Goal: Task Accomplishment & Management: Use online tool/utility

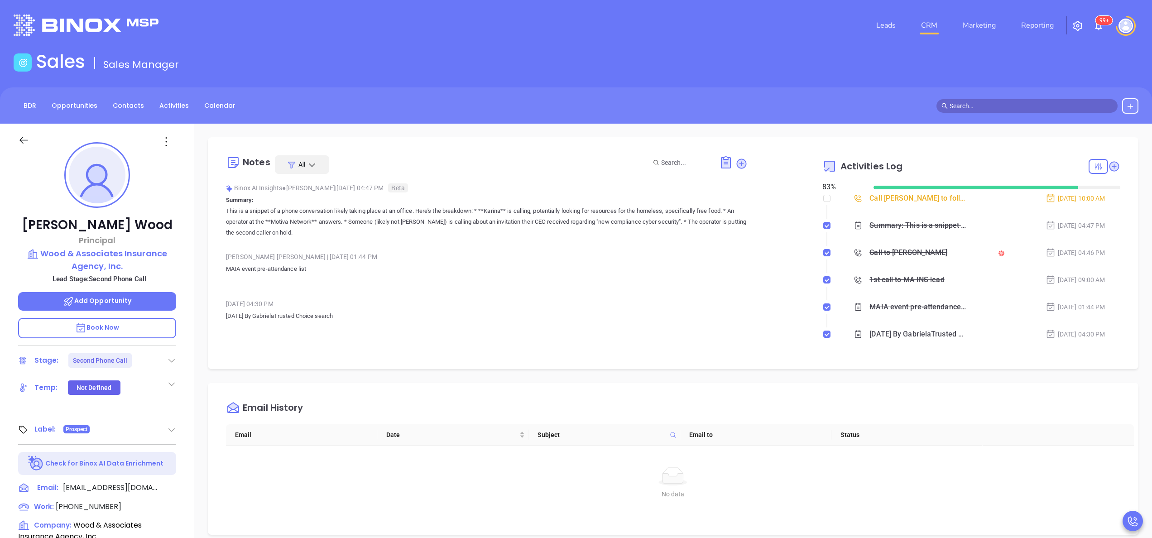
scroll to position [263, 0]
click at [1039, 25] on link "Reporting" at bounding box center [1038, 25] width 40 height 18
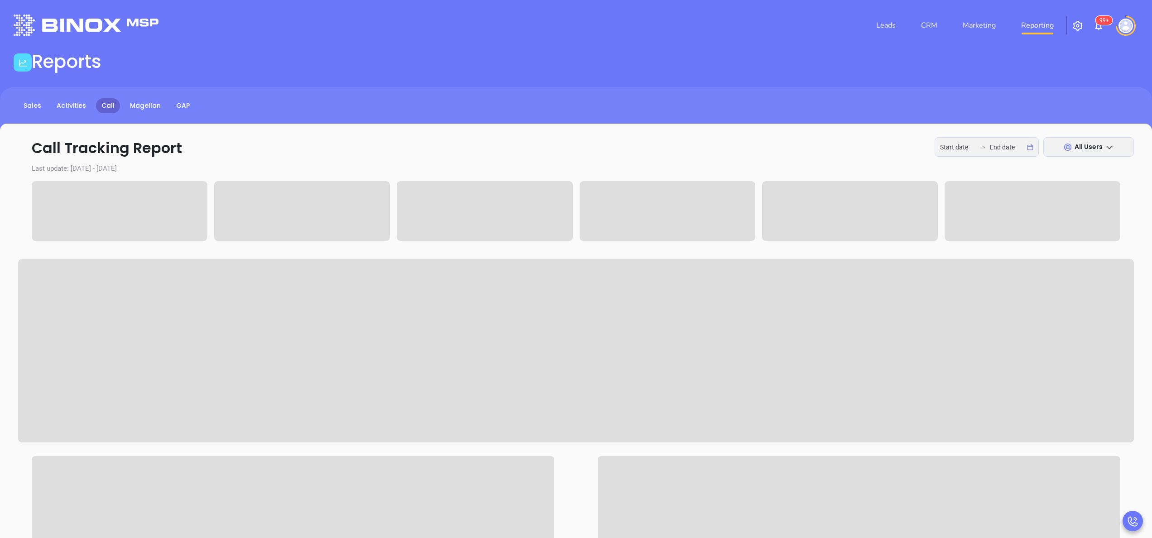
type input "2025-09-29"
type input "2025-10-01"
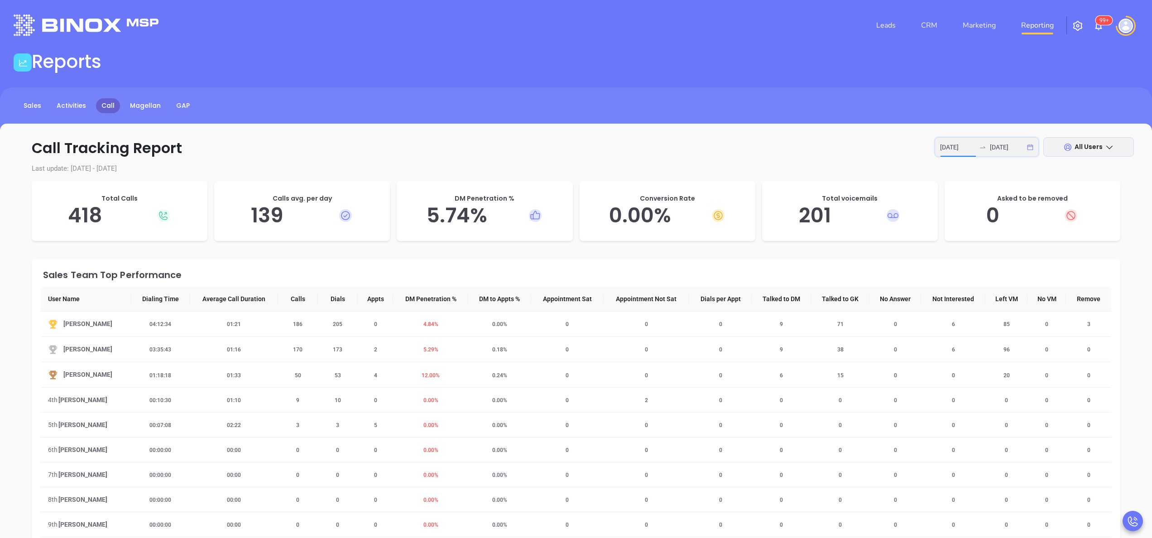
click at [958, 147] on input "2025-09-29" at bounding box center [957, 147] width 35 height 10
type input "2025-10-01"
click at [975, 216] on div "1" at bounding box center [973, 210] width 11 height 11
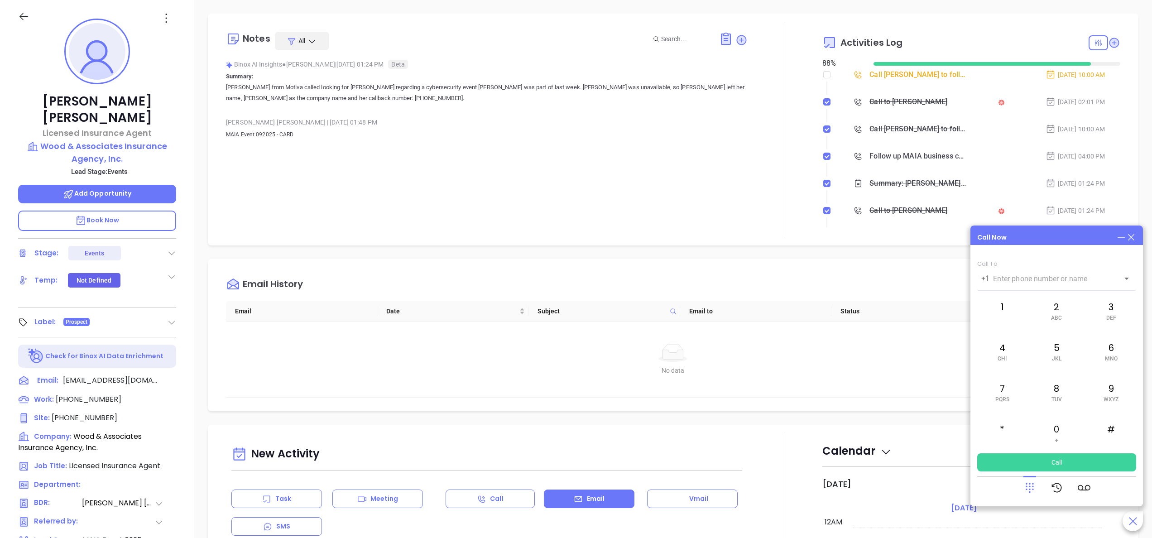
scroll to position [263, 0]
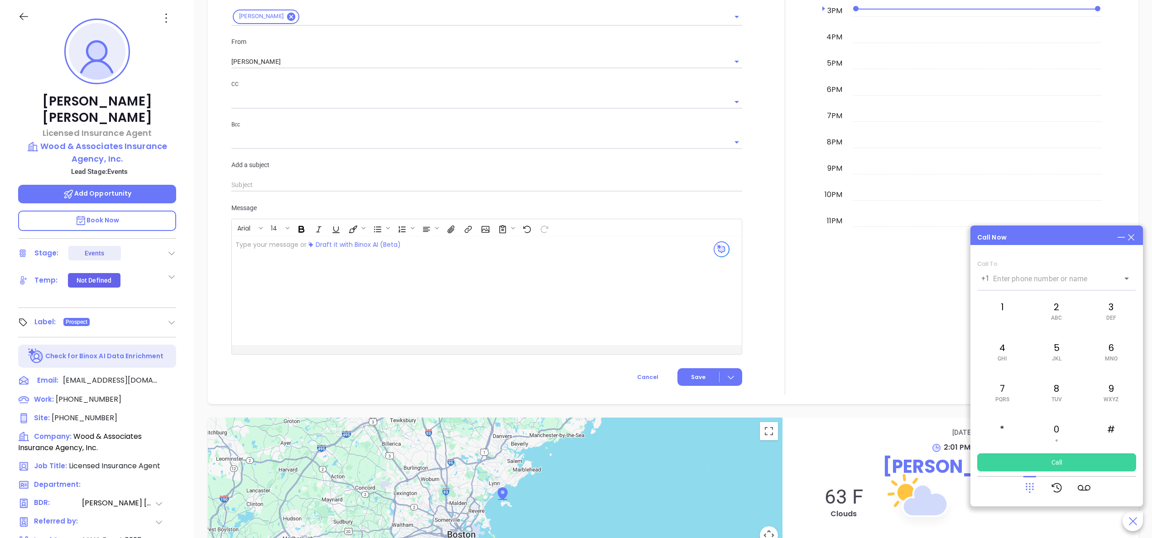
click at [799, 144] on div at bounding box center [785, 93] width 75 height 603
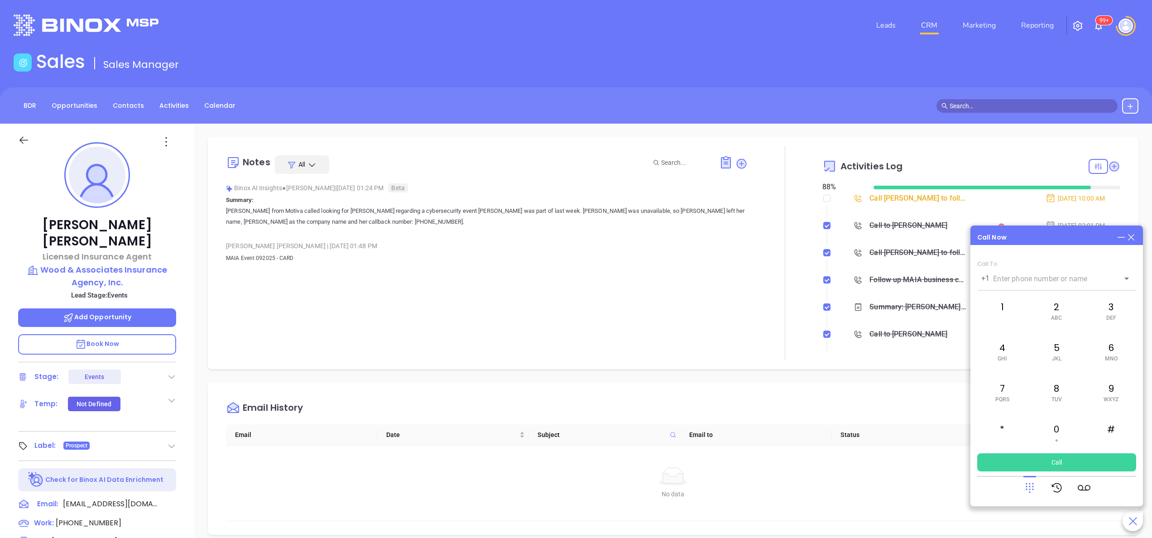
scroll to position [36, 0]
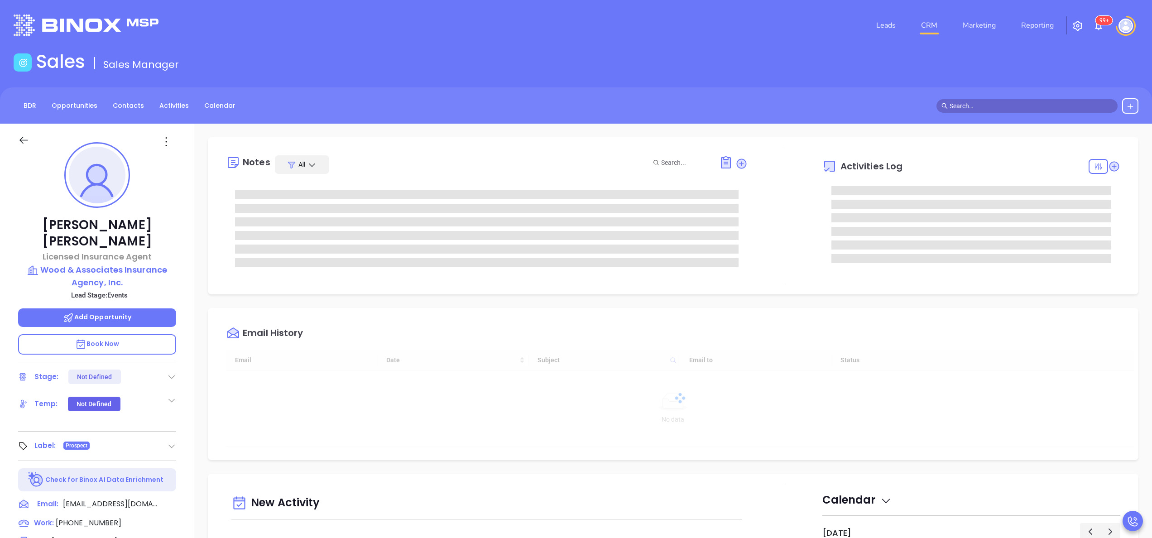
type input "10/02/2025"
type input "Anabell Dominguez"
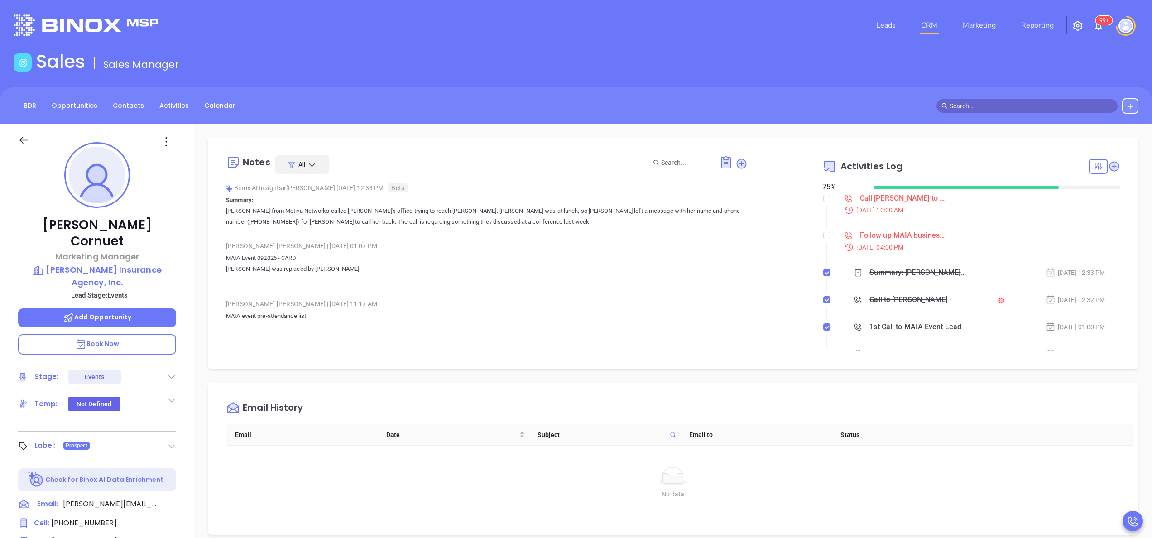
scroll to position [263, 0]
click at [395, 276] on p "MAIA Event 092025 - CARD Kira Watkins was replaced by Kristi Cornuet" at bounding box center [487, 269] width 522 height 33
click at [126, 264] on p "TM Ryder Insurance Agency, Inc." at bounding box center [97, 276] width 158 height 25
click at [176, 271] on div "Kristi Cornuet Marketing Manager TM Ryder Insurance Agency, Inc. Lead Stage: Ev…" at bounding box center [97, 460] width 194 height 673
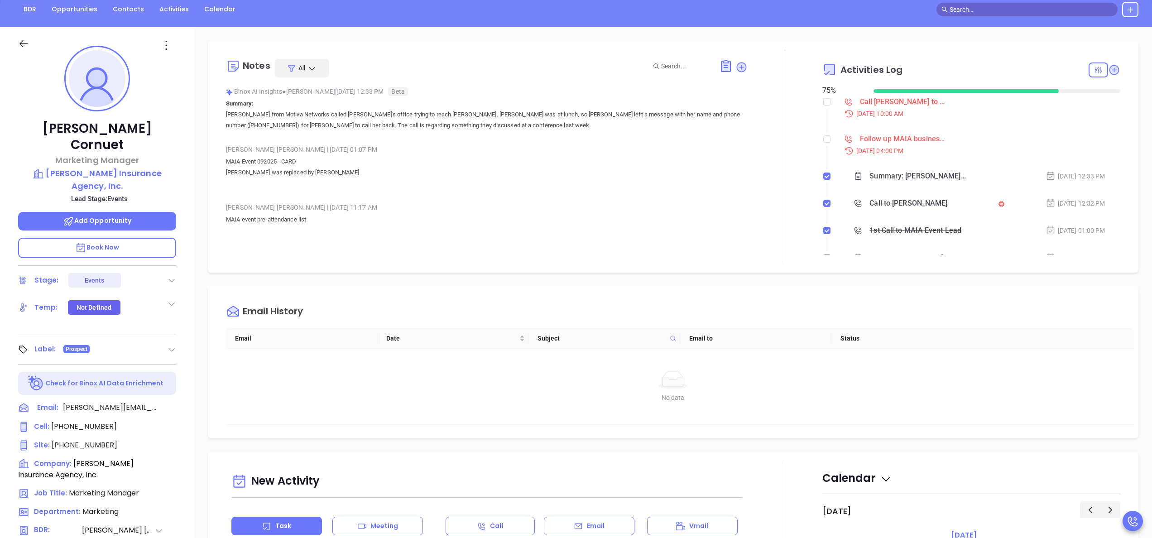
scroll to position [181, 0]
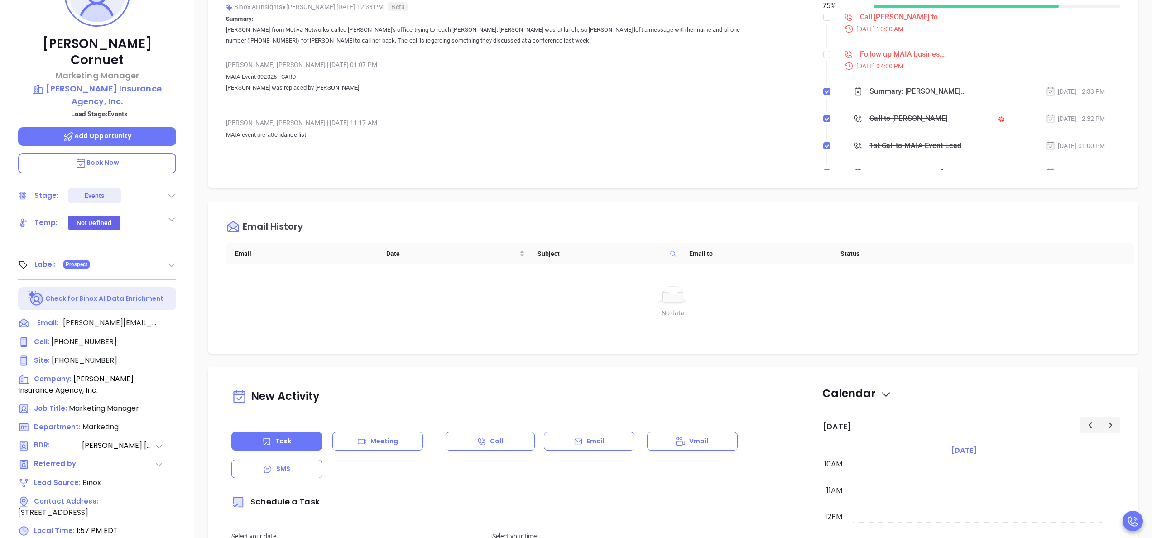
click at [186, 241] on div "Kristi Cornuet Marketing Manager TM Ryder Insurance Agency, Inc. Lead Stage: Ev…" at bounding box center [97, 278] width 194 height 673
click at [77, 355] on span "(508) 947-7600" at bounding box center [85, 360] width 66 height 10
type input "(508) 947-7600"
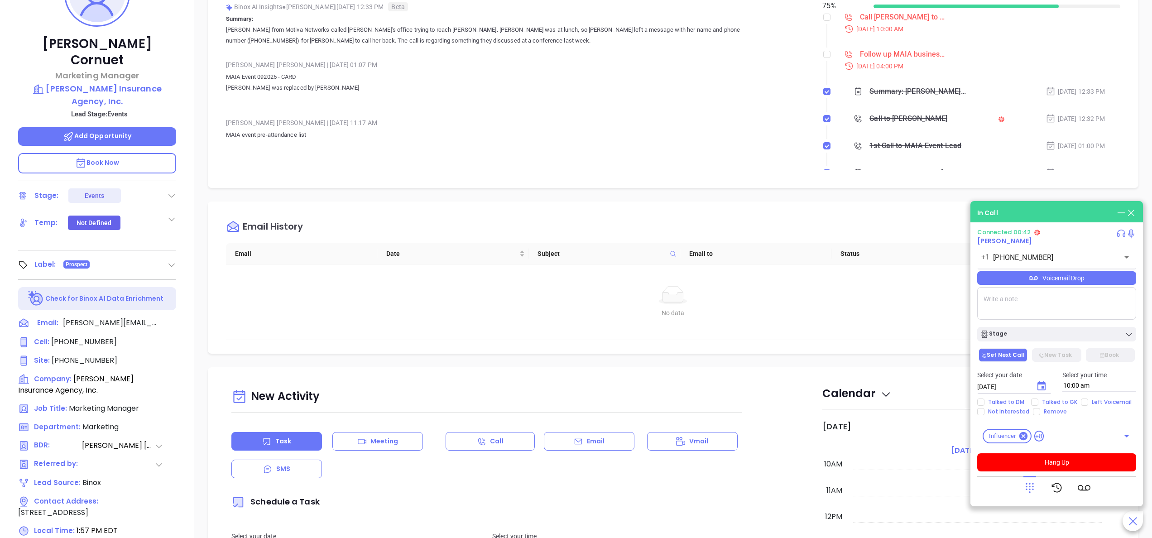
click at [1026, 294] on textarea at bounding box center [1056, 303] width 159 height 33
type textarea "kristi@tmryder.com"
click at [1058, 217] on div "In Call" at bounding box center [1056, 213] width 159 height 10
click at [1061, 460] on button "Hang Up" at bounding box center [1056, 462] width 159 height 18
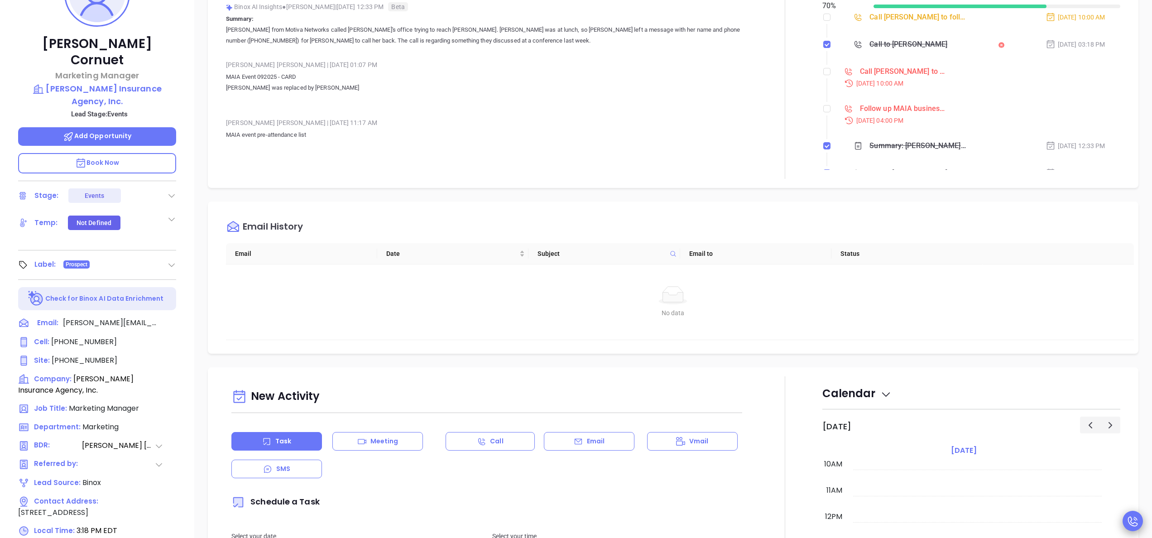
click at [1133, 517] on icon at bounding box center [1133, 521] width 13 height 13
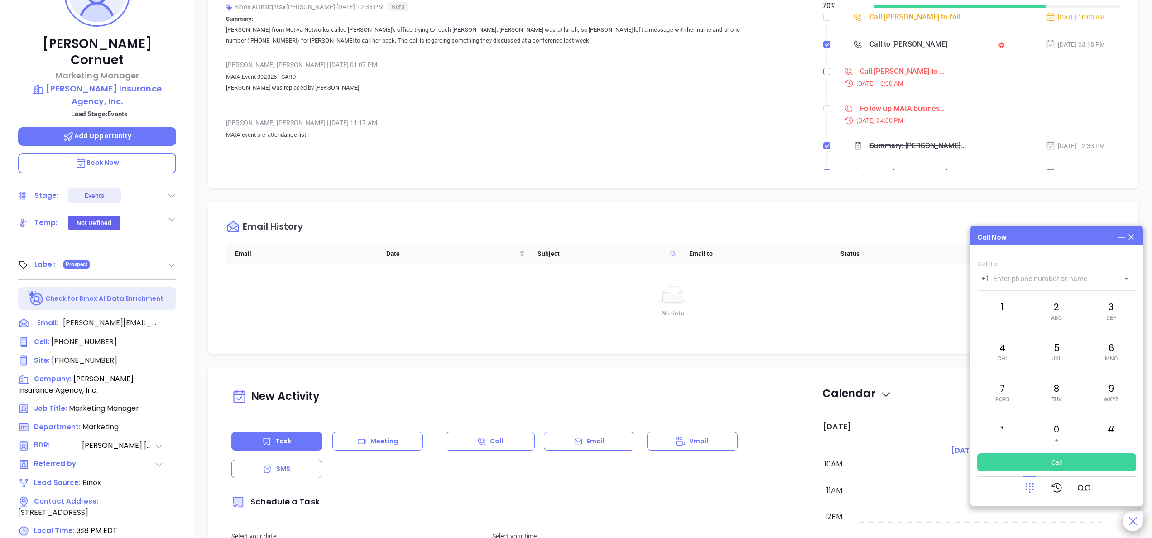
click at [823, 75] on label at bounding box center [826, 72] width 7 height 10
click at [823, 75] on input "checkbox" at bounding box center [826, 71] width 7 height 7
checkbox input "true"
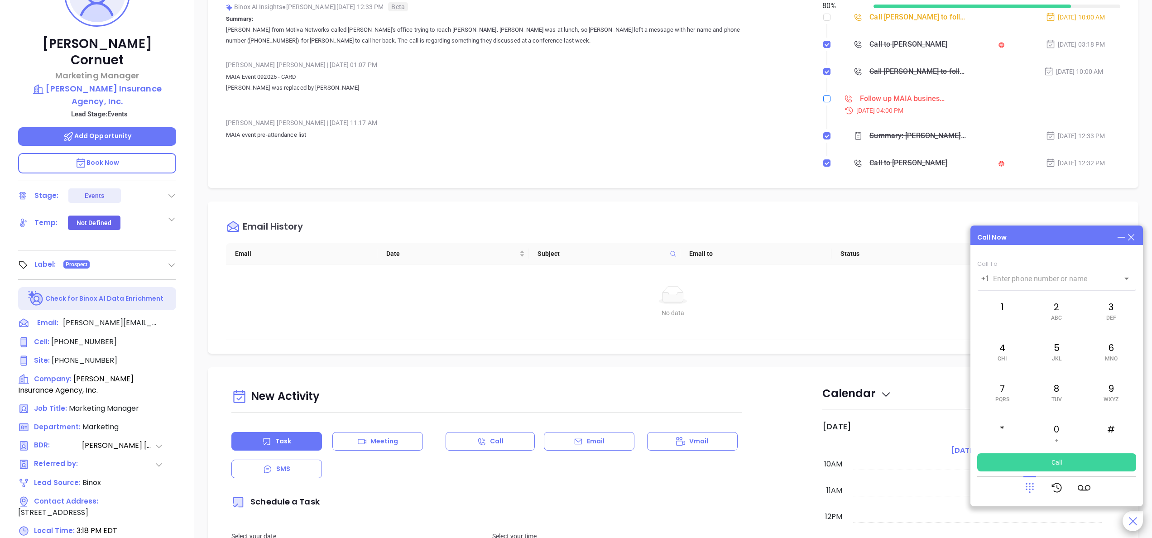
click at [823, 99] on input "checkbox" at bounding box center [826, 98] width 7 height 7
checkbox input "true"
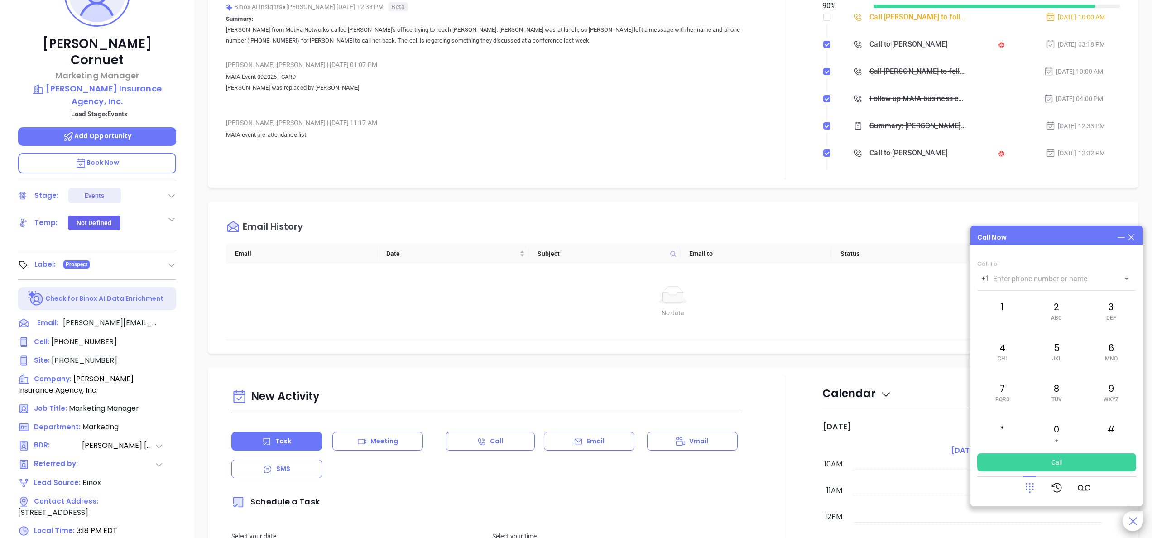
click at [748, 174] on div at bounding box center [785, 72] width 75 height 214
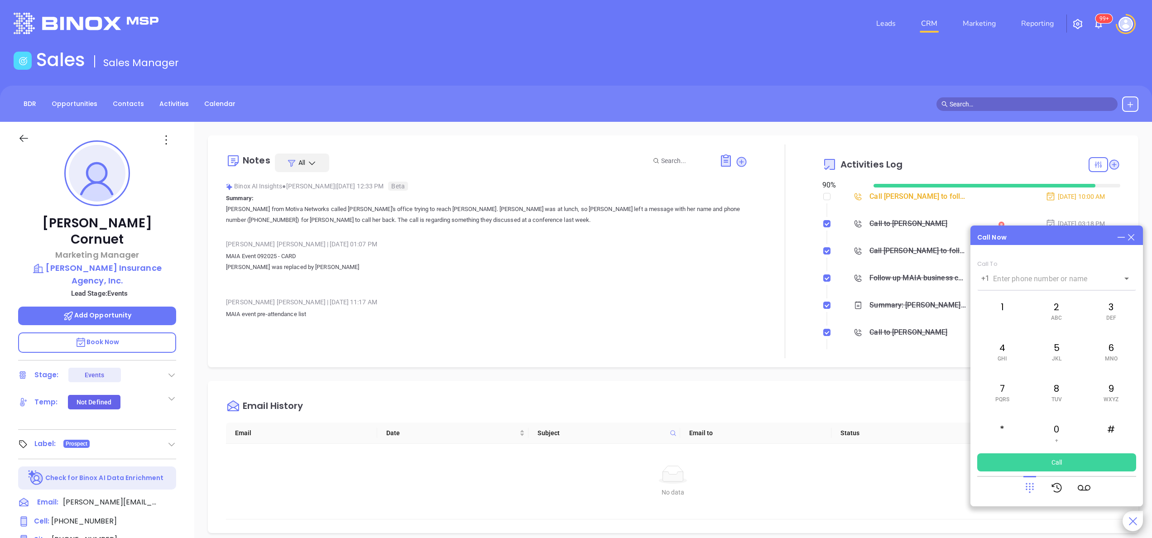
scroll to position [0, 0]
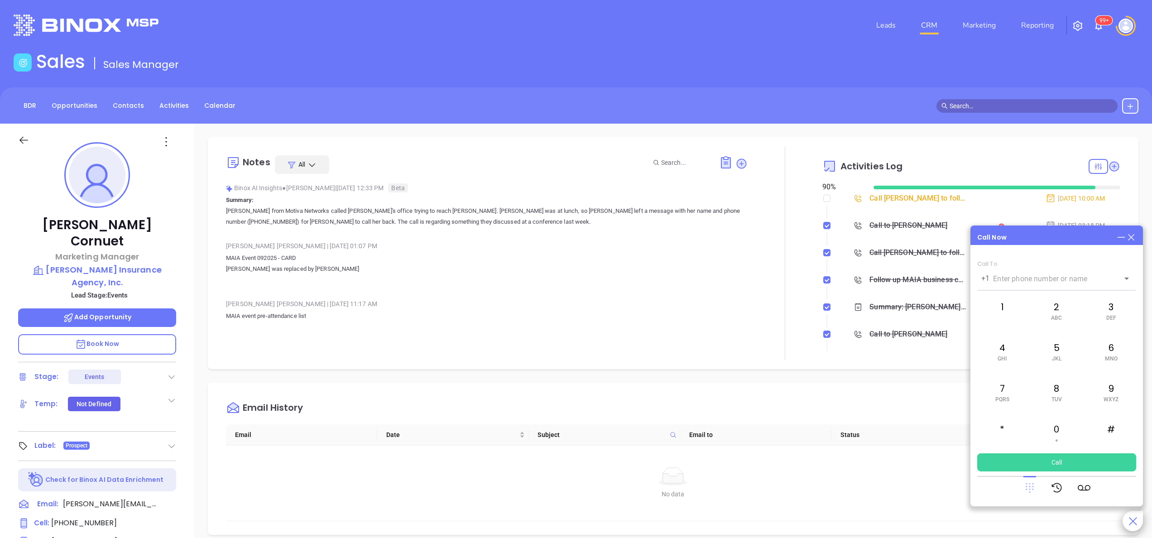
click at [1029, 484] on icon at bounding box center [1030, 488] width 8 height 10
click at [1110, 168] on icon at bounding box center [1114, 166] width 9 height 9
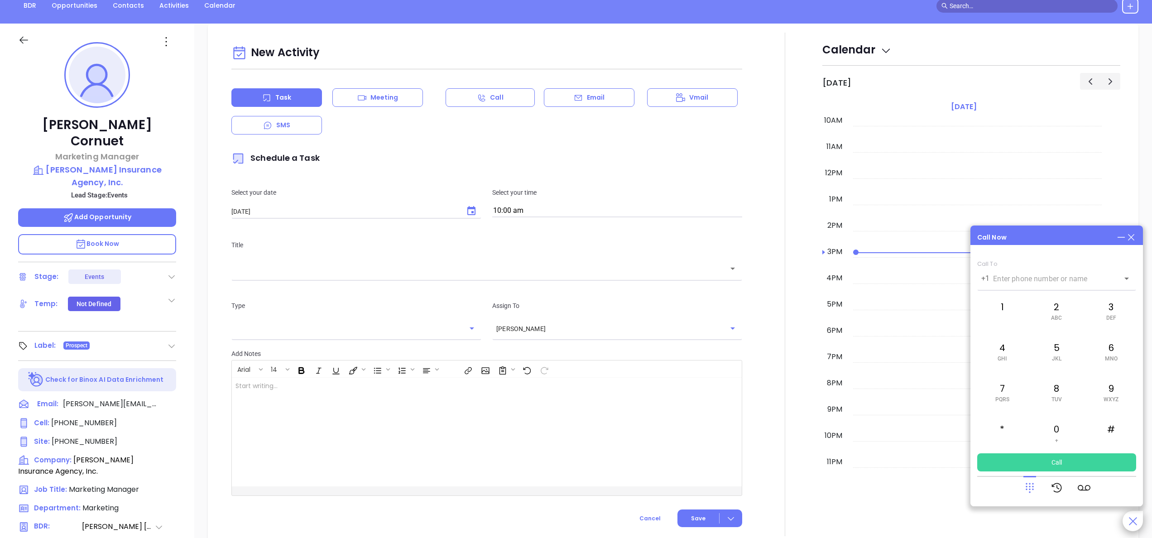
scroll to position [124, 0]
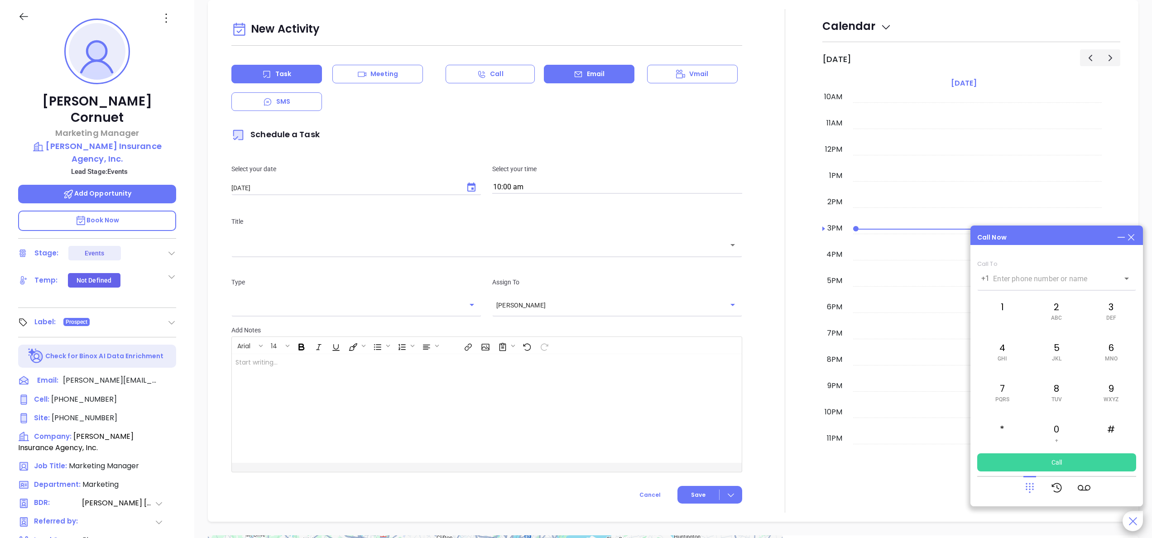
click at [579, 76] on div "Email" at bounding box center [589, 74] width 91 height 19
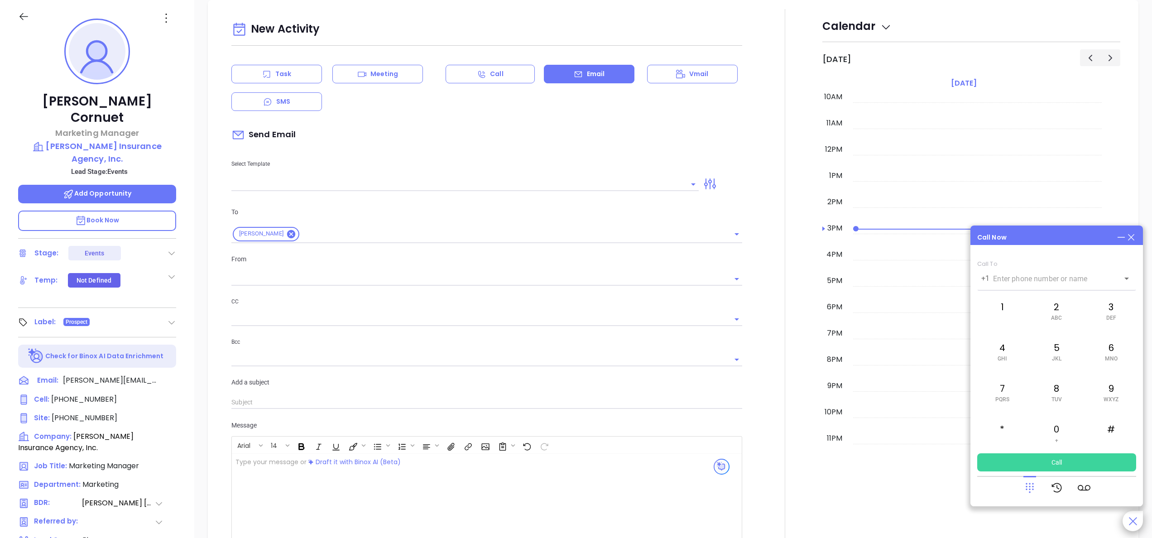
type input "[PERSON_NAME]"
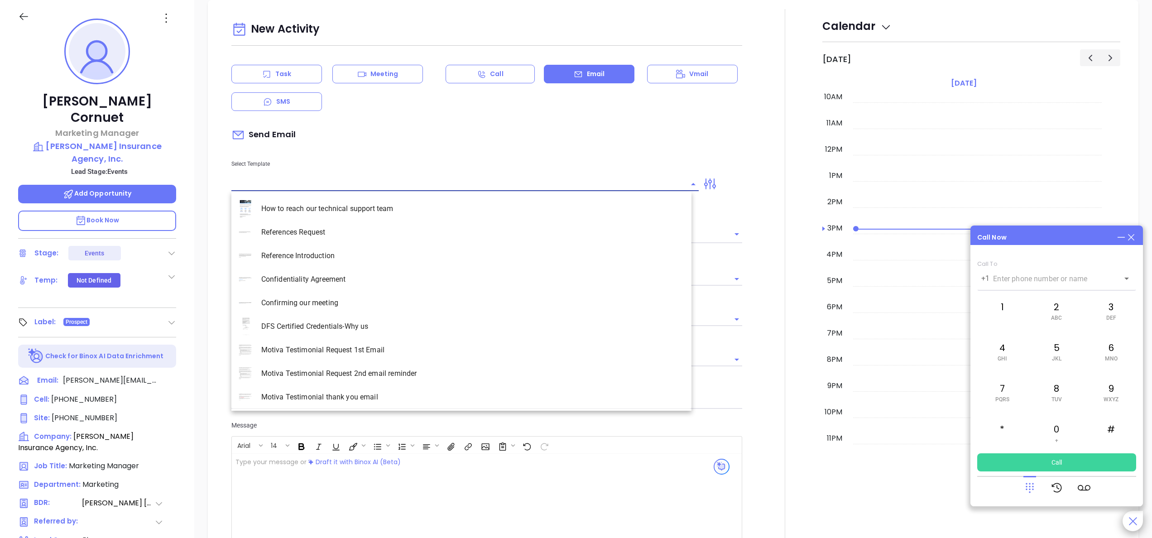
click at [343, 181] on input "text" at bounding box center [458, 184] width 454 height 13
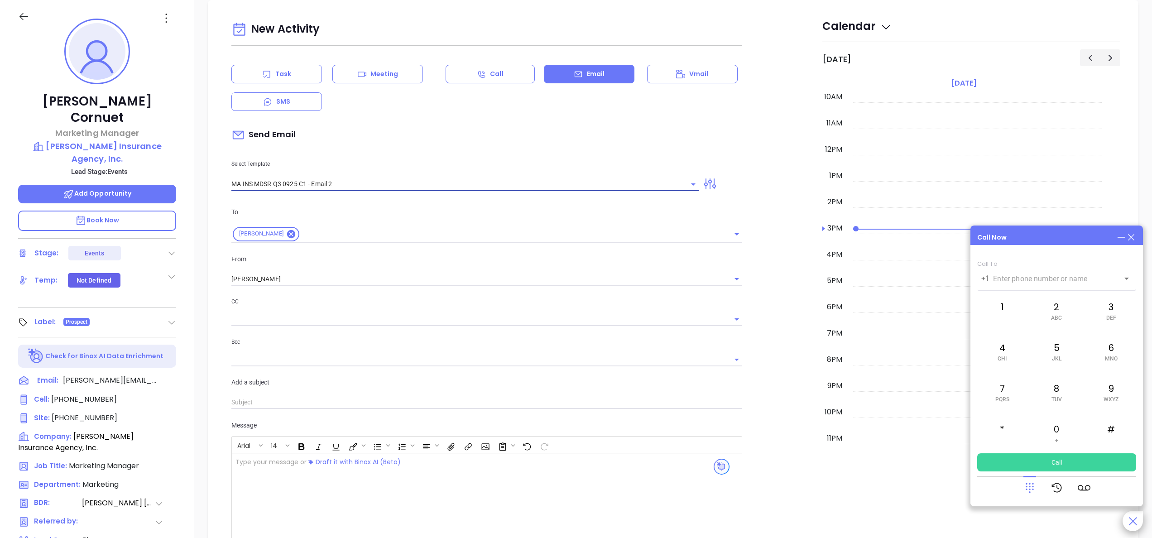
type input "MA INS MDSR Q3 0925 C1 - Email 2"
type input "Kristi, here’s the MA compliance checklist we mentioned"
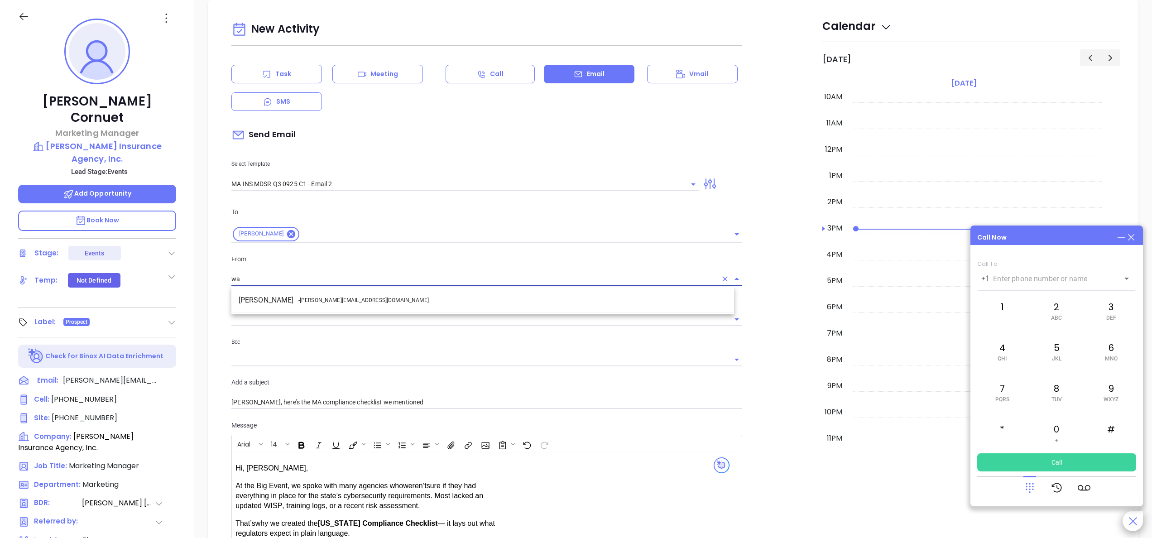
click at [376, 306] on li "Walter Contreras - walter@motiva.net" at bounding box center [482, 300] width 503 height 16
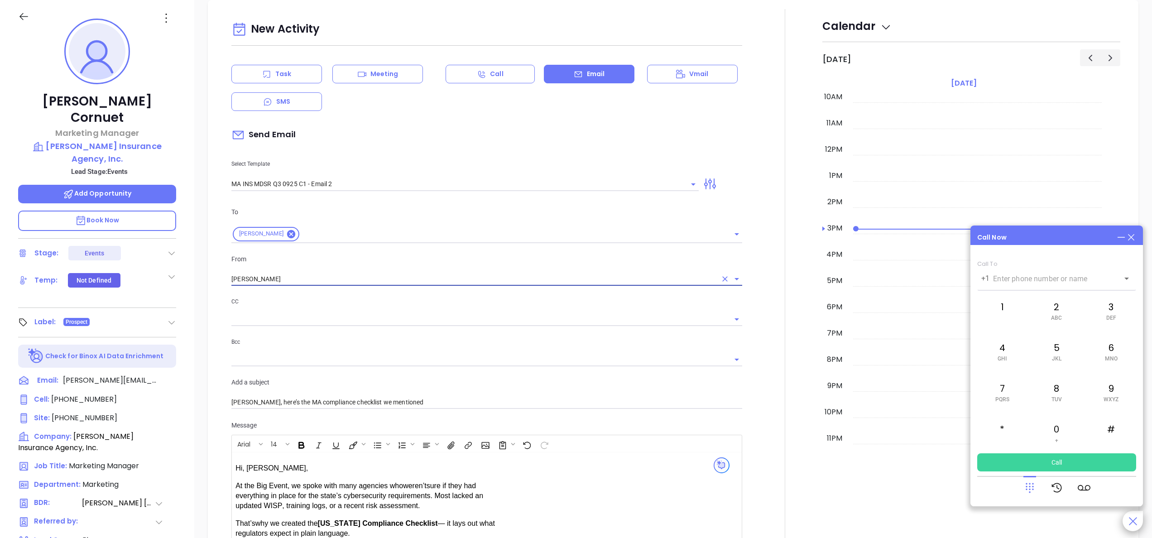
type input "Walter Contreras"
click at [762, 356] on div at bounding box center [785, 363] width 75 height 709
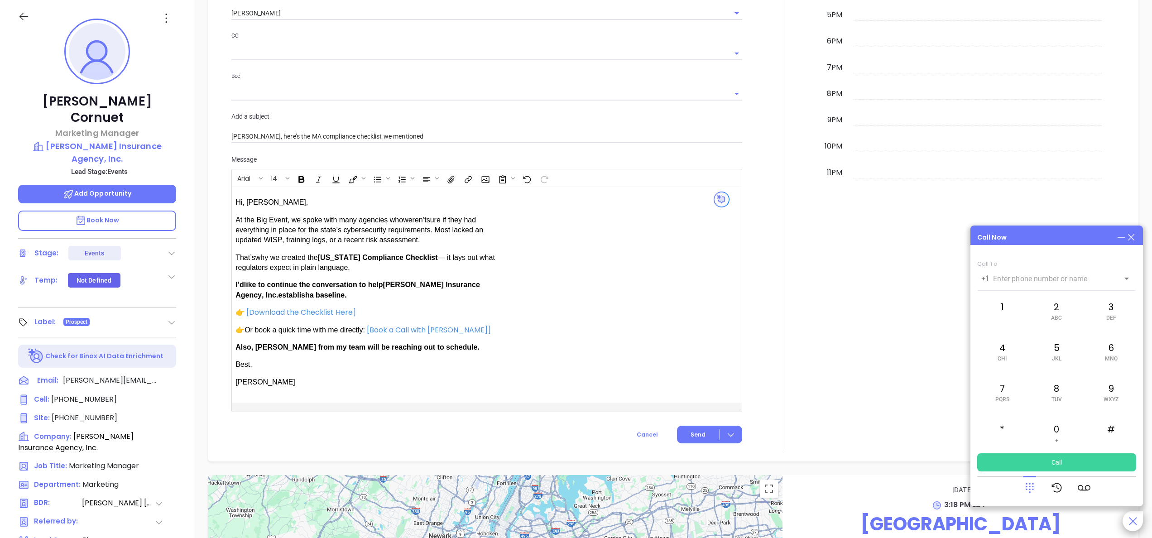
scroll to position [715, 0]
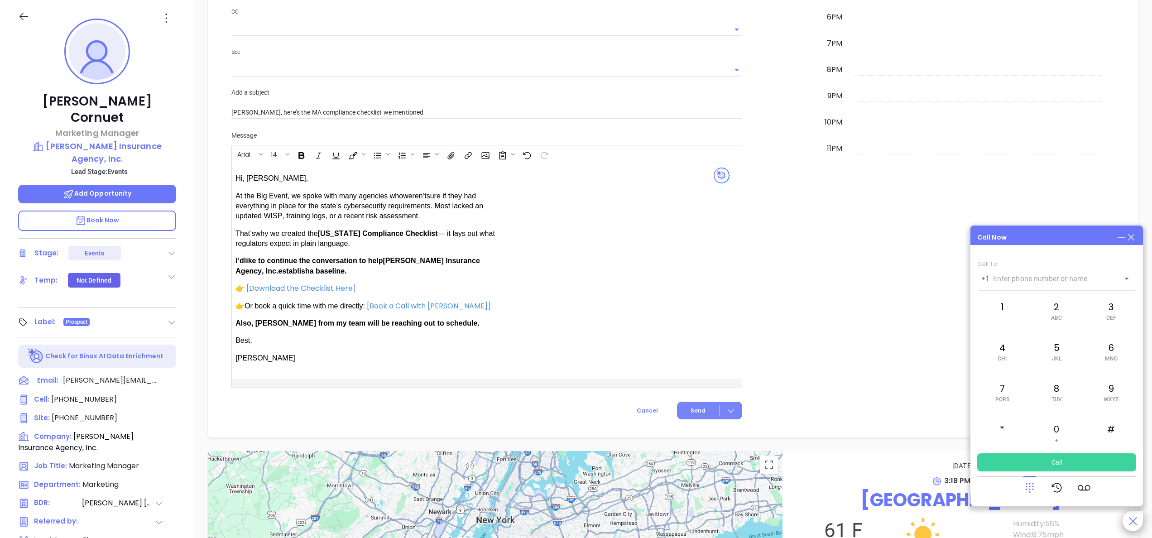
click at [677, 408] on button "Send" at bounding box center [709, 411] width 65 height 18
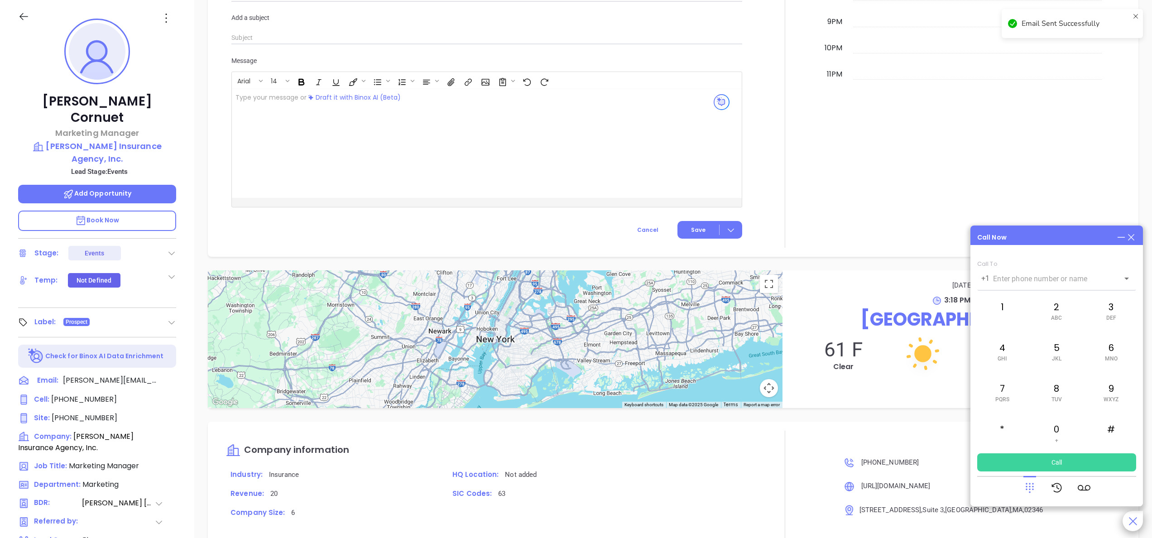
scroll to position [640, 0]
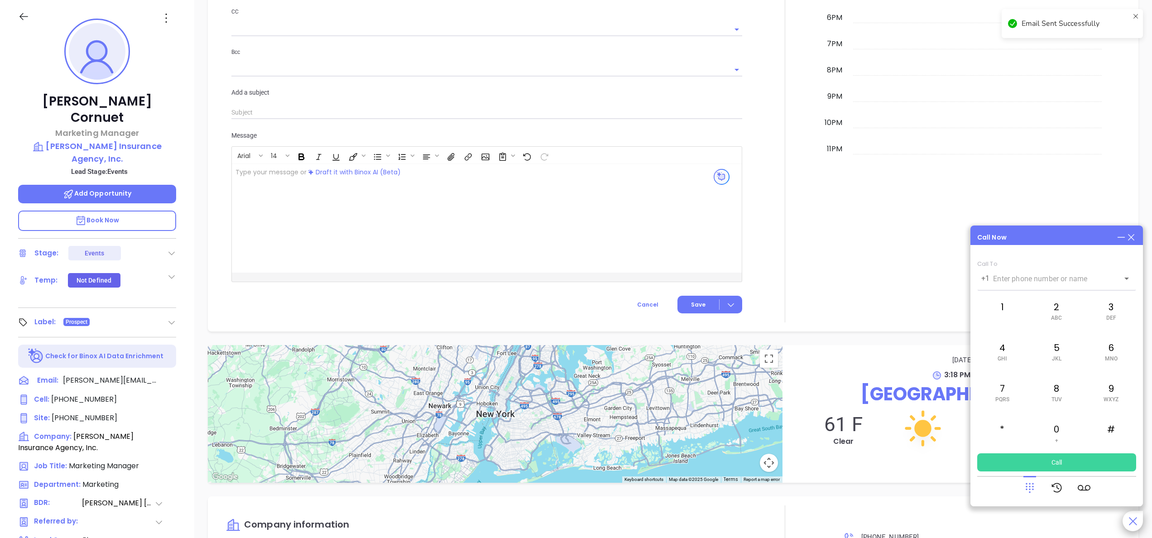
click at [755, 221] on div at bounding box center [785, 20] width 75 height 603
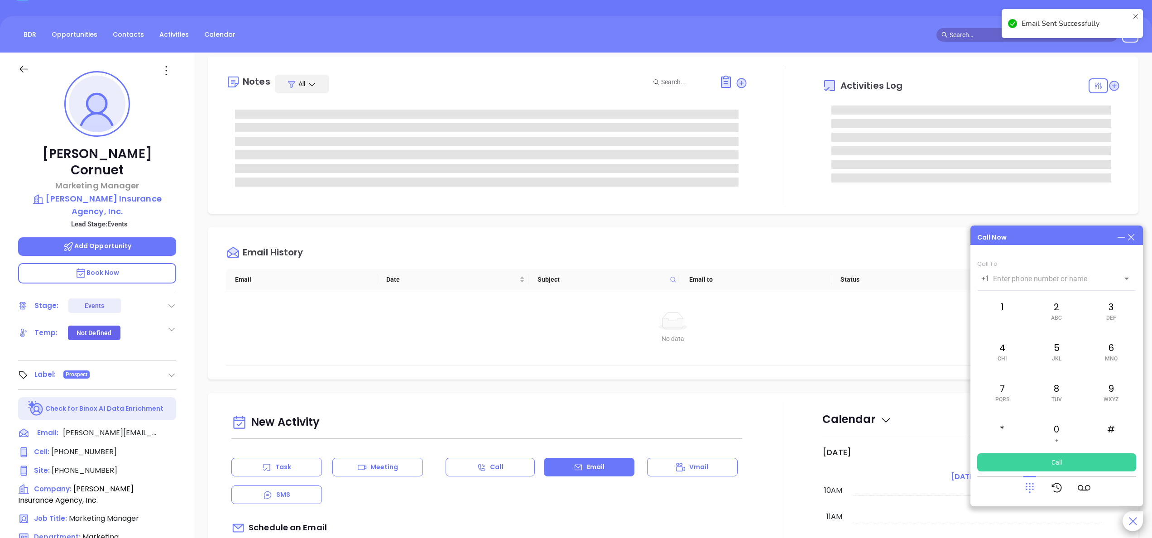
scroll to position [0, 0]
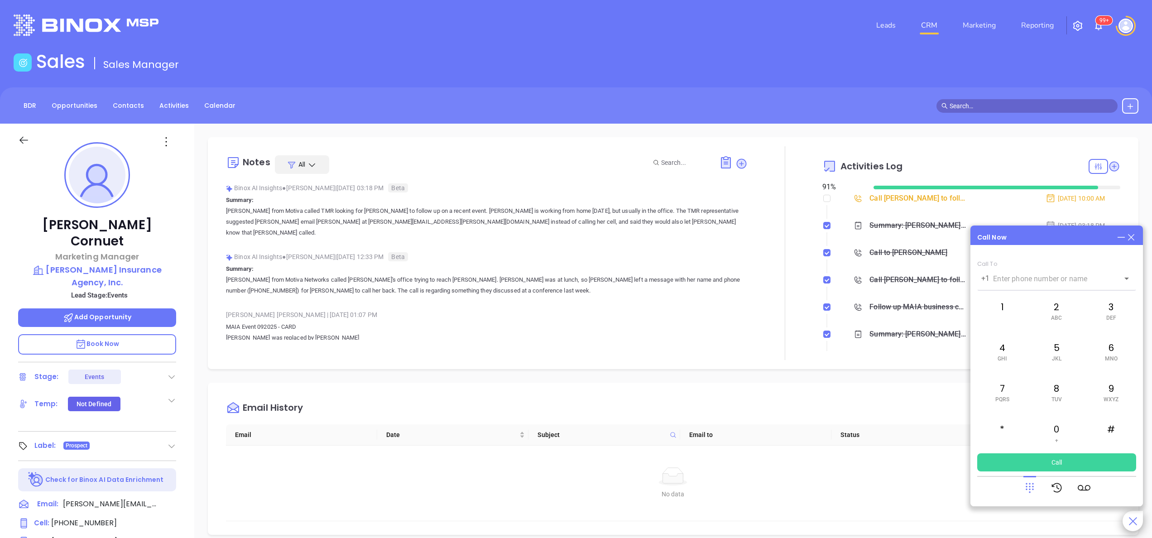
click at [1134, 236] on icon at bounding box center [1131, 237] width 10 height 10
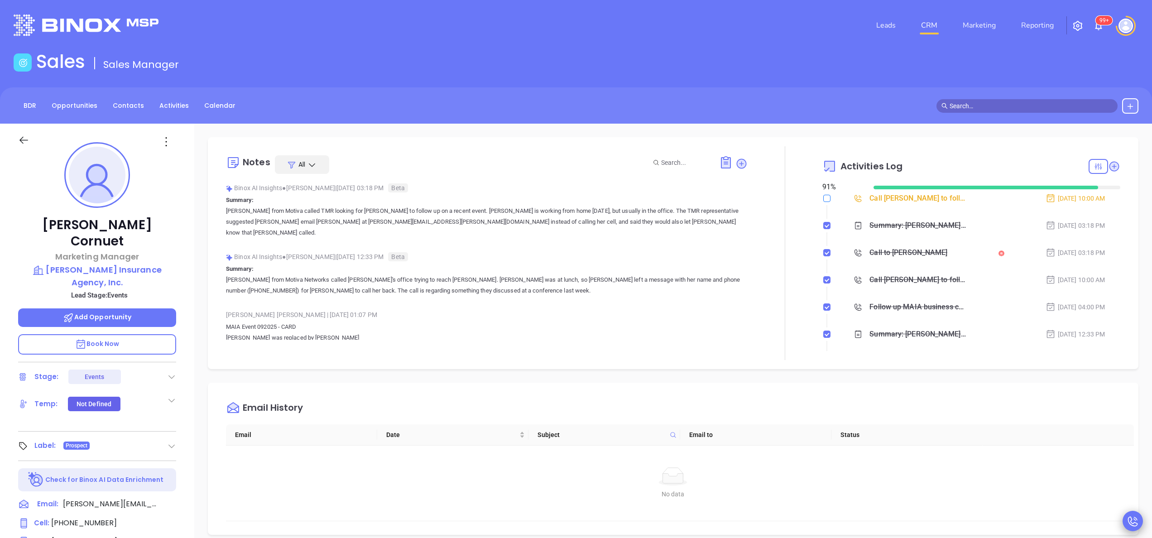
click at [823, 201] on input "checkbox" at bounding box center [826, 198] width 7 height 7
checkbox input "true"
click at [1110, 167] on icon at bounding box center [1114, 166] width 9 height 9
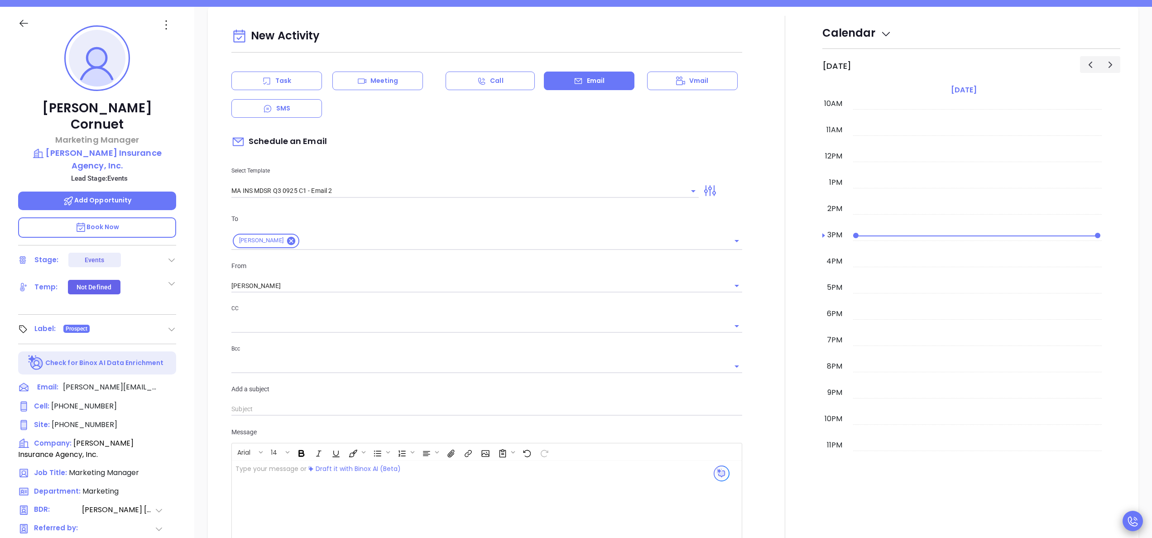
scroll to position [124, 0]
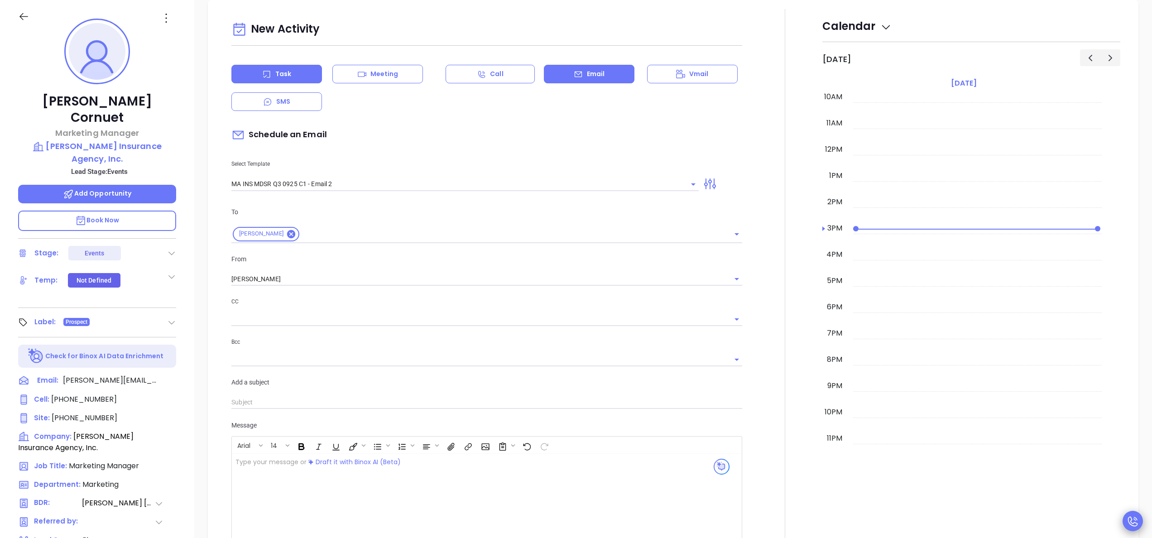
click at [283, 72] on p "Task" at bounding box center [283, 74] width 16 height 10
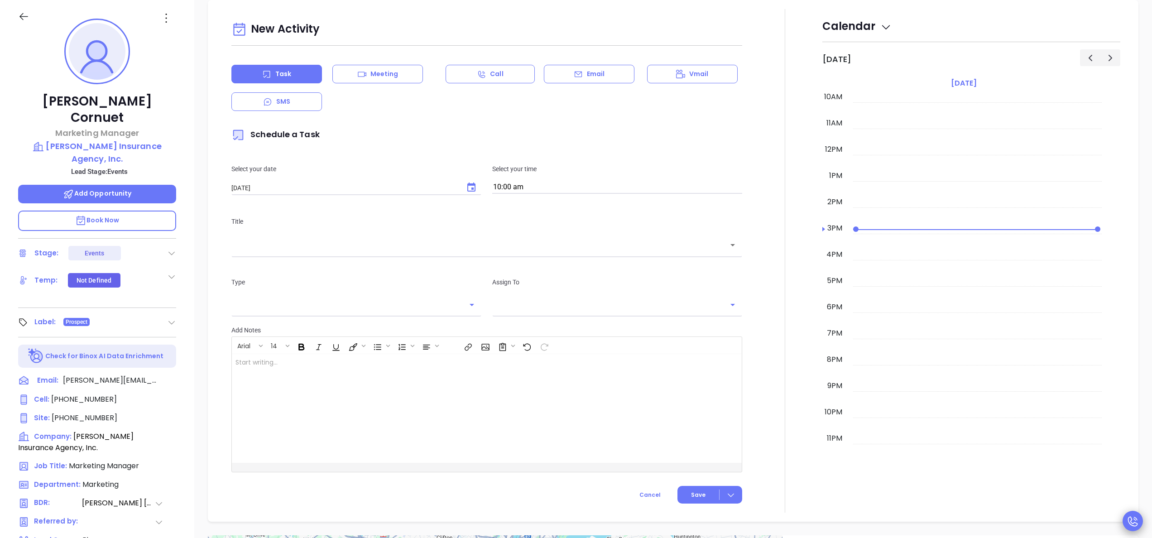
type input "[PERSON_NAME]"
click at [472, 189] on icon "Choose date, selected date is Oct 2, 2025" at bounding box center [471, 187] width 11 height 11
click at [341, 241] on button "3" at bounding box center [340, 245] width 16 height 16
type input "10/03/2025"
click at [339, 254] on div "​" at bounding box center [486, 244] width 511 height 19
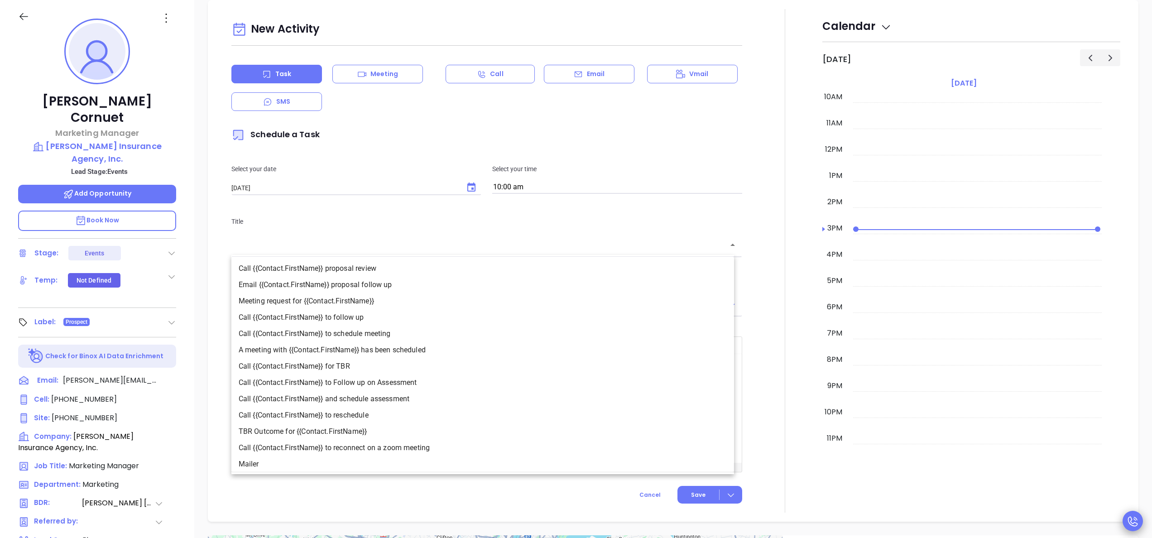
click at [362, 319] on li "Call {{Contact.FirstName}} to follow up" at bounding box center [482, 317] width 503 height 16
type input "Call Kristi to follow up"
type input "Call"
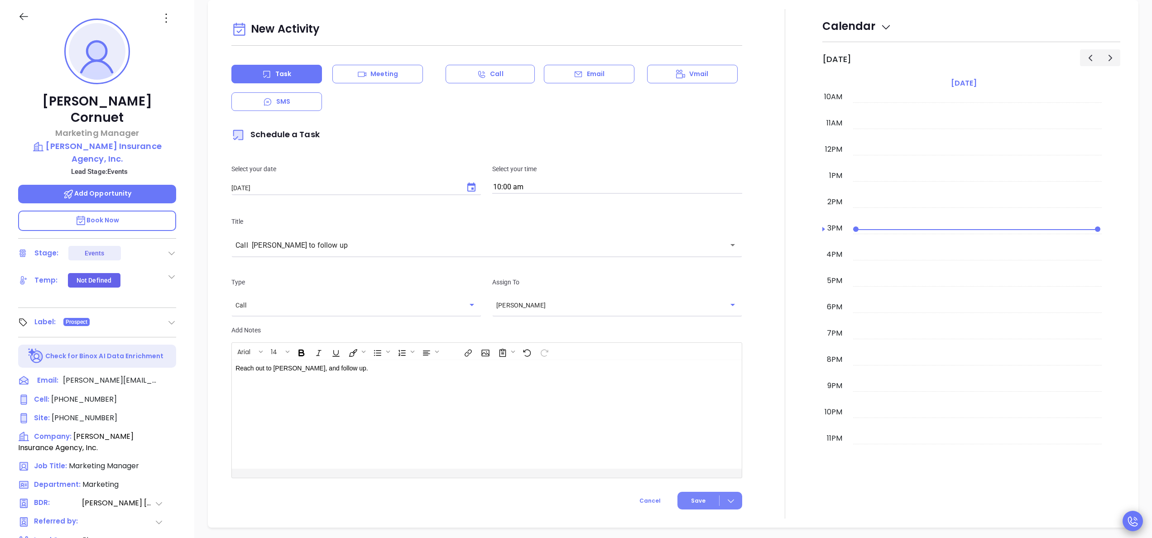
click at [697, 505] on button "Save" at bounding box center [710, 501] width 65 height 18
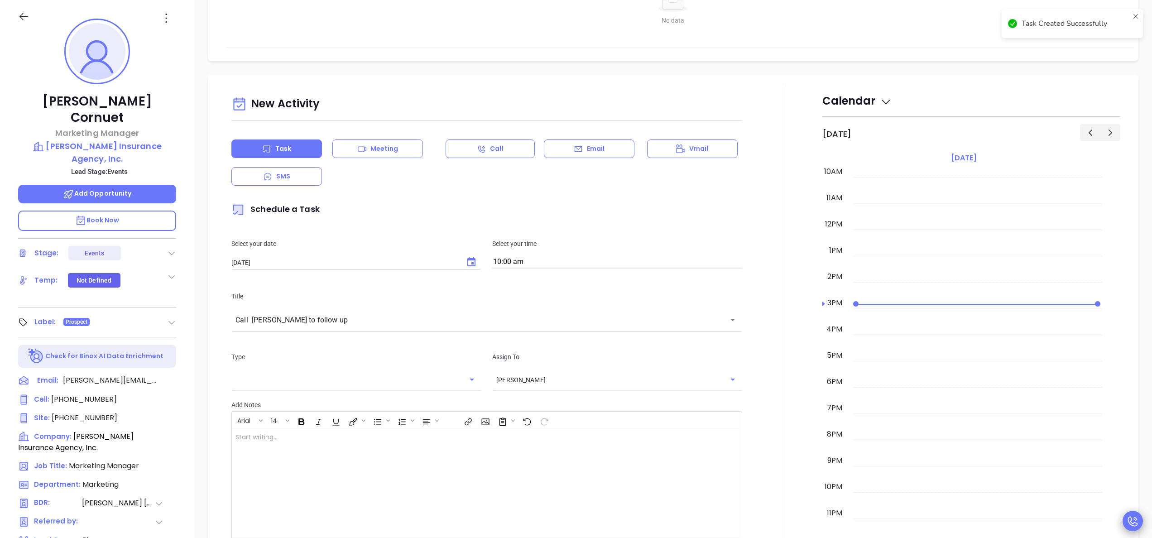
scroll to position [425, 0]
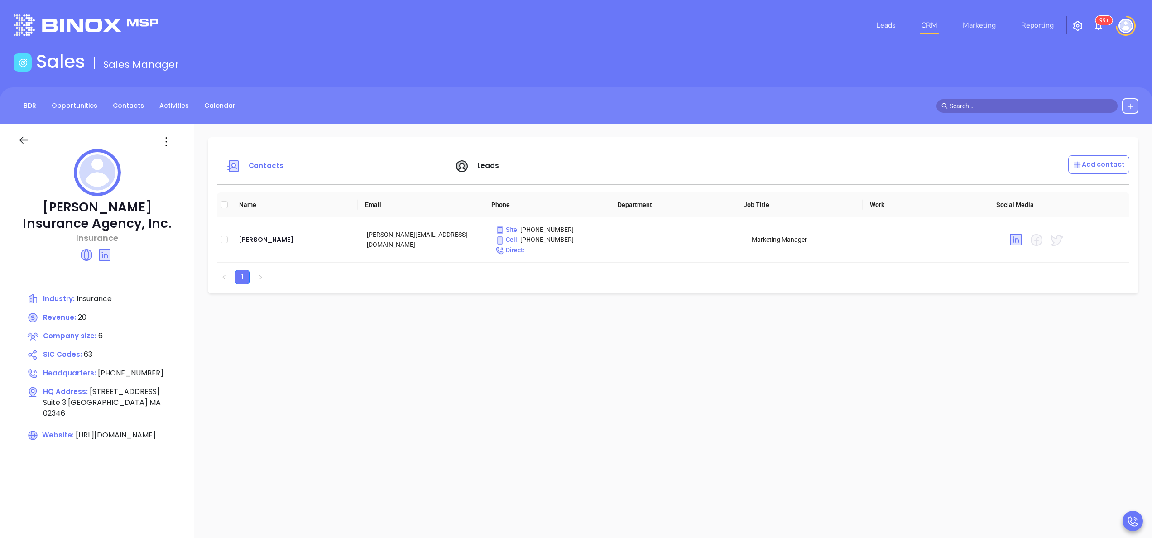
click at [482, 168] on span "Leads" at bounding box center [488, 166] width 22 height 10
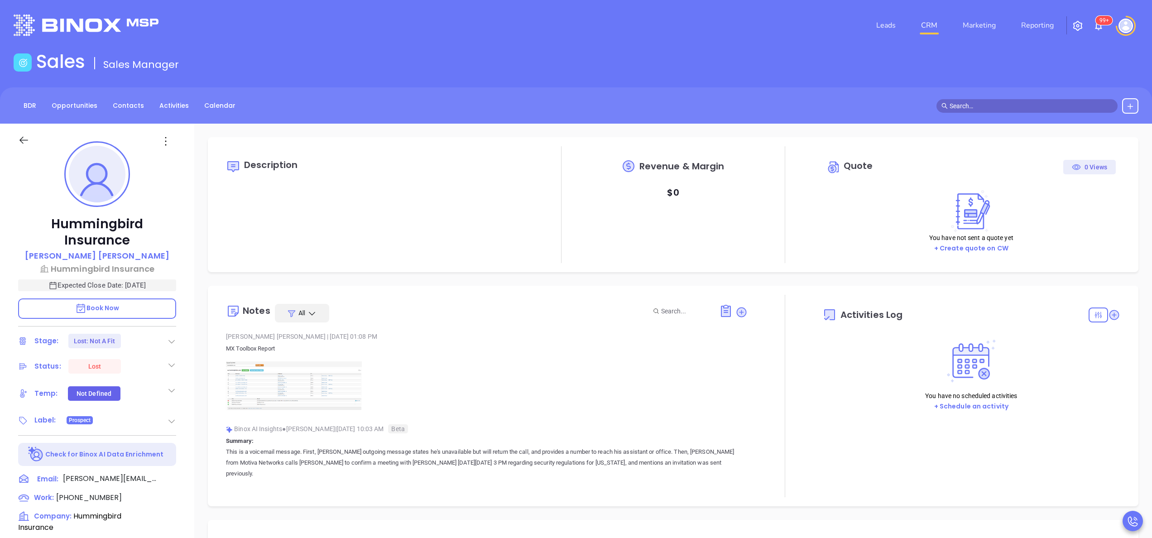
type input "[DATE]"
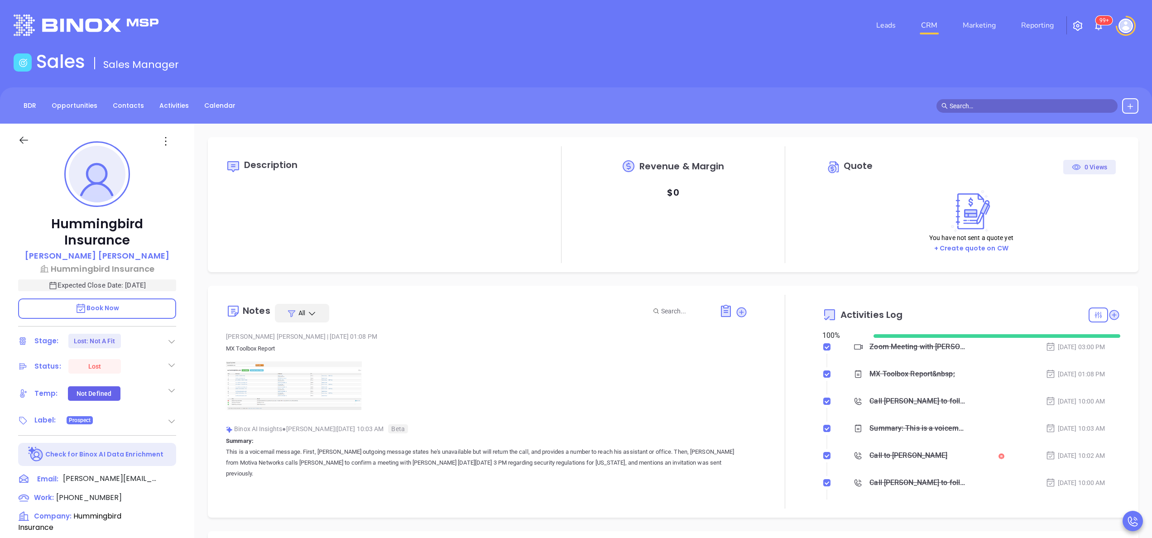
type input "[PERSON_NAME]"
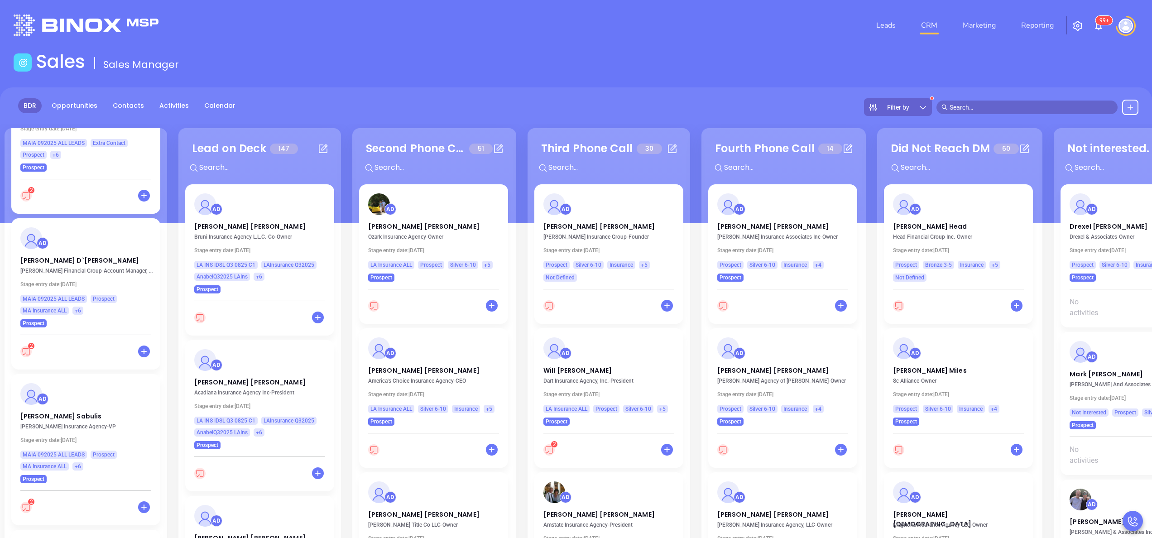
scroll to position [942, 0]
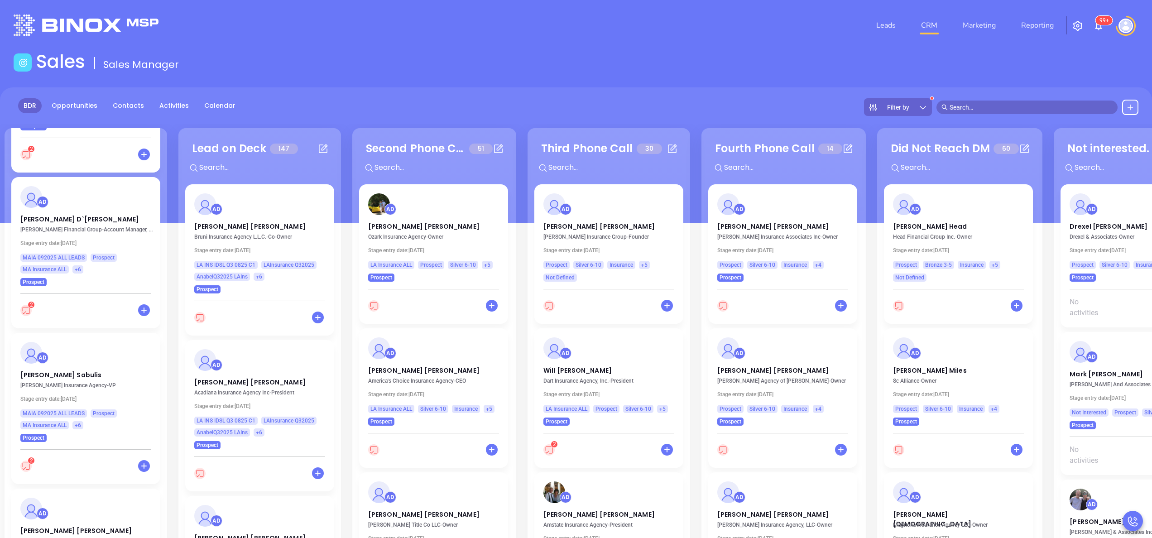
click at [61, 215] on div "AD Marianne D`Antonio Dale A. Frank Financial Group - Account Manager, Notary P…" at bounding box center [85, 231] width 149 height 109
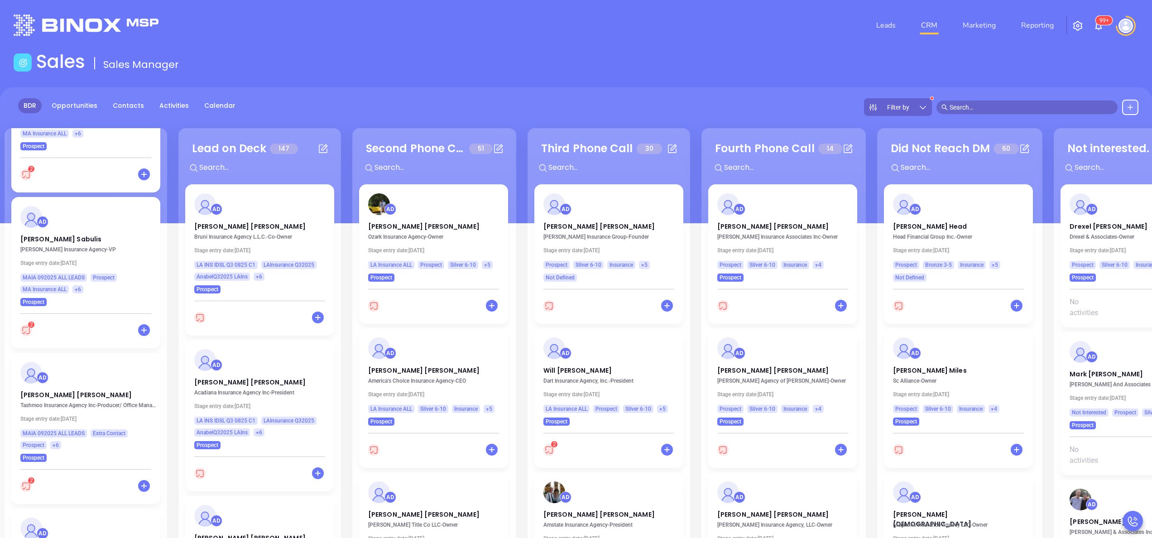
scroll to position [1087, 0]
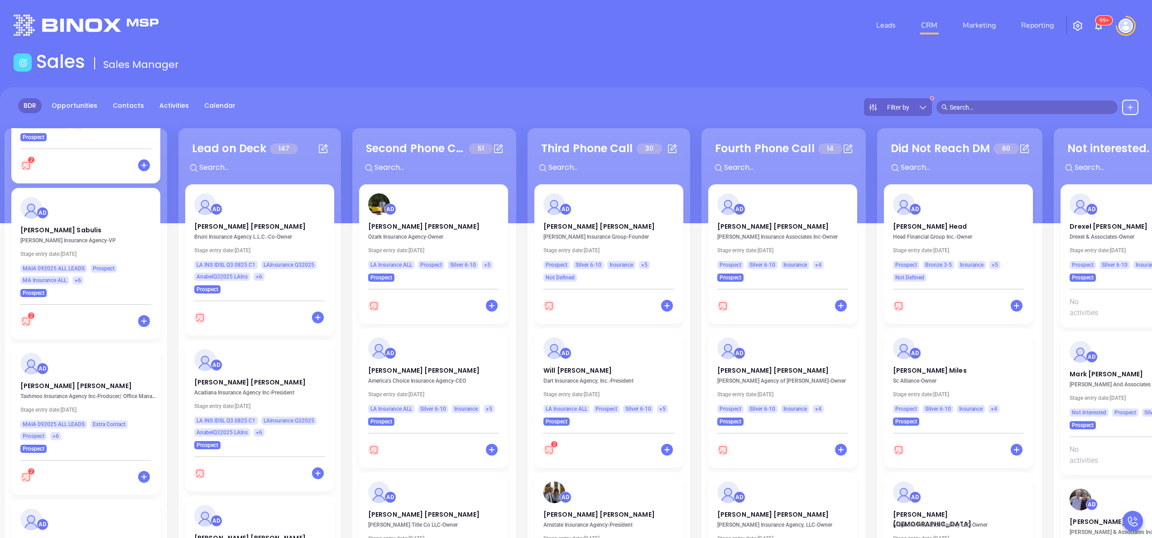
click at [31, 226] on div "AD Tricia Sabulis Michaud Insurance Agency - VP Stage entry date: Tue 5/21/2024…" at bounding box center [85, 242] width 149 height 109
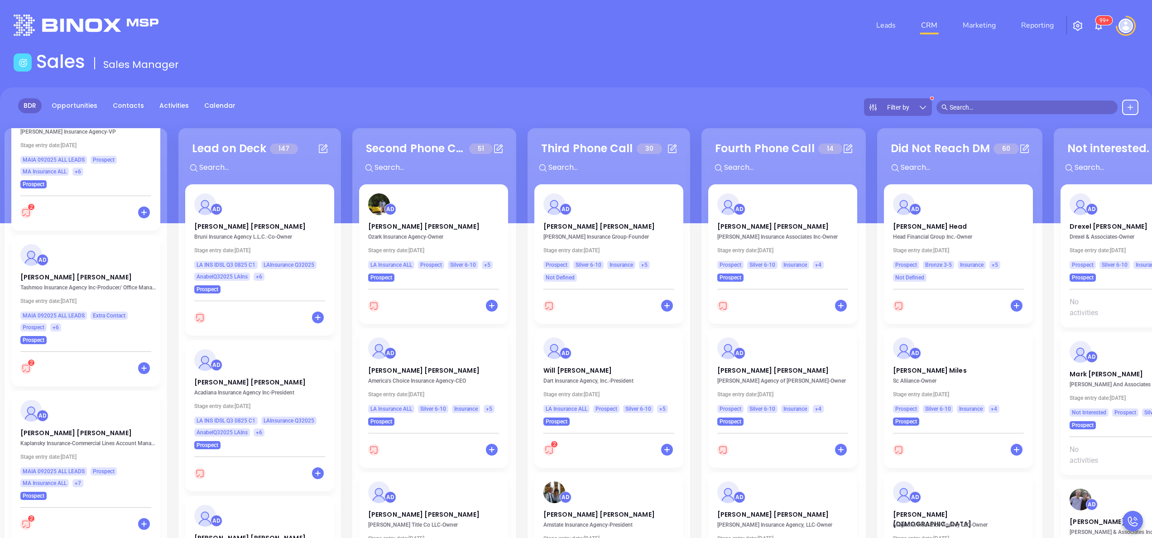
scroll to position [1232, 0]
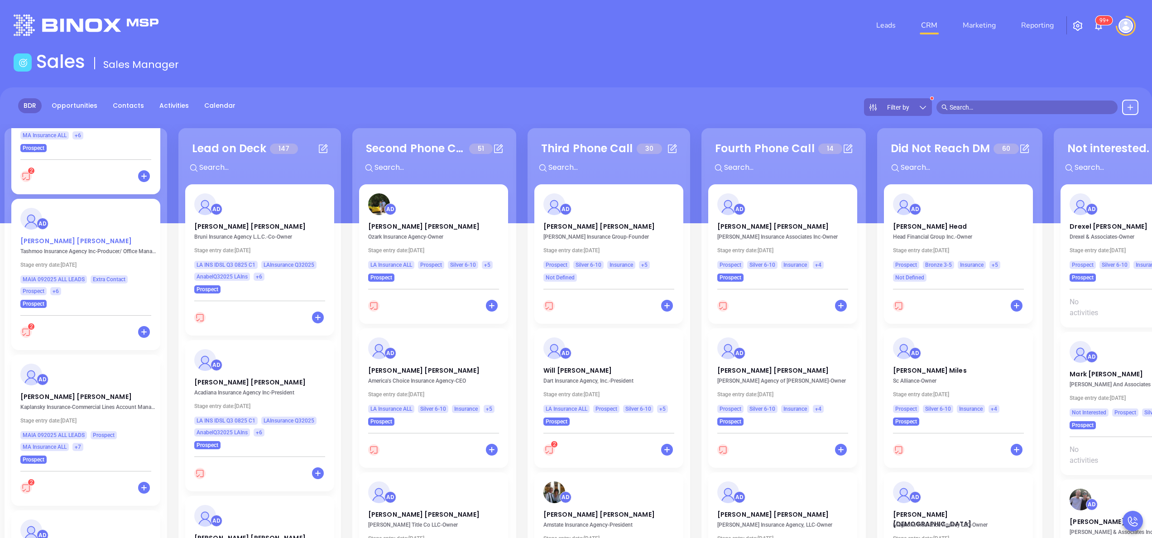
click at [40, 240] on p "Shannon Donovan" at bounding box center [85, 238] width 131 height 5
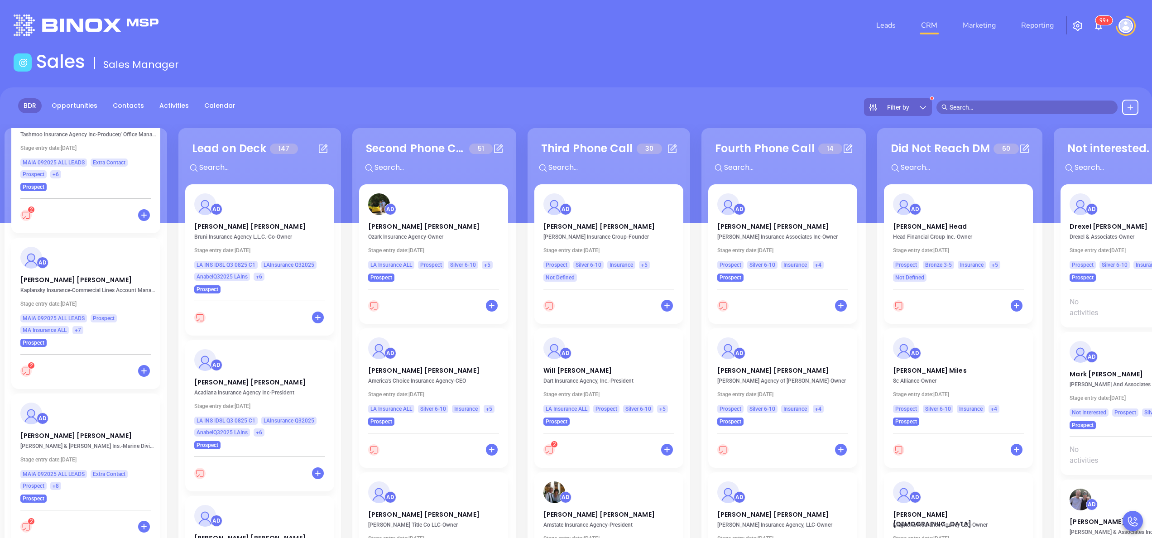
scroll to position [1377, 0]
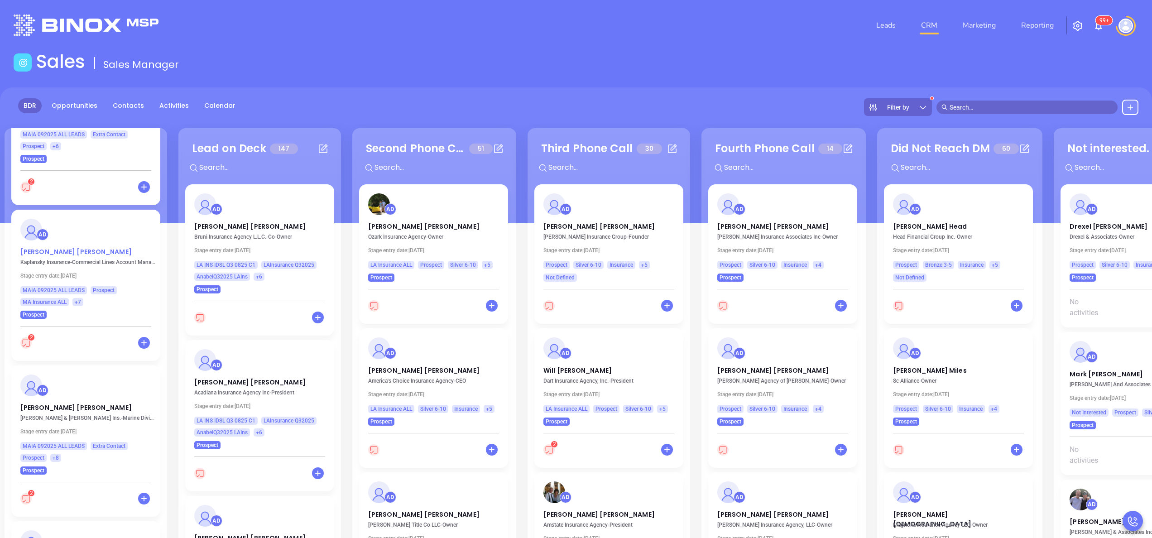
click at [44, 252] on p "Rick Rosenfeld" at bounding box center [85, 249] width 131 height 5
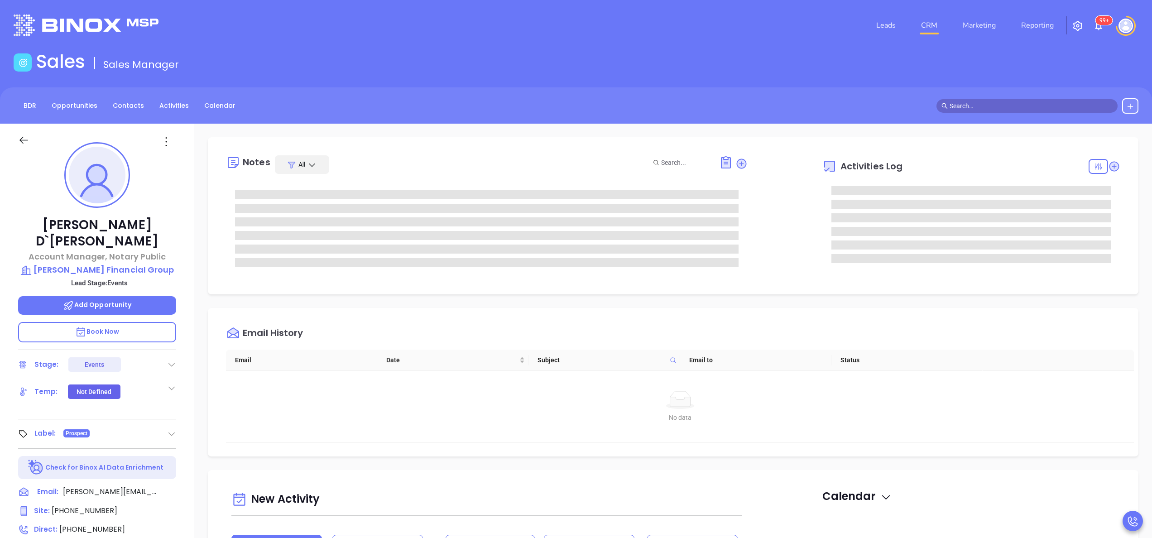
type input "[PERSON_NAME]"
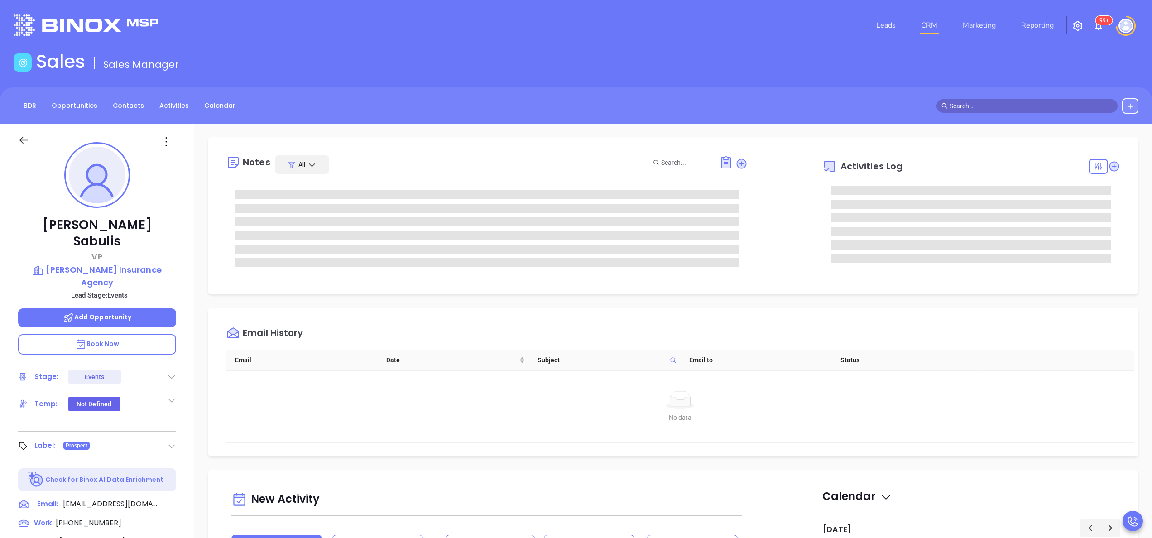
type input "[PERSON_NAME]"
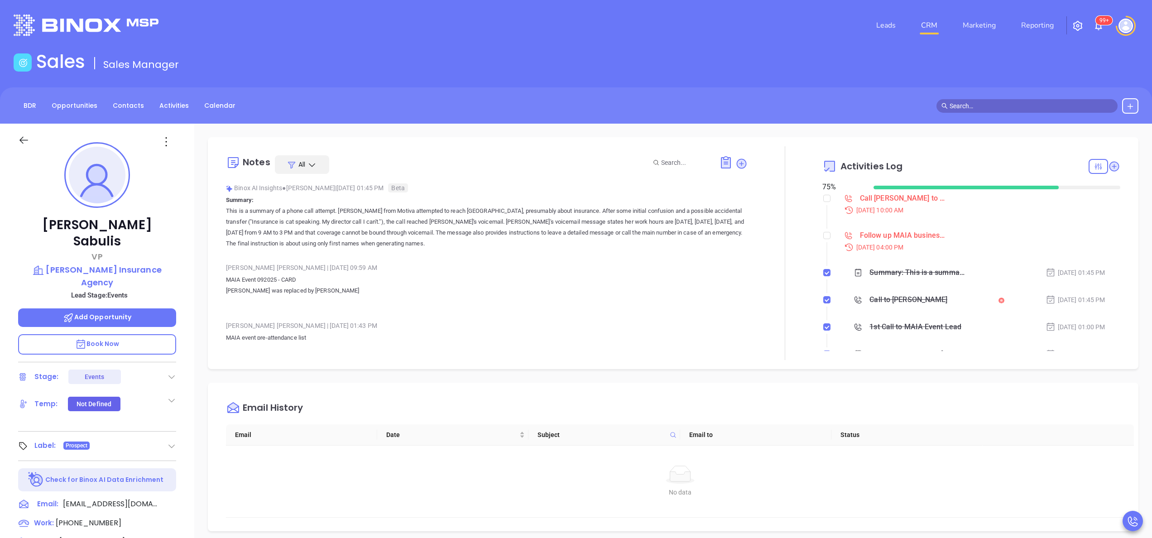
scroll to position [263, 0]
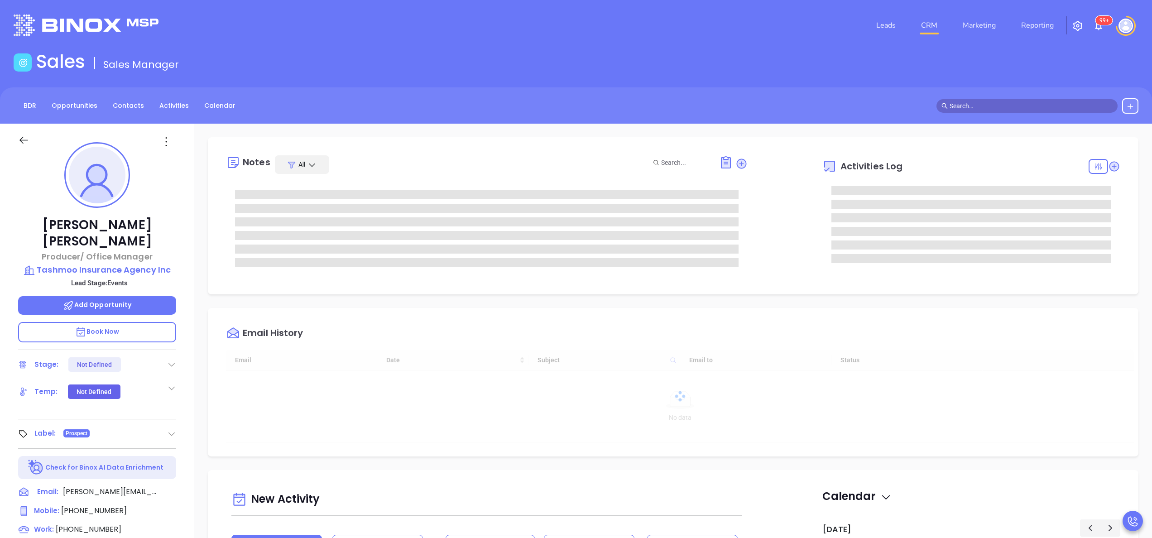
type input "[DATE]"
type input "[PERSON_NAME]"
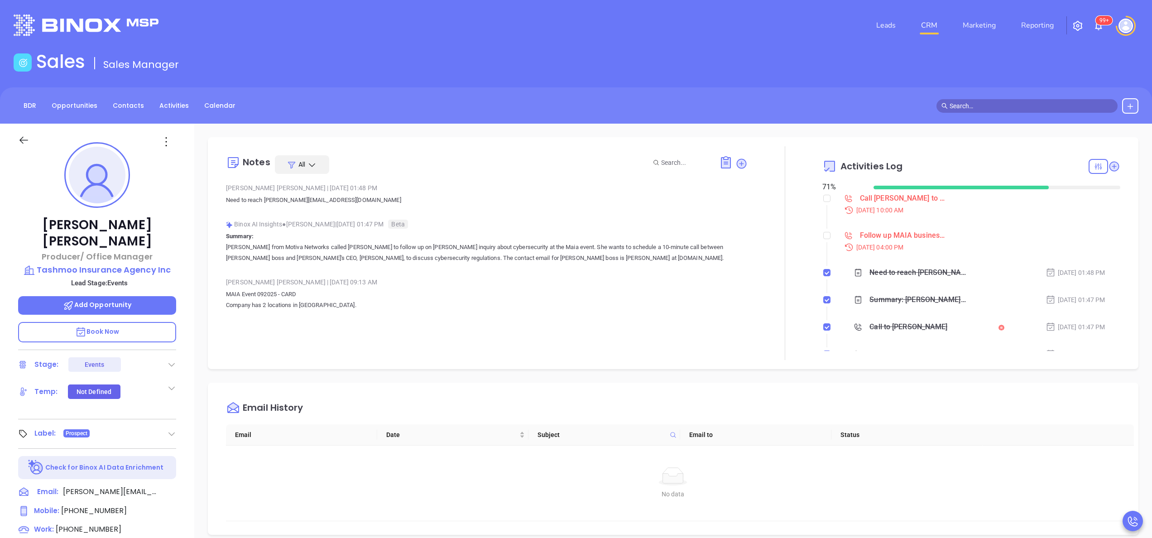
scroll to position [263, 0]
click at [575, 315] on div "Gissela Vargas | Sep 22, 2025 09:13 AM MAIA Event 092025 - CARD Company has 2 l…" at bounding box center [487, 296] width 522 height 43
click at [519, 308] on p "MAIA Event 092025 - CARD Company has 2 locations in MA." at bounding box center [487, 300] width 522 height 22
click at [187, 249] on div "Shannon Donovan Producer/ Office Manager Tashmoo Insurance Agency Inc Lead Stag…" at bounding box center [97, 460] width 194 height 673
click at [142, 264] on p "Tashmoo Insurance Agency Inc" at bounding box center [97, 270] width 158 height 13
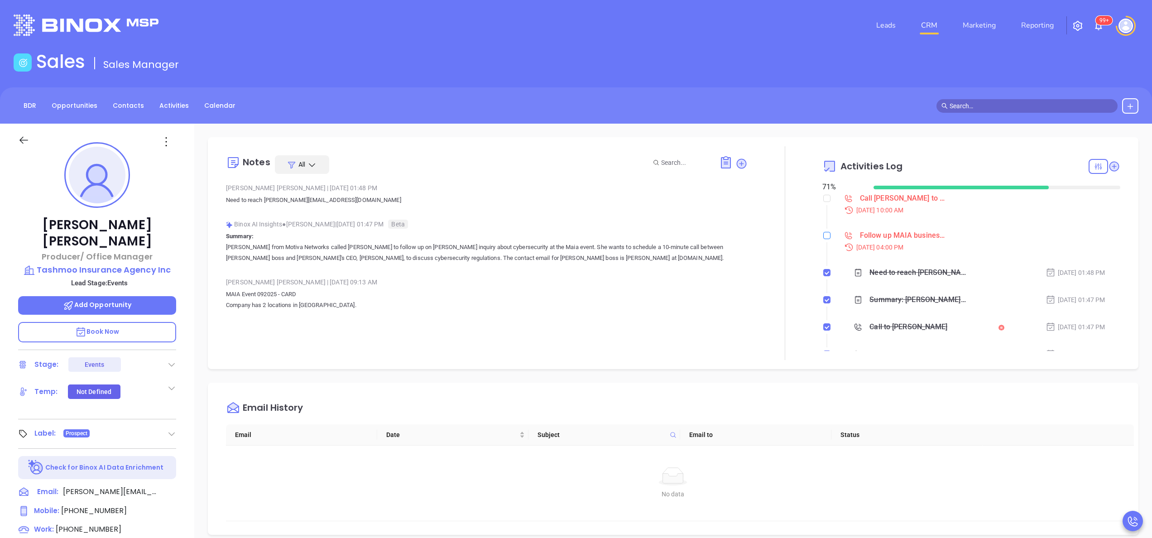
click at [823, 234] on input "checkbox" at bounding box center [826, 235] width 7 height 7
checkbox input "true"
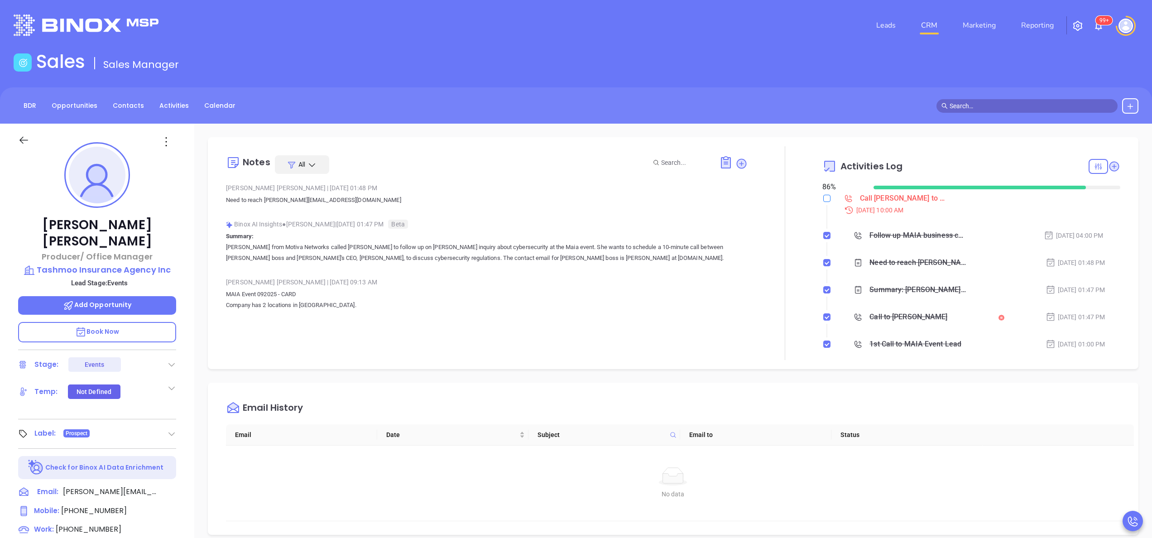
click at [823, 197] on input "checkbox" at bounding box center [826, 198] width 7 height 7
checkbox input "true"
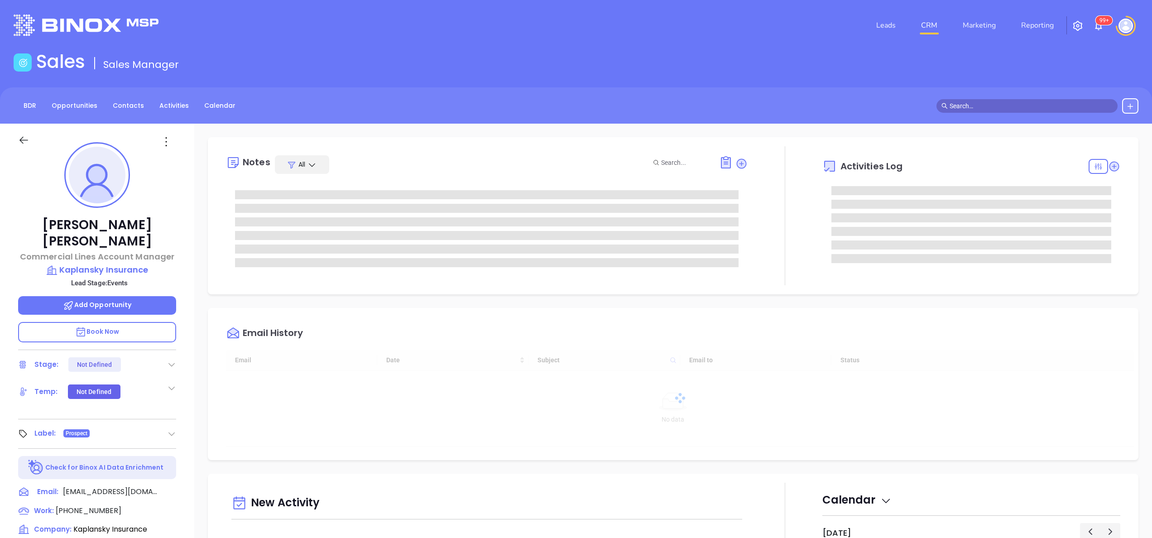
type input "[DATE]"
type input "[PERSON_NAME]"
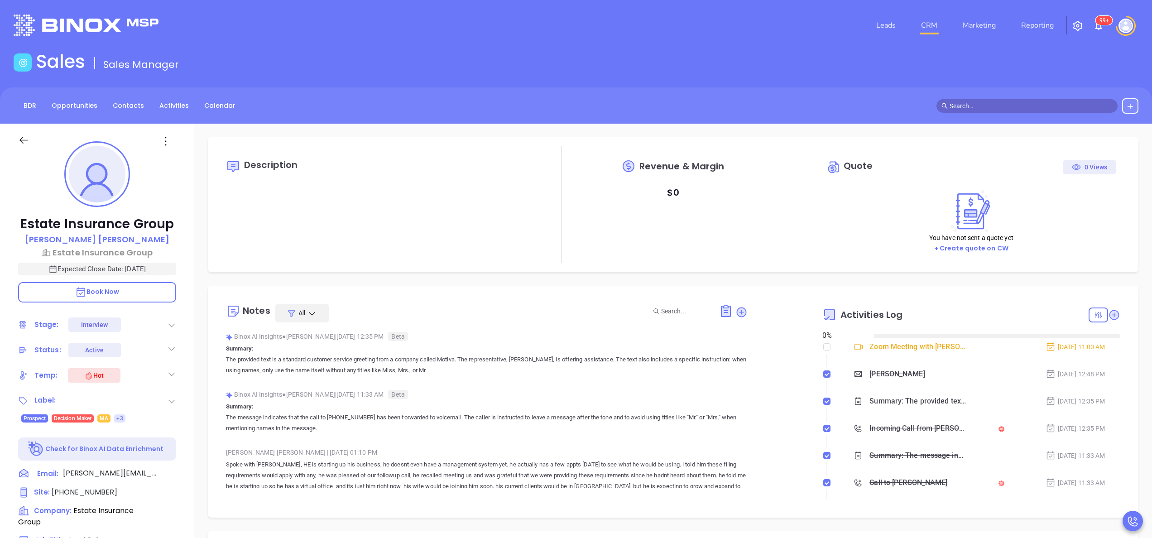
type input "[DATE]"
click at [80, 493] on span "[PHONE_NUMBER]" at bounding box center [85, 492] width 66 height 10
type input "[PHONE_NUMBER]"
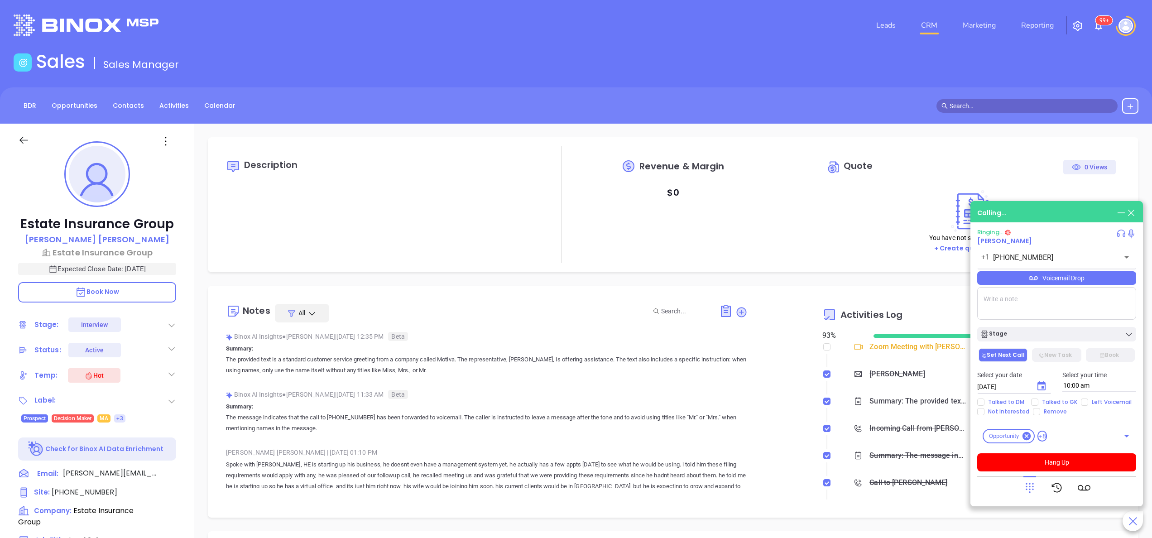
type input "[PERSON_NAME]"
click at [721, 413] on p "The message indicates that the call to [PHONE_NUMBER] has been forwarded to voi…" at bounding box center [487, 423] width 522 height 22
click at [1119, 209] on icon at bounding box center [1121, 213] width 10 height 10
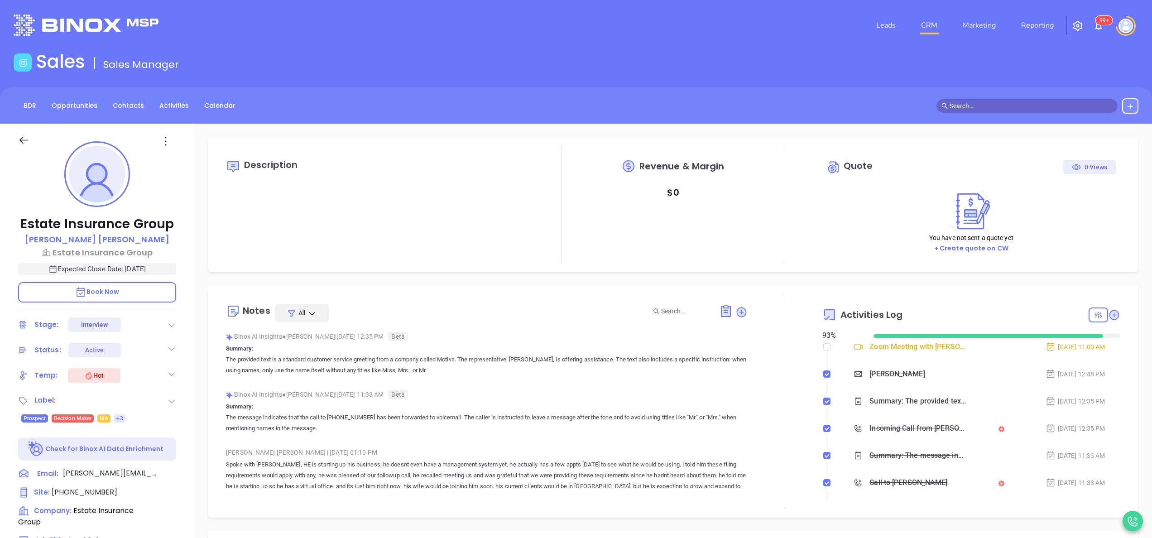
click at [694, 403] on p "Summary: The message indicates that the call to [PHONE_NUMBER] has been forward…" at bounding box center [487, 417] width 522 height 33
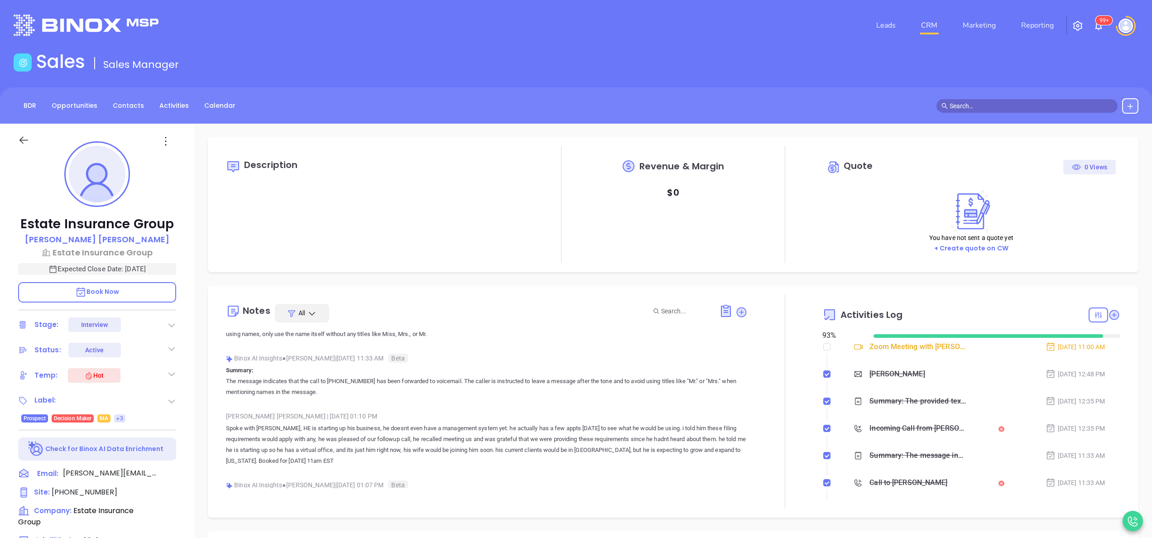
scroll to position [0, 0]
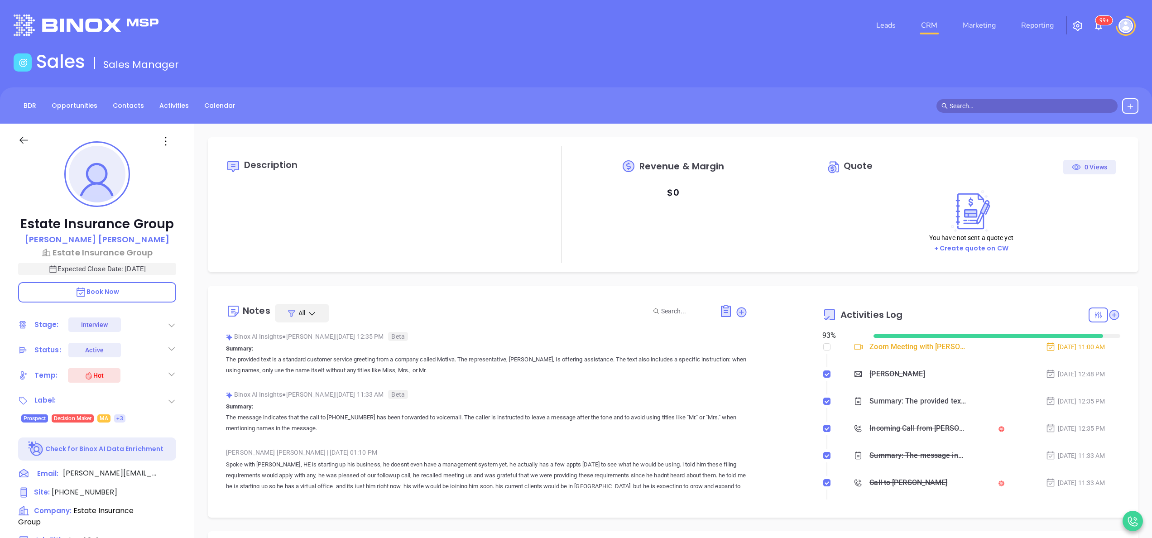
click at [193, 430] on div "Estate Insurance Group [PERSON_NAME] Estate Insurance Group Expected Close Date…" at bounding box center [97, 460] width 194 height 673
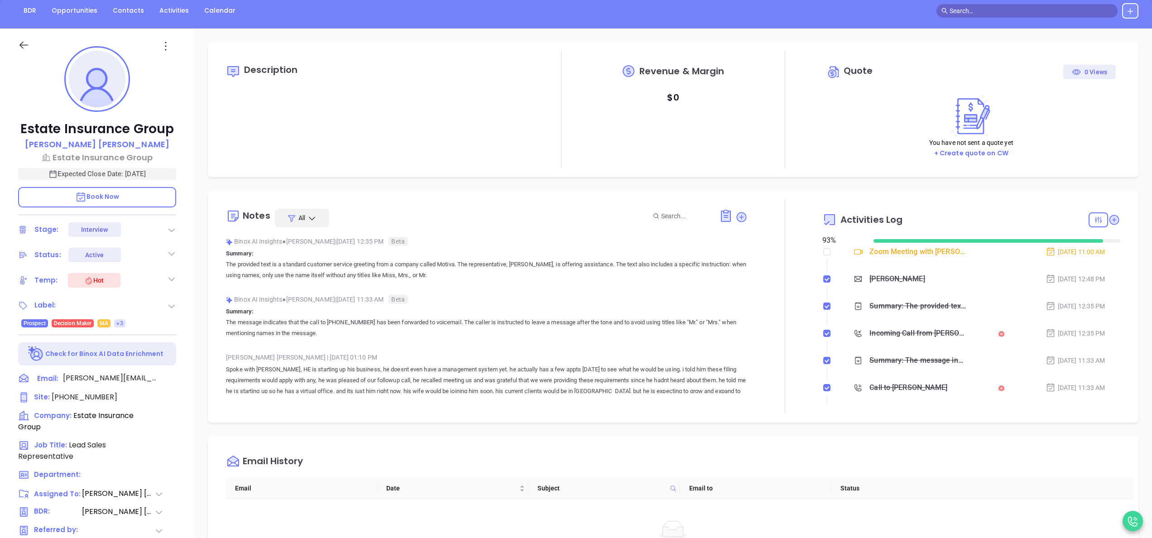
scroll to position [72, 0]
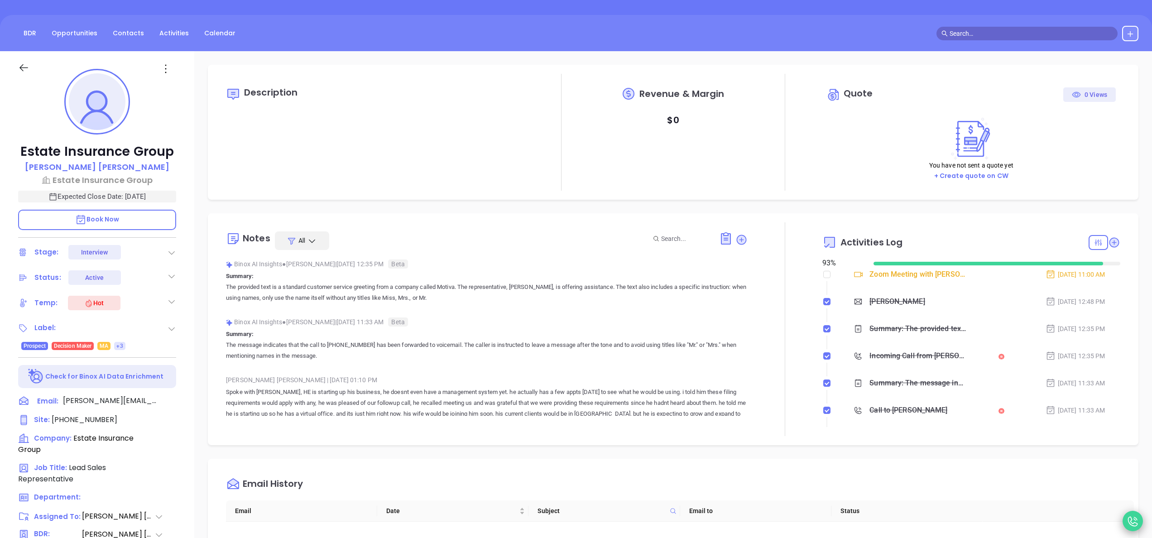
click at [1134, 521] on icon at bounding box center [1133, 521] width 13 height 13
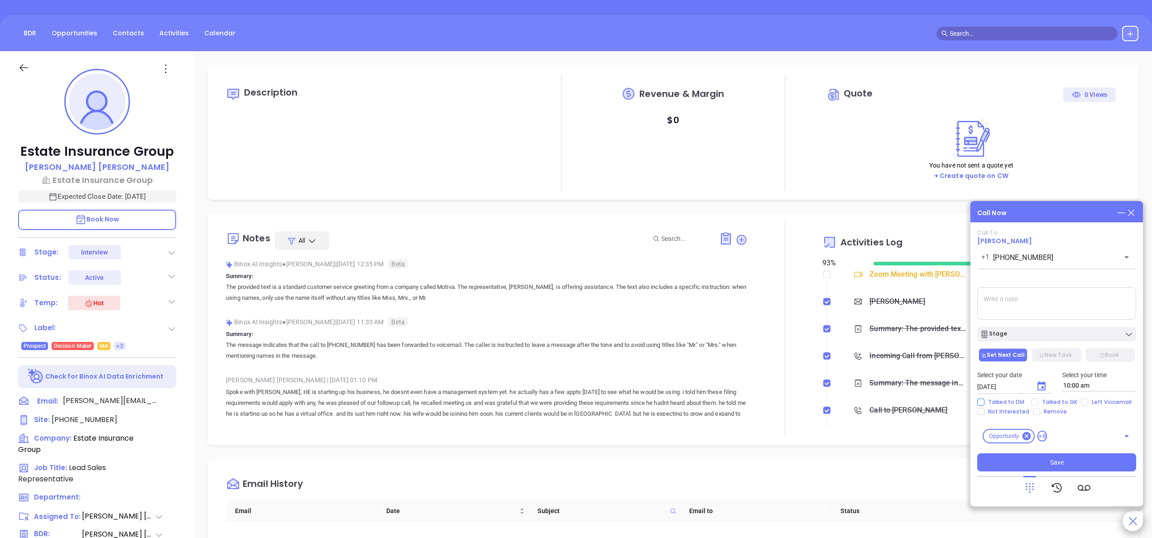
click at [1008, 402] on span "Talked to DM" at bounding box center [1006, 402] width 43 height 7
click at [985, 402] on input "Talked to DM" at bounding box center [980, 402] width 7 height 7
checkbox input "true"
click at [1059, 350] on button "New Task" at bounding box center [1056, 355] width 49 height 14
click at [1053, 468] on button "Save" at bounding box center [1056, 462] width 159 height 18
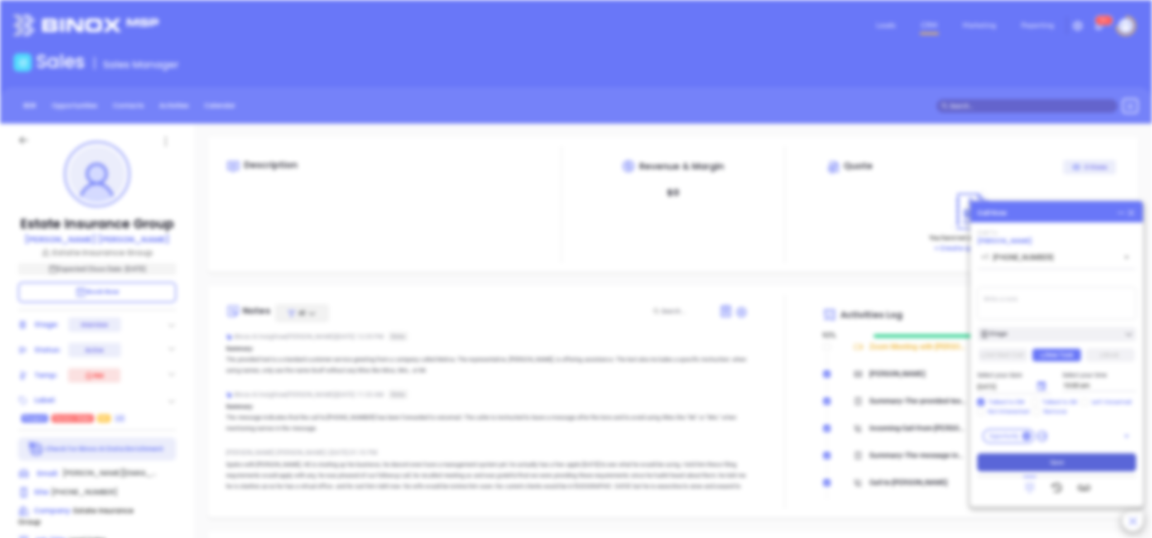
type input "[DATE]"
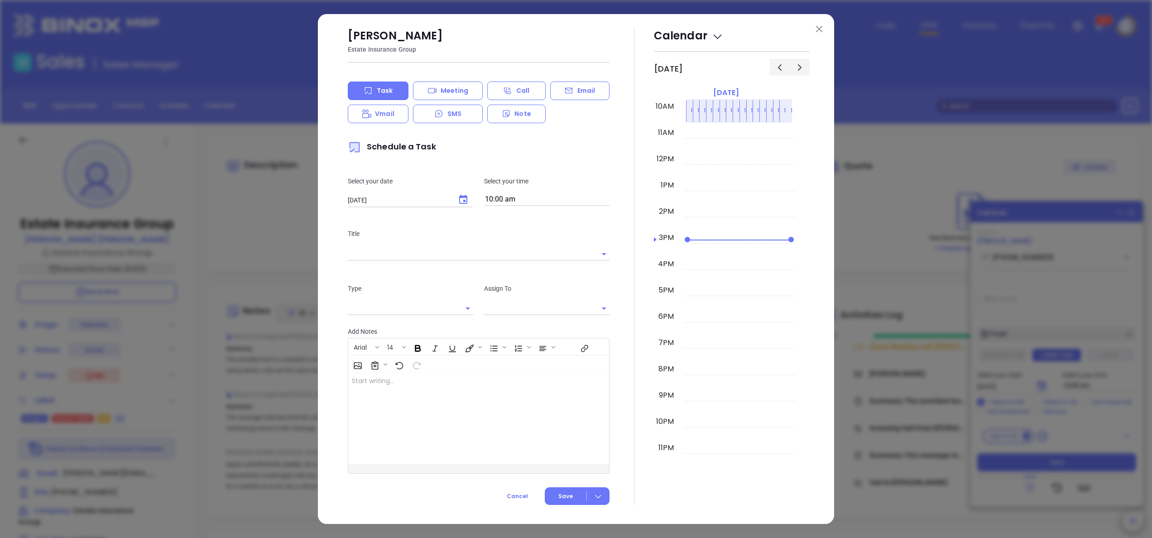
type input "[PERSON_NAME]"
click at [821, 29] on img at bounding box center [819, 29] width 6 height 6
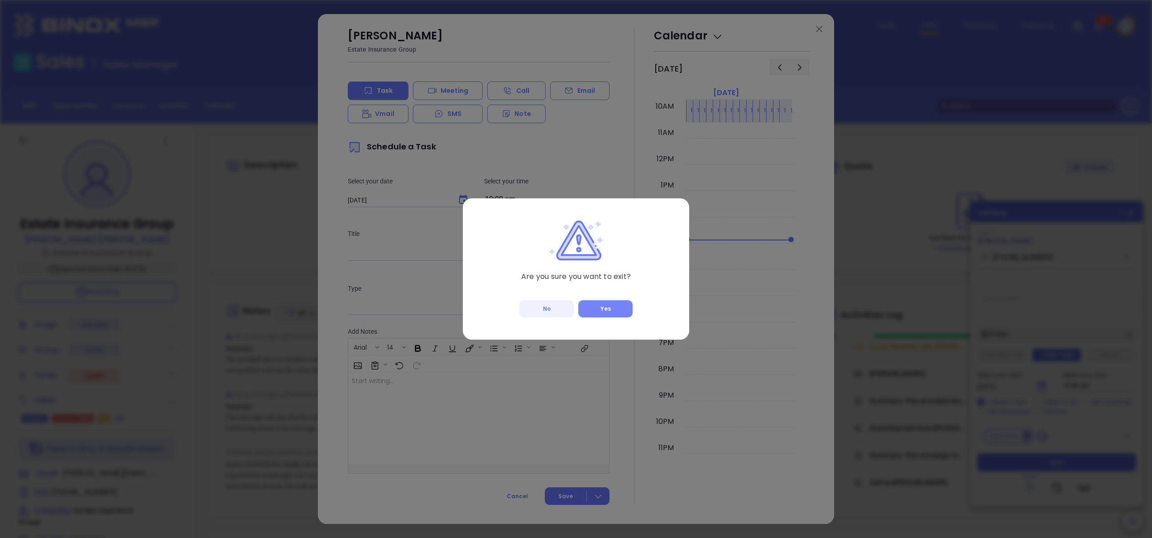
click at [610, 307] on button "Yes" at bounding box center [605, 308] width 54 height 17
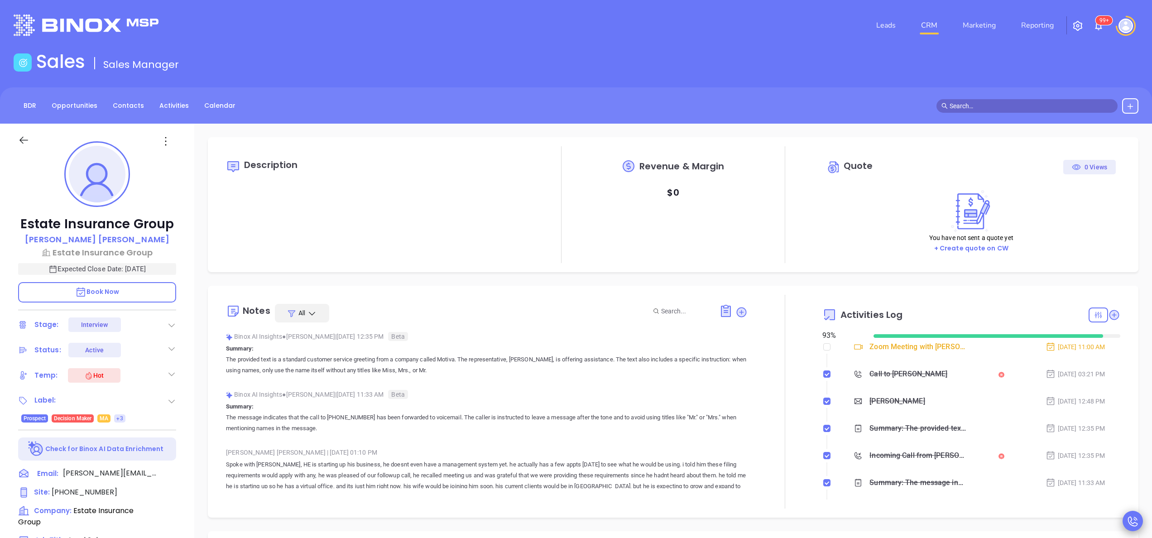
type input "Anabell Dominguez"
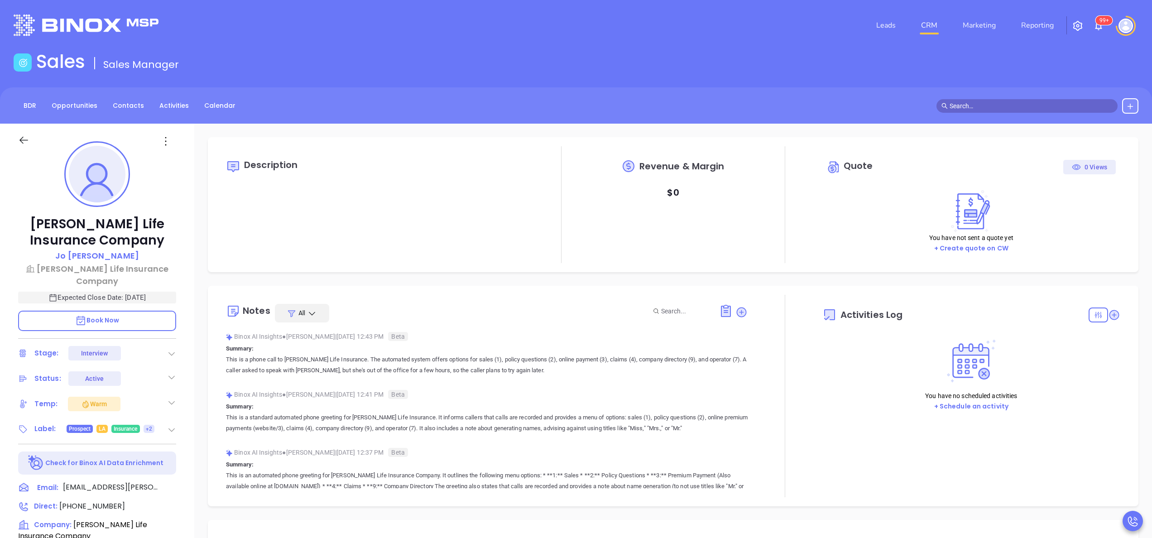
type input "[DATE]"
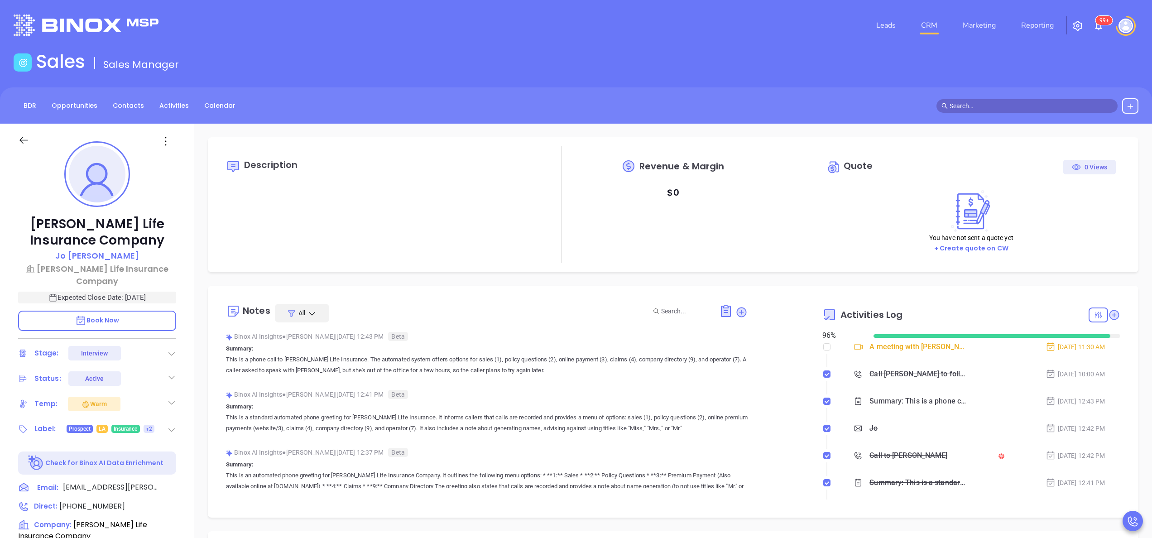
scroll to position [263, 0]
click at [99, 501] on span "[PHONE_NUMBER]" at bounding box center [92, 506] width 66 height 10
type input "[PHONE_NUMBER]"
type input "Anabell Dominguez"
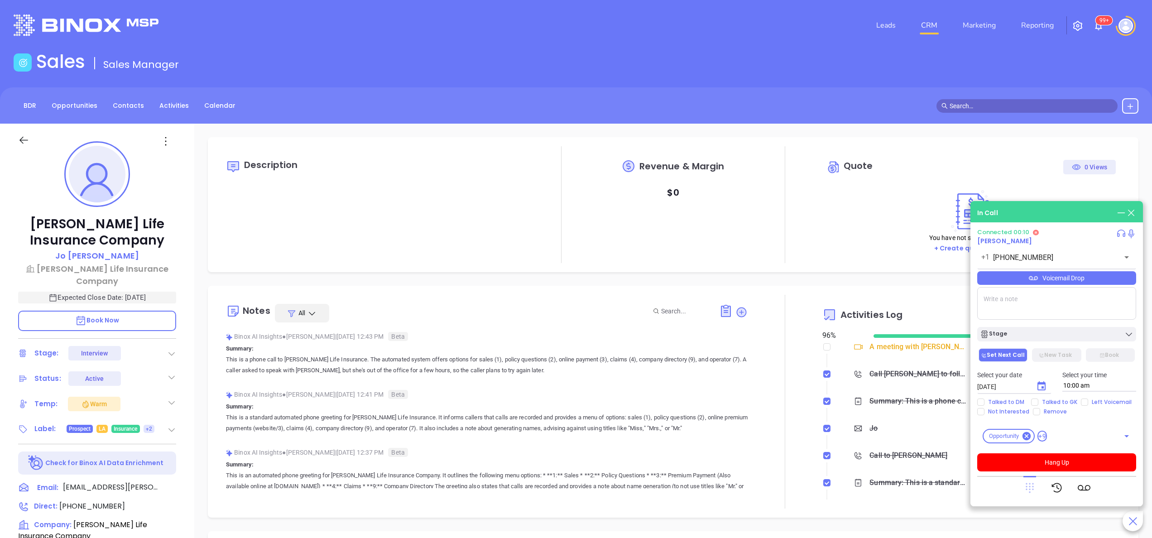
click at [1029, 486] on icon at bounding box center [1030, 488] width 8 height 10
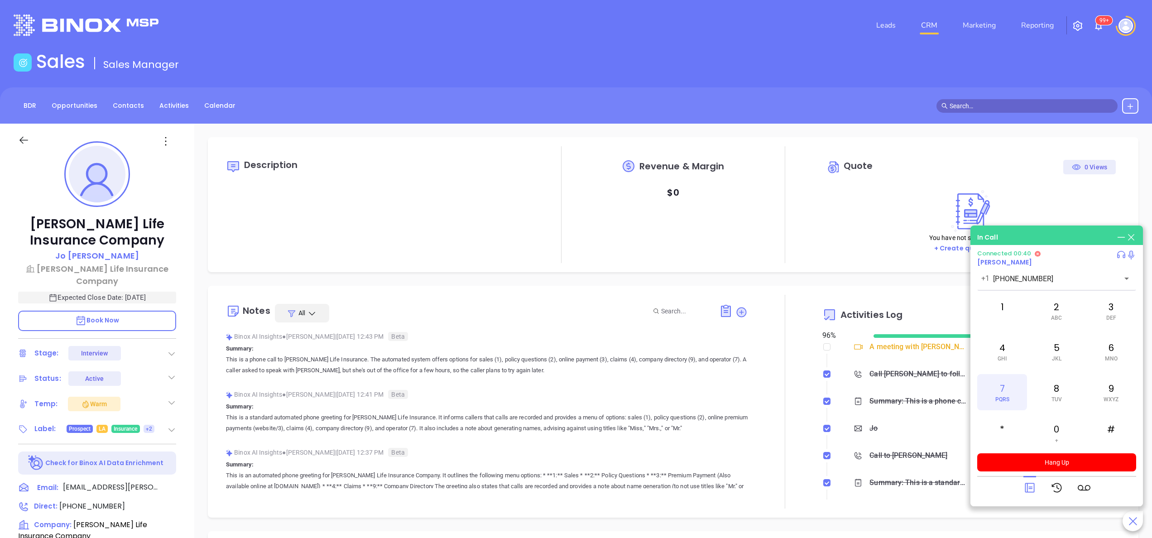
click at [995, 389] on div "7 PQRS" at bounding box center [1002, 392] width 50 height 36
click at [1119, 236] on icon at bounding box center [1121, 237] width 10 height 10
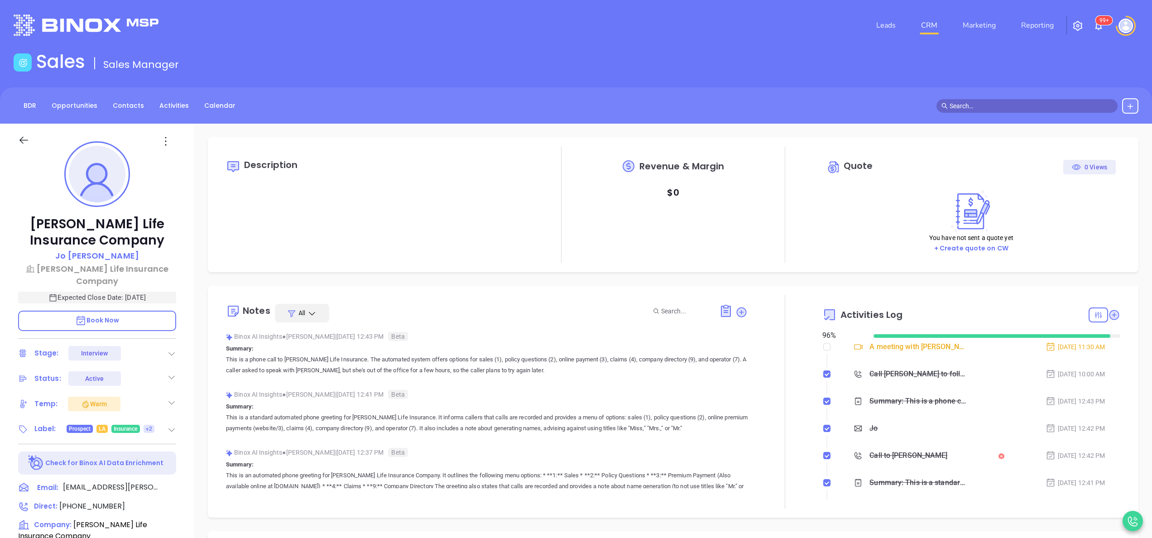
click at [755, 367] on div at bounding box center [785, 402] width 75 height 214
click at [725, 369] on p "This is a phone call to Kilpatrick Life Insurance. The automated system offers …" at bounding box center [487, 365] width 522 height 22
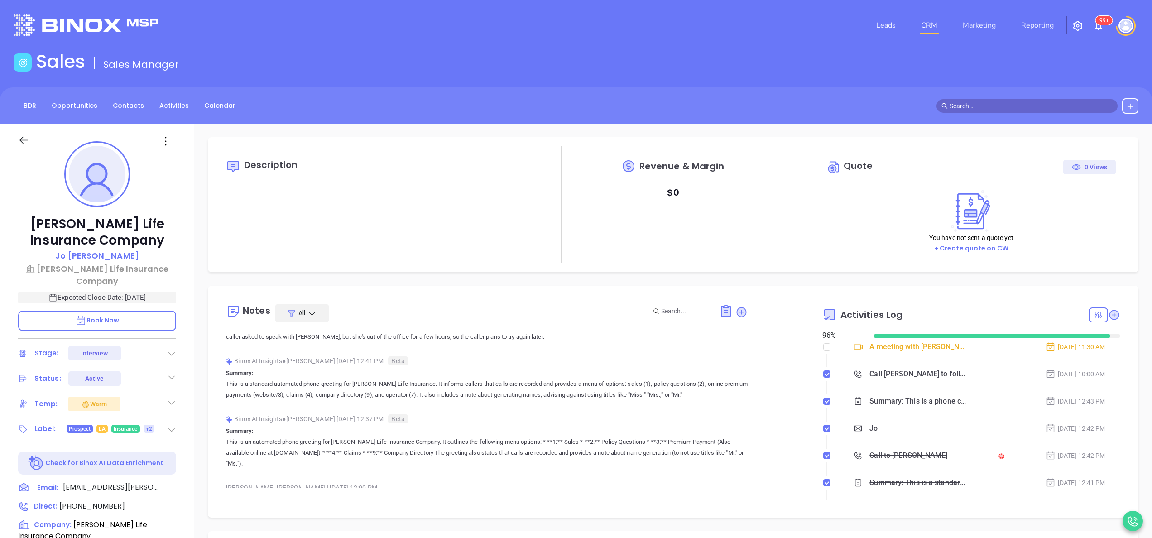
scroll to position [36, 0]
click at [188, 411] on div "Kilpatrick Life Insurance Company Jo Clark Kilpatrick Life Insurance Company Ex…" at bounding box center [97, 460] width 194 height 673
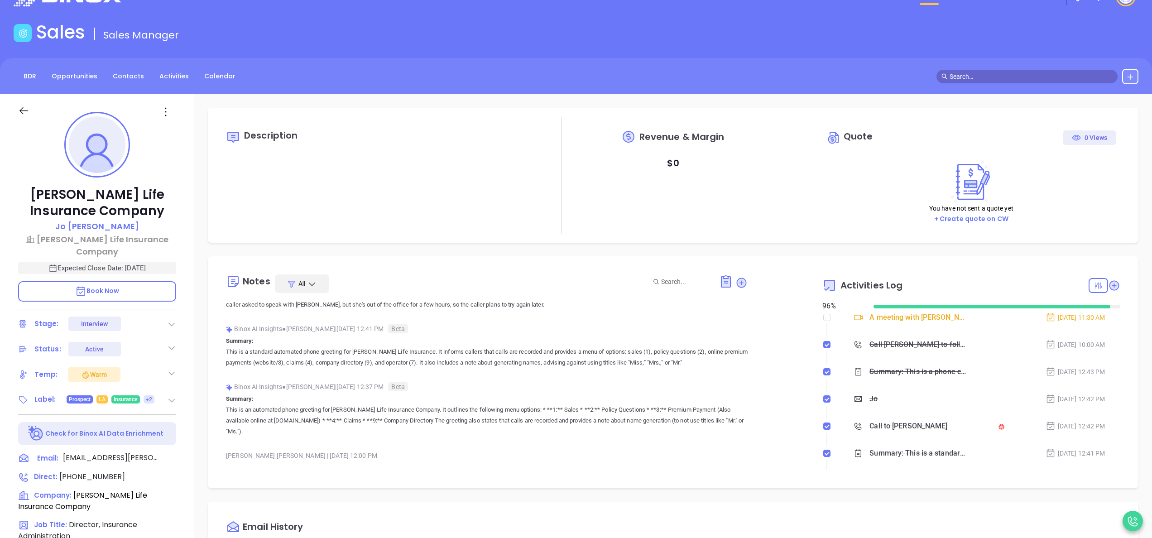
scroll to position [5, 0]
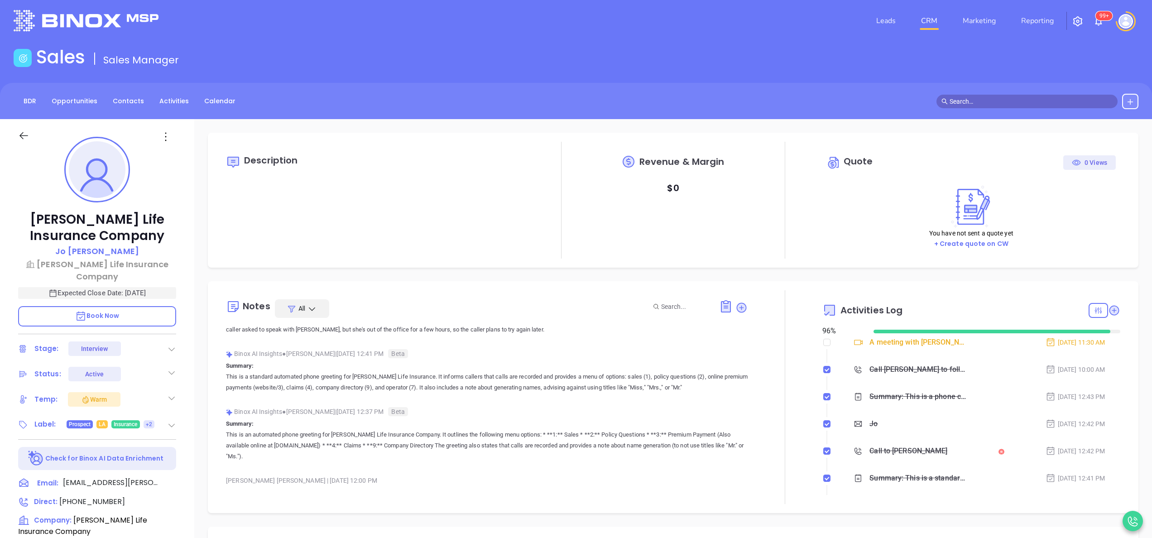
click at [103, 306] on p "Book Now" at bounding box center [97, 316] width 158 height 20
click at [1135, 517] on icon at bounding box center [1133, 521] width 13 height 13
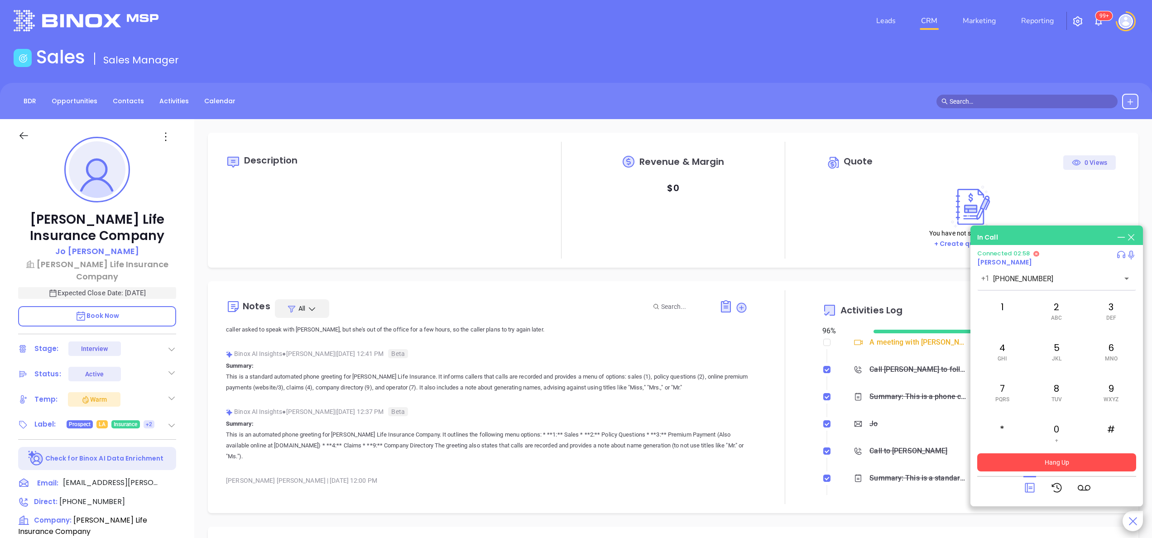
click at [1070, 464] on button "Hang Up" at bounding box center [1056, 462] width 159 height 18
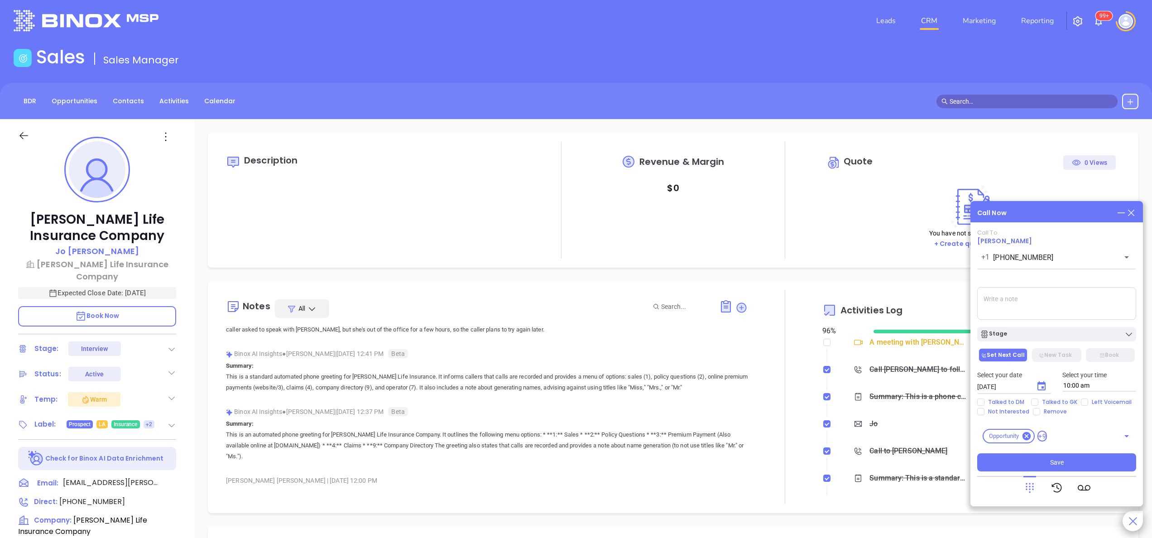
click at [188, 422] on div "Kilpatrick Life Insurance Company Jo Clark Kilpatrick Life Insurance Company Ex…" at bounding box center [97, 455] width 194 height 673
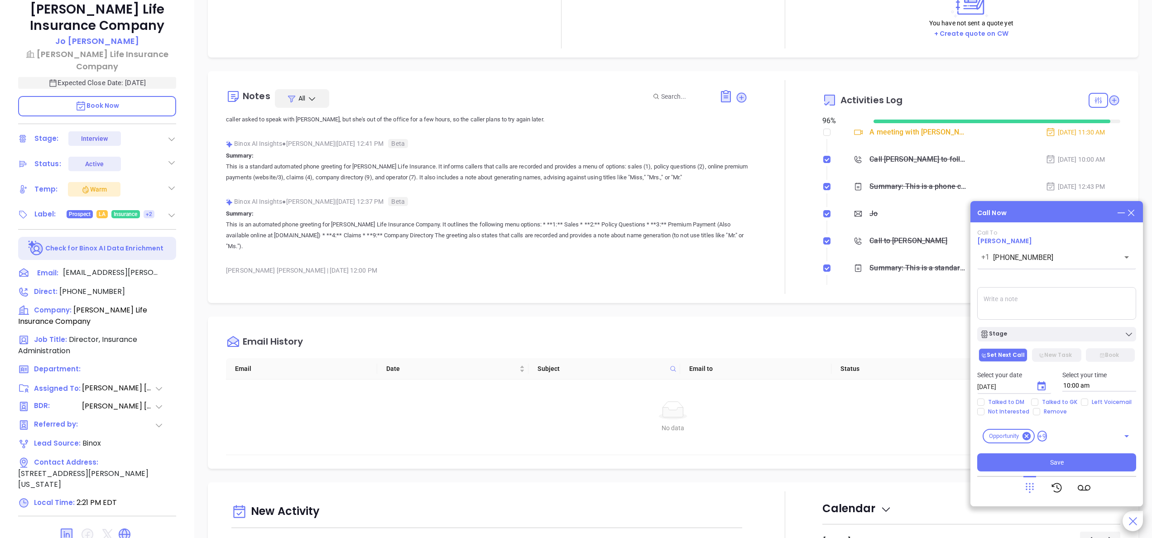
scroll to position [258, 0]
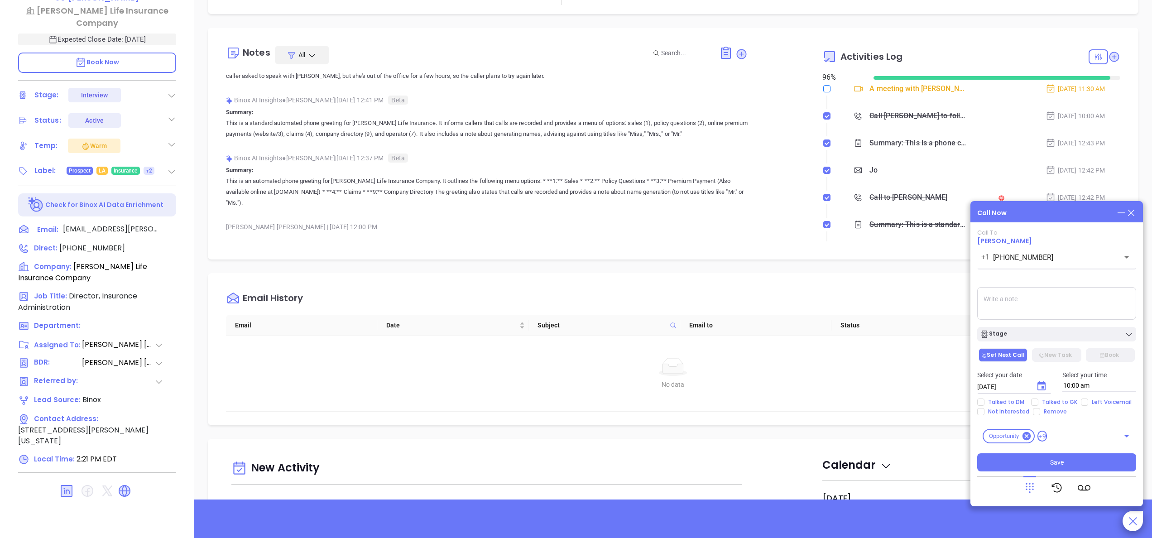
click at [823, 89] on input "checkbox" at bounding box center [826, 88] width 7 height 7
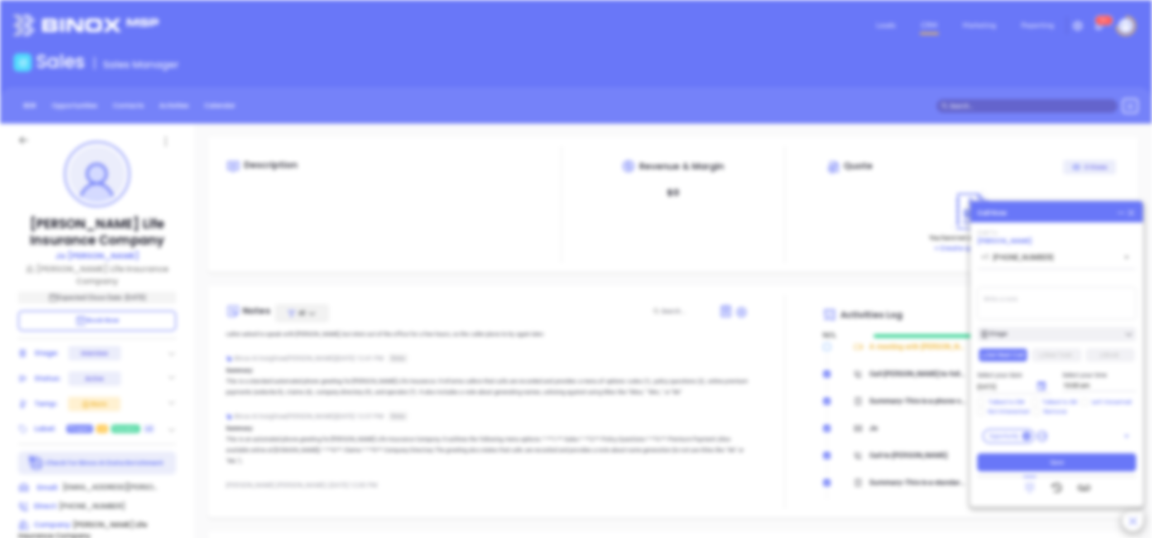
scroll to position [0, 0]
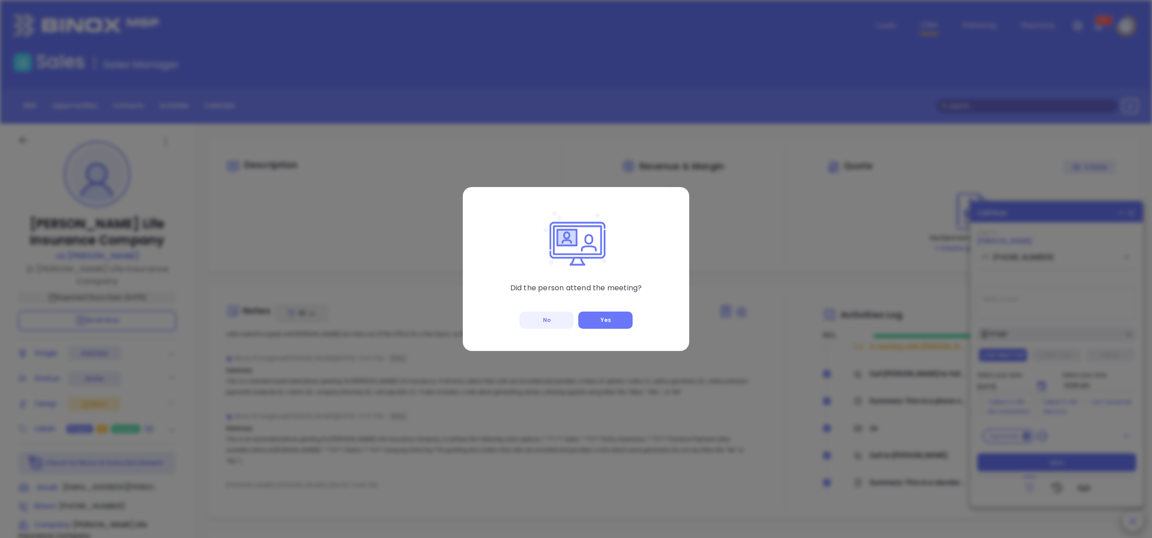
click at [555, 319] on button "No" at bounding box center [546, 320] width 54 height 17
checkbox input "true"
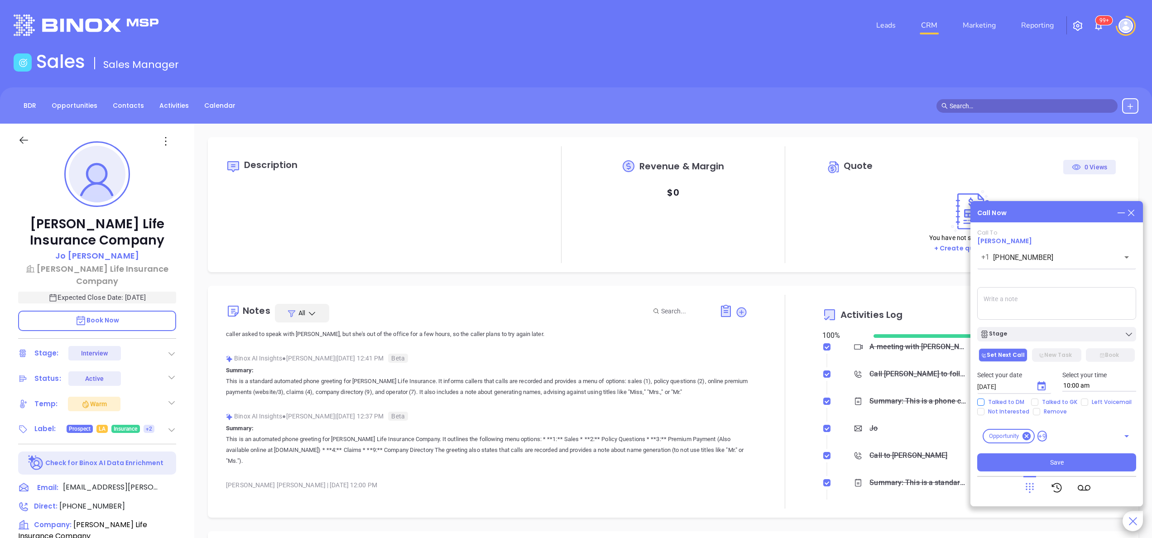
click at [983, 402] on input "Talked to DM" at bounding box center [980, 402] width 7 height 7
checkbox input "true"
click at [1037, 299] on textarea at bounding box center [1056, 303] width 159 height 33
click at [721, 357] on div "Binox AI Insights ● Anabell Dominguez | Oct 1, 2025 12:41 PM Beta" at bounding box center [487, 358] width 522 height 14
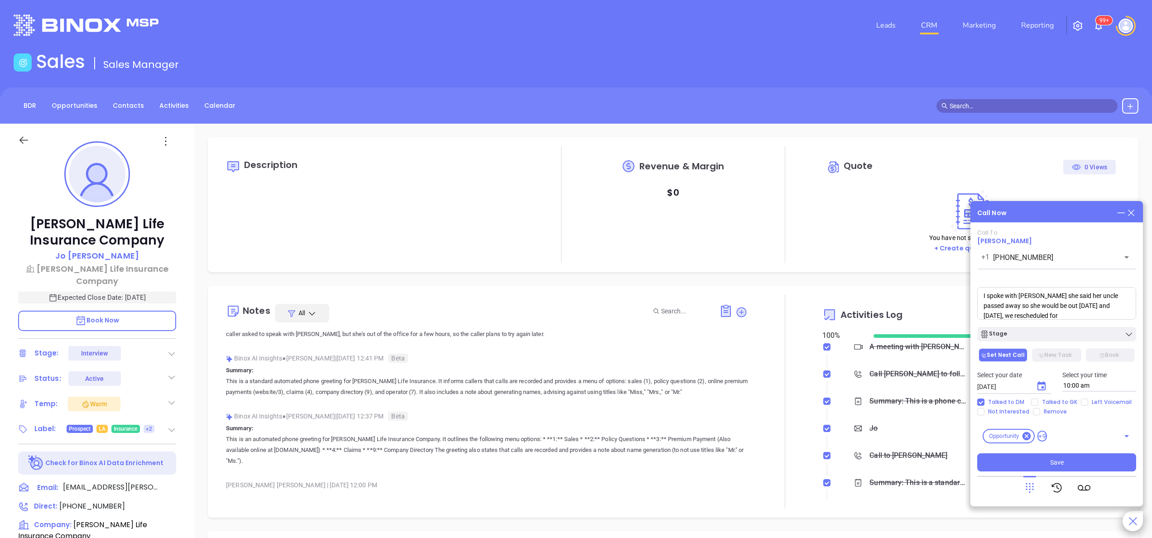
click at [1042, 312] on textarea "I spoke with Jo she said her uncle passed away so she would be out tomorrow and…" at bounding box center [1056, 303] width 159 height 33
type textarea "I spoke with Jo she said her uncle passed away so she would be out tomorrow and…"
click at [1063, 463] on span "Save" at bounding box center [1057, 462] width 14 height 10
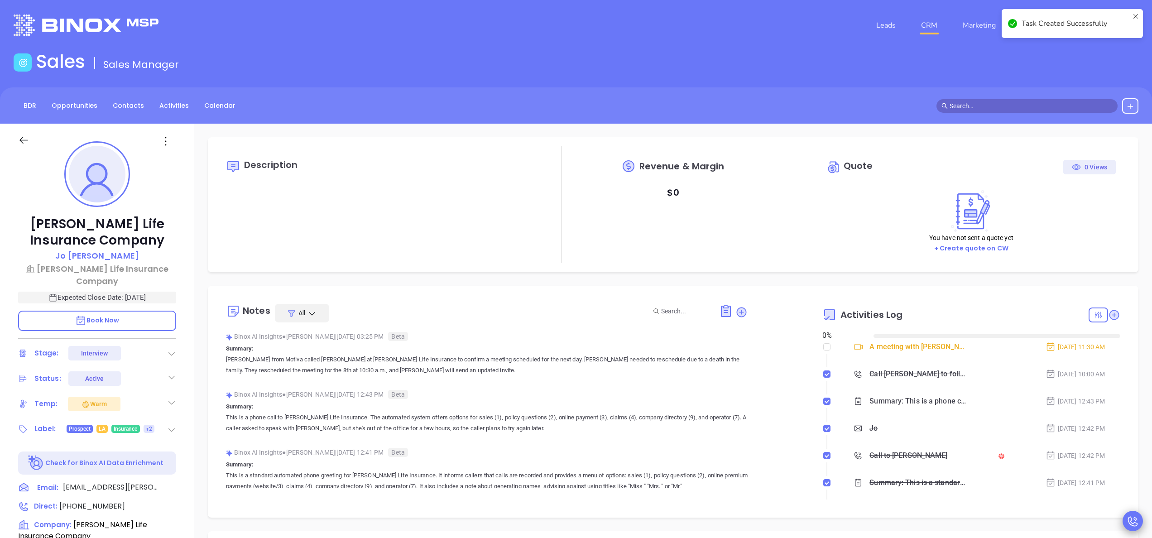
type input "10/02/2025"
checkbox input "false"
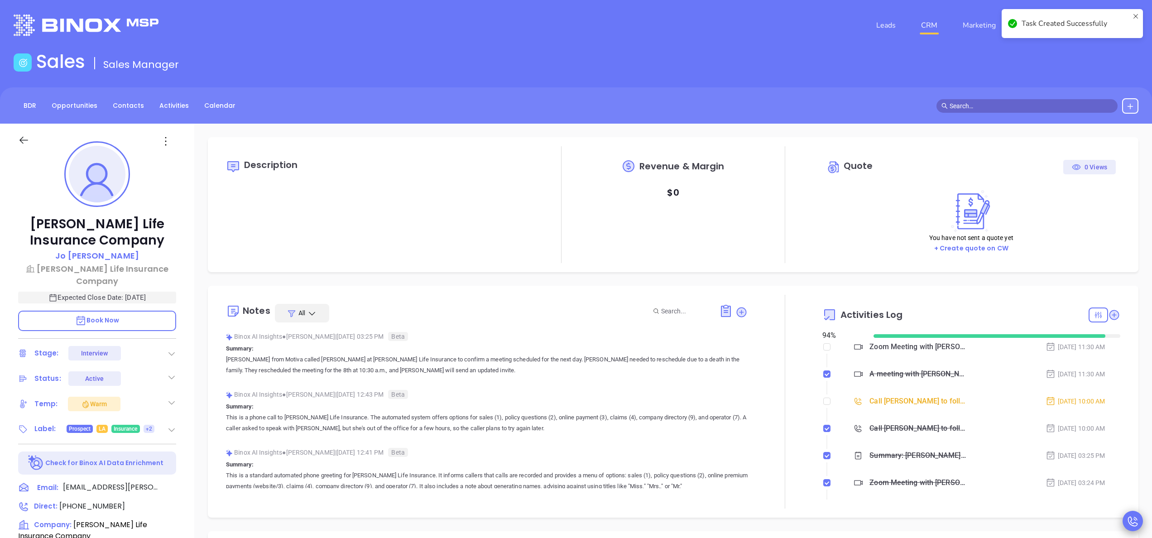
type input "Anabell Dominguez"
click at [823, 403] on input "checkbox" at bounding box center [826, 401] width 7 height 7
checkbox input "true"
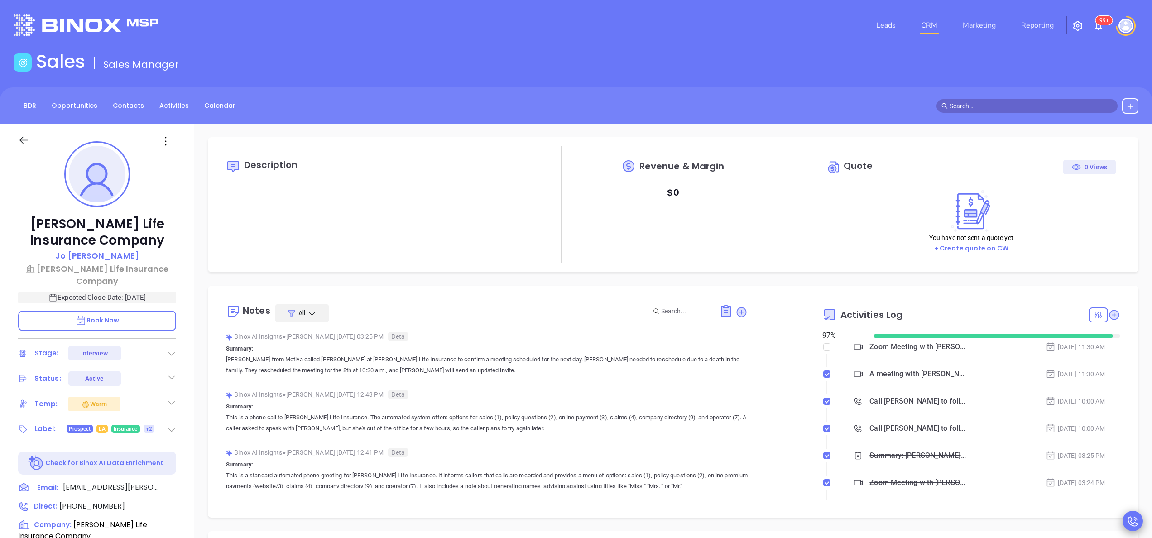
click at [192, 437] on div "Kilpatrick Life Insurance Company Jo Clark Kilpatrick Life Insurance Company Ex…" at bounding box center [97, 460] width 194 height 673
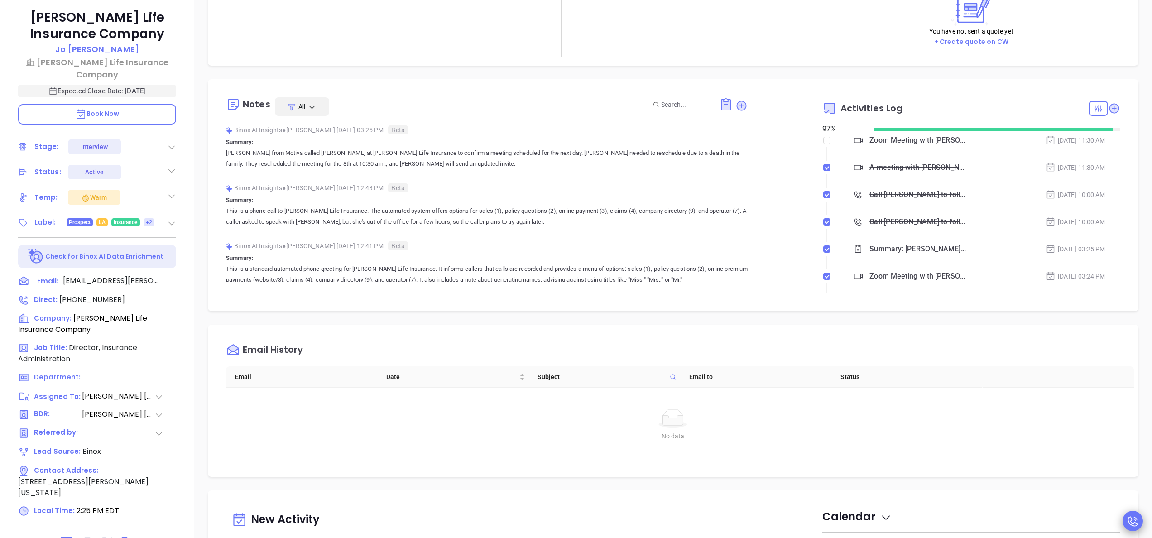
scroll to position [258, 0]
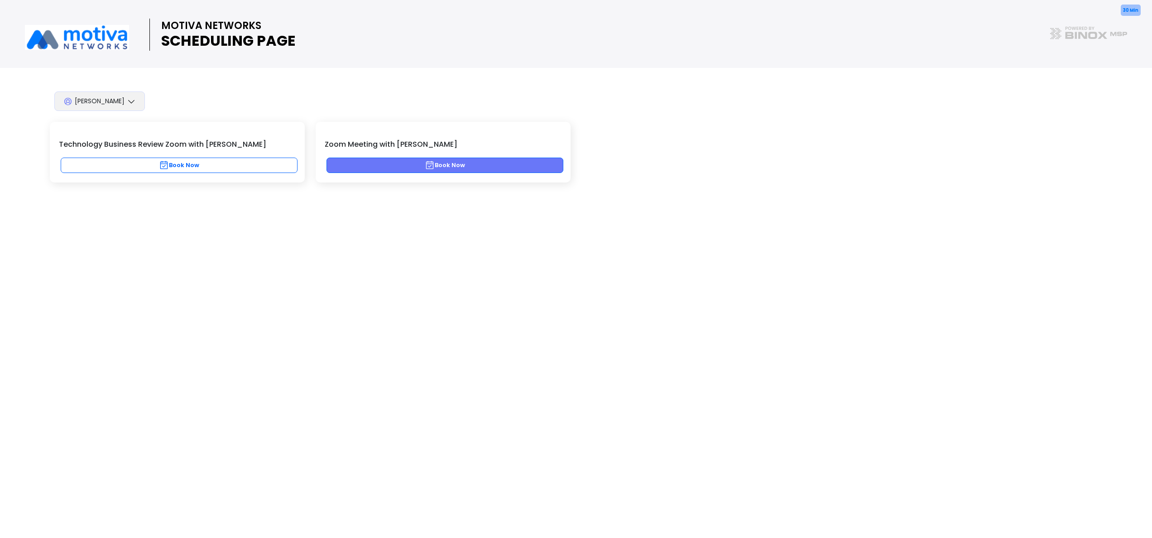
click at [438, 167] on button "Book Now" at bounding box center [445, 165] width 237 height 15
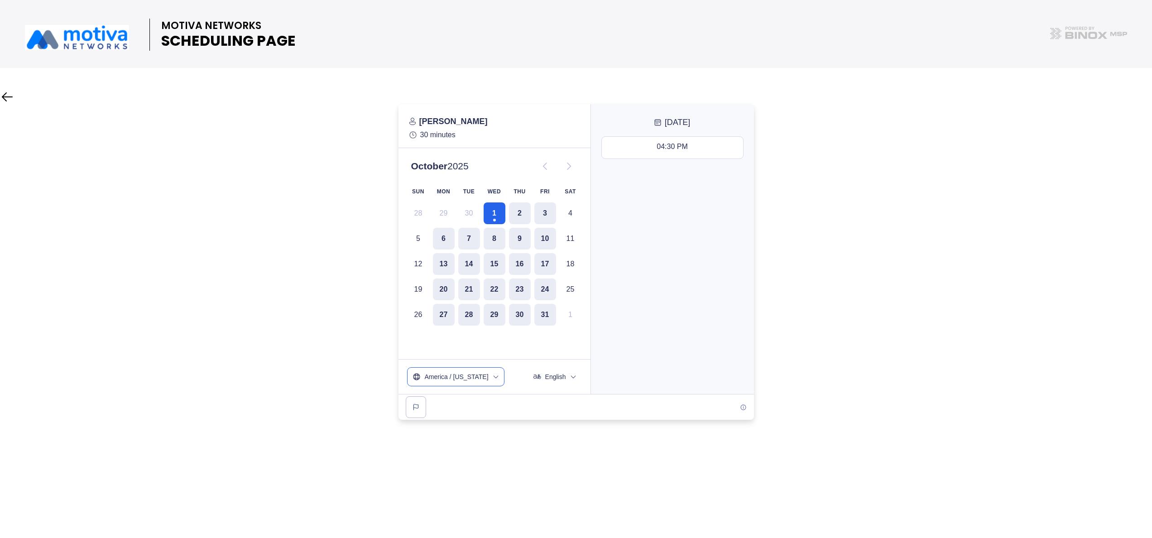
click at [493, 375] on button "America / [US_STATE]" at bounding box center [456, 377] width 96 height 18
click at [439, 403] on input "text" at bounding box center [455, 402] width 87 height 17
type input "centr"
click at [432, 466] on span "US / Central -05:00" at bounding box center [456, 470] width 82 height 9
click at [488, 235] on button "8" at bounding box center [495, 239] width 22 height 22
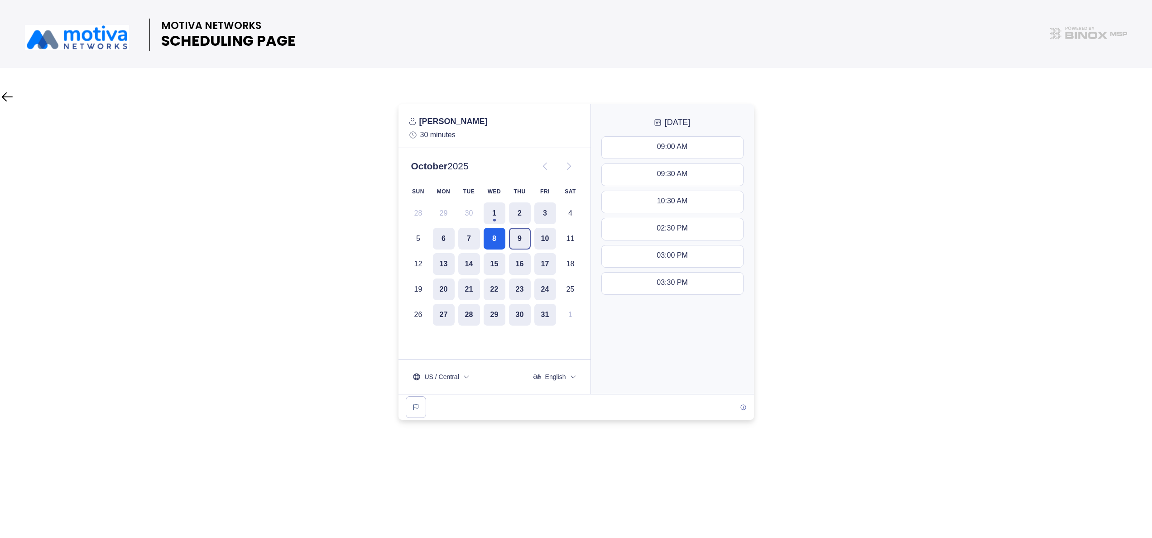
click at [518, 238] on button "9" at bounding box center [520, 239] width 22 height 22
click at [487, 236] on button "8" at bounding box center [495, 239] width 22 height 22
click at [510, 236] on button "9" at bounding box center [520, 239] width 22 height 22
click at [502, 237] on button "8" at bounding box center [495, 239] width 22 height 22
click at [674, 207] on button "10:30 AM - 11:00 AM" at bounding box center [672, 202] width 141 height 22
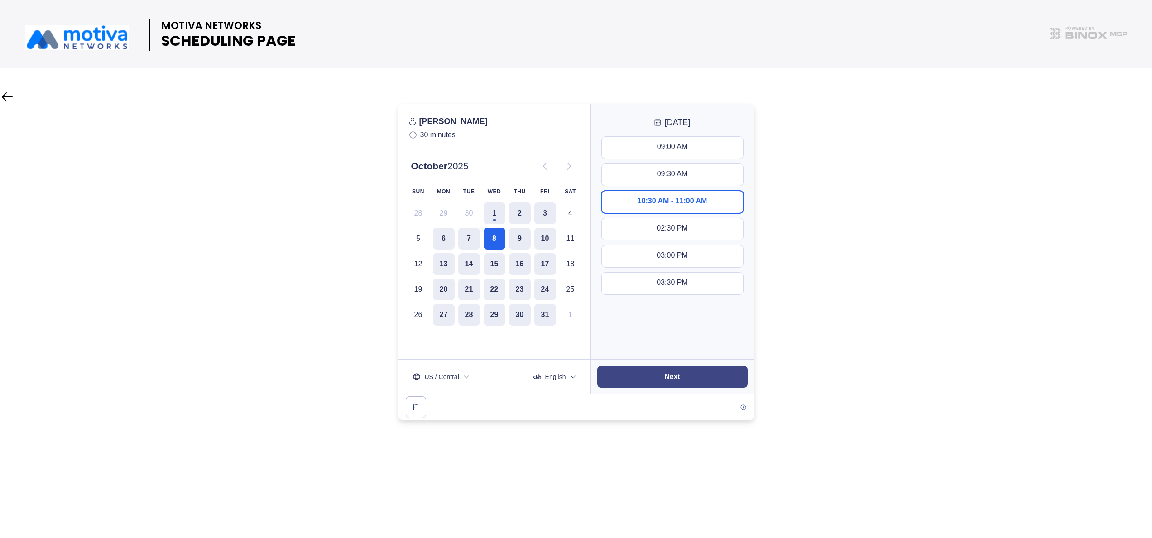
click at [0, 0] on slot "Next" at bounding box center [0, 0] width 0 height 0
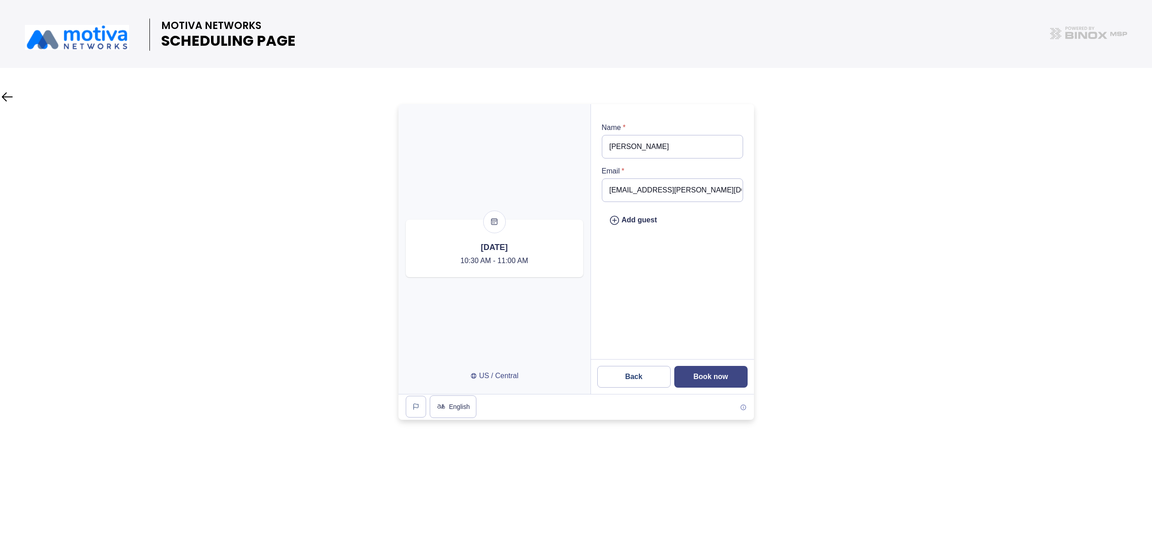
click at [0, 0] on slot "Book now" at bounding box center [0, 0] width 0 height 0
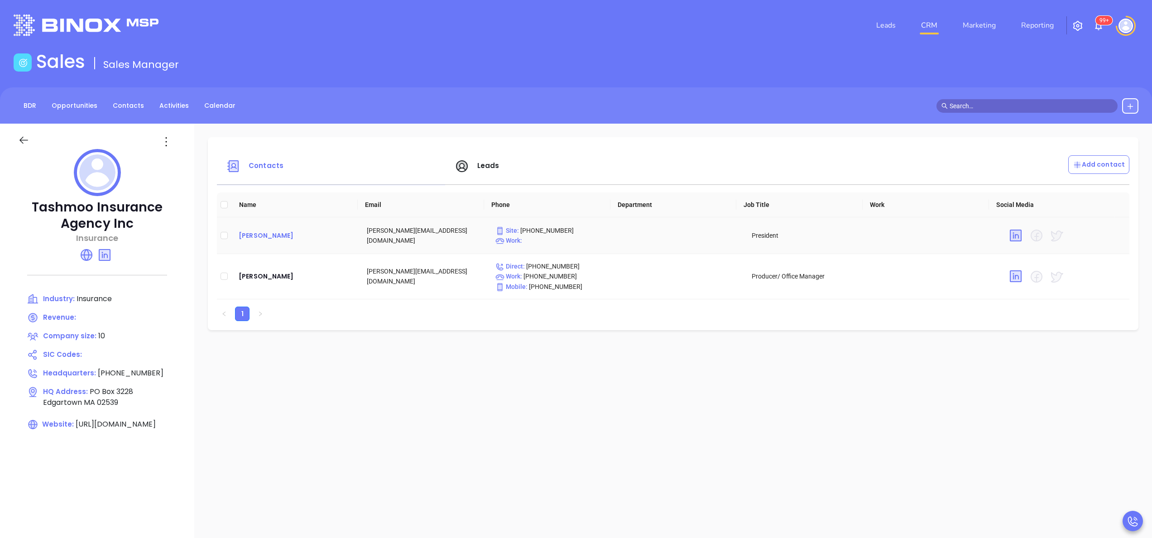
click at [251, 237] on div "[PERSON_NAME]" at bounding box center [296, 235] width 114 height 11
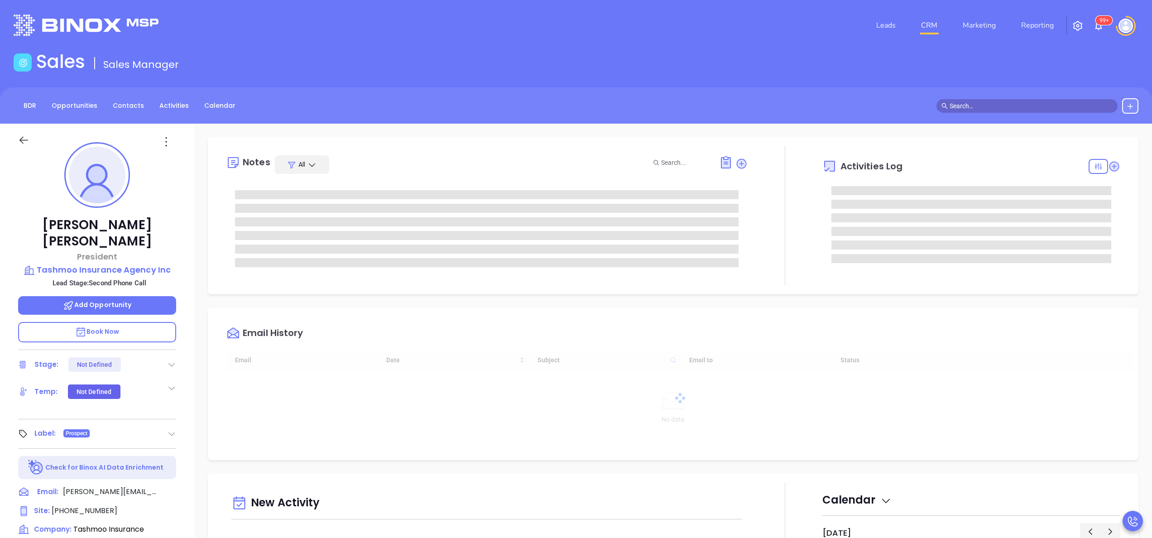
type input "[DATE]"
type input "[PERSON_NAME]"
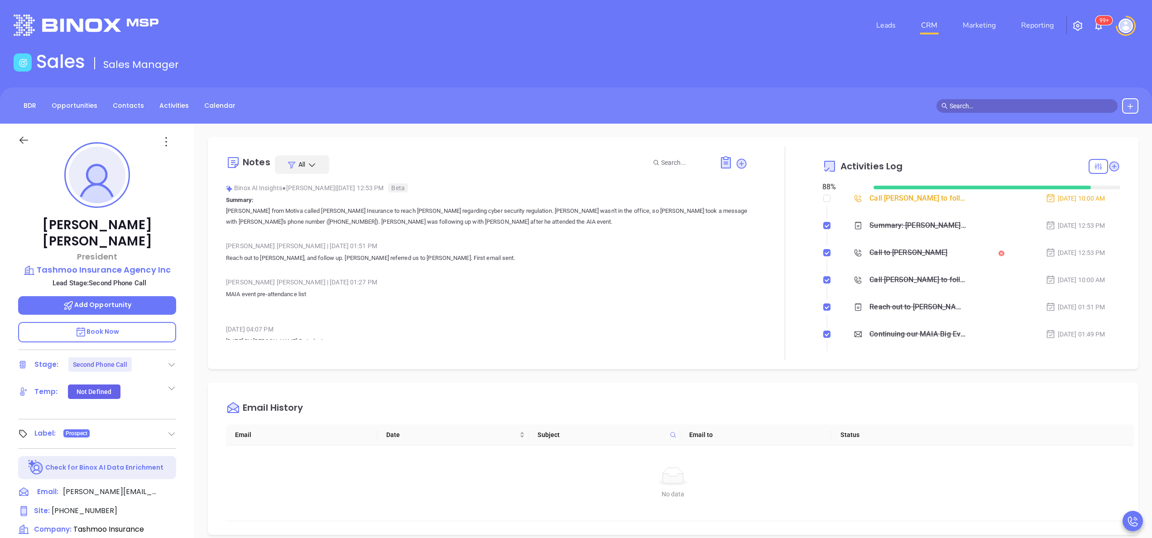
click at [465, 241] on div "Vicky Mendoza | Sep 26, 2025 01:51 PM" at bounding box center [487, 246] width 522 height 14
click at [915, 203] on div "Call Joseph Gervais to follow up" at bounding box center [918, 199] width 97 height 14
click at [624, 292] on p "MAIA event pre-attendance list" at bounding box center [487, 300] width 522 height 22
click at [188, 308] on div "Joseph Gervais President Tashmoo Insurance Agency Inc Lead Stage: Second Phone …" at bounding box center [97, 460] width 194 height 673
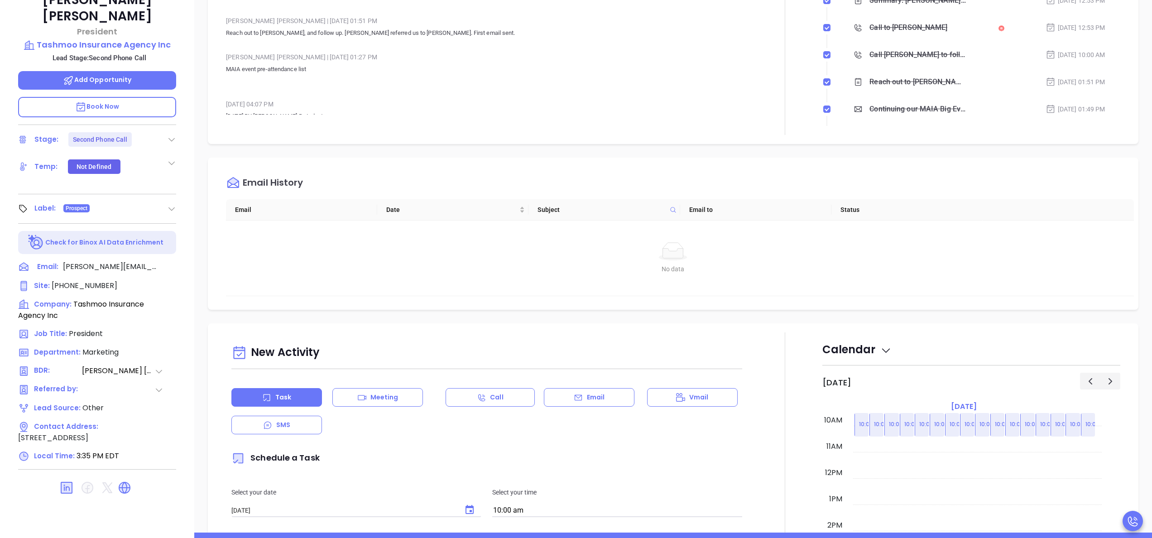
scroll to position [222, 0]
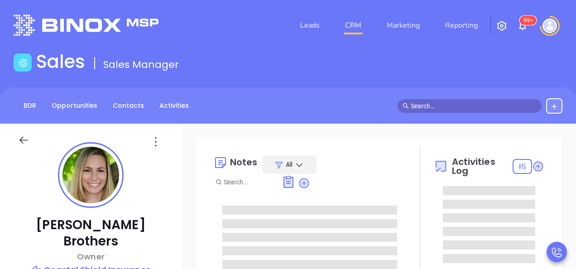
type input "[DATE]"
type input "[PERSON_NAME]"
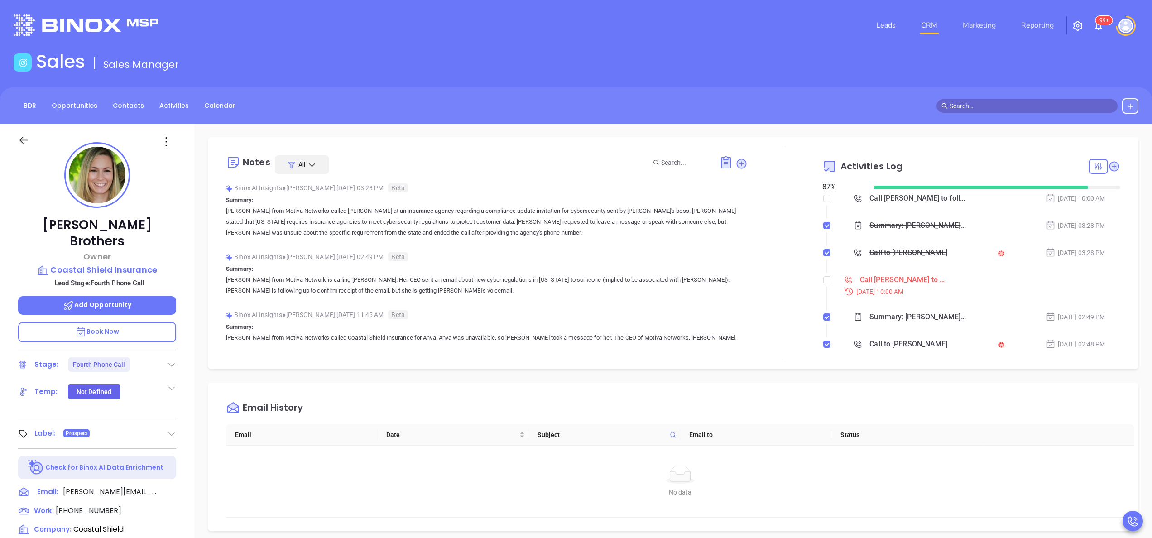
scroll to position [263, 0]
click at [576, 269] on input "checkbox" at bounding box center [826, 279] width 7 height 7
checkbox input "true"
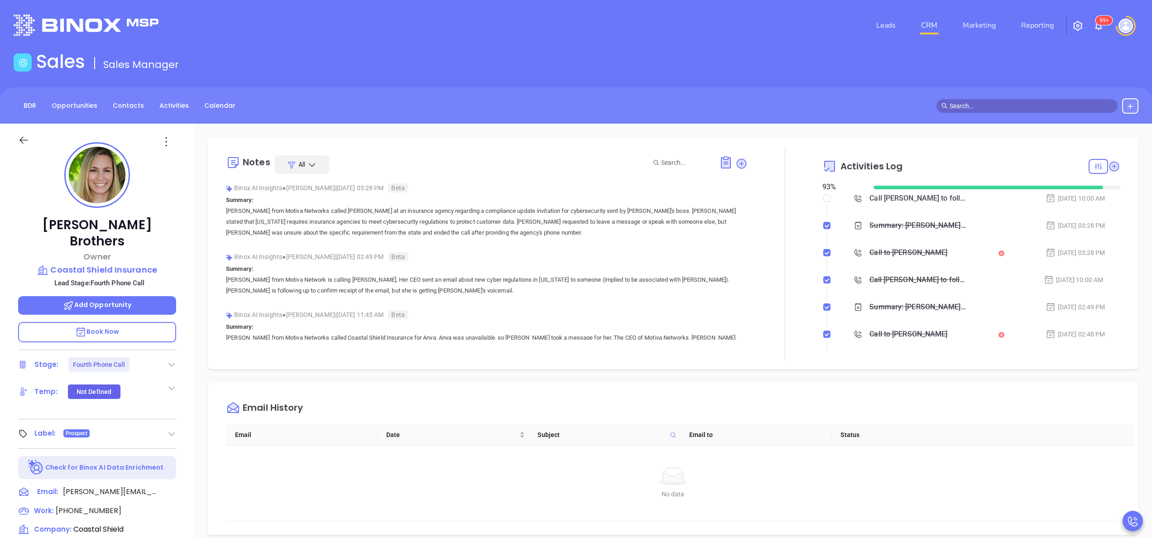
click at [576, 252] on div "Call to Anna Brothers" at bounding box center [909, 253] width 78 height 14
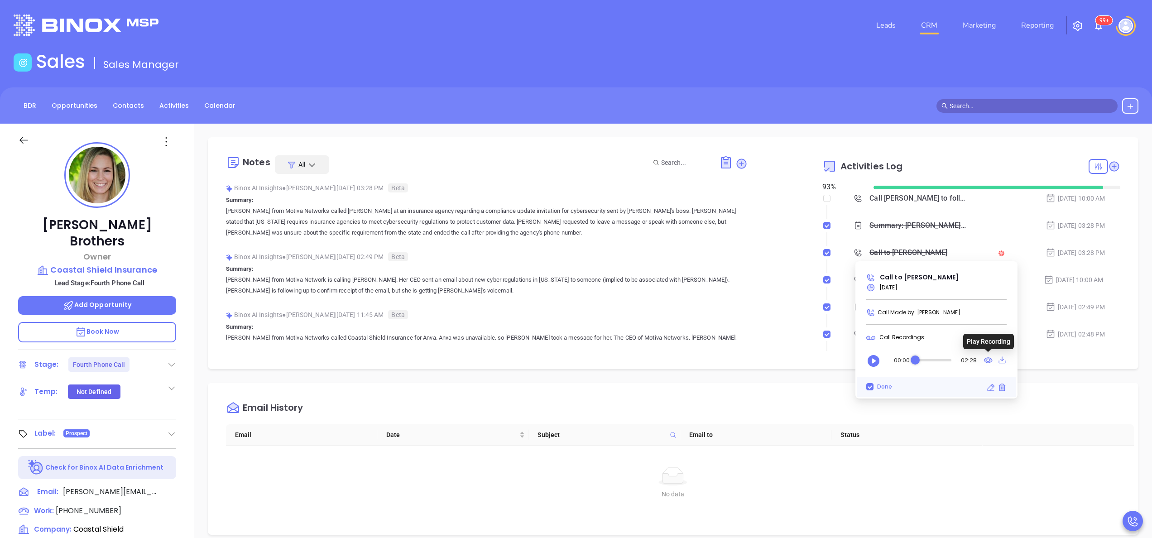
click at [576, 269] on icon at bounding box center [988, 360] width 9 height 11
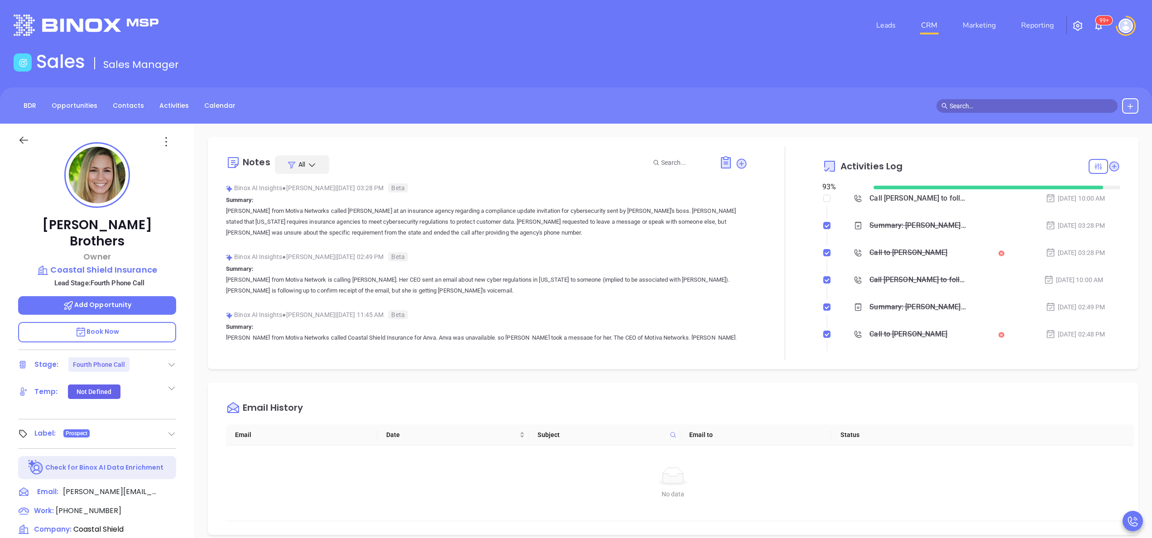
click at [576, 251] on div at bounding box center [785, 253] width 75 height 214
click at [576, 165] on icon at bounding box center [1098, 166] width 7 height 6
click at [576, 250] on div "Email" at bounding box center [1060, 246] width 64 height 17
checkbox input "true"
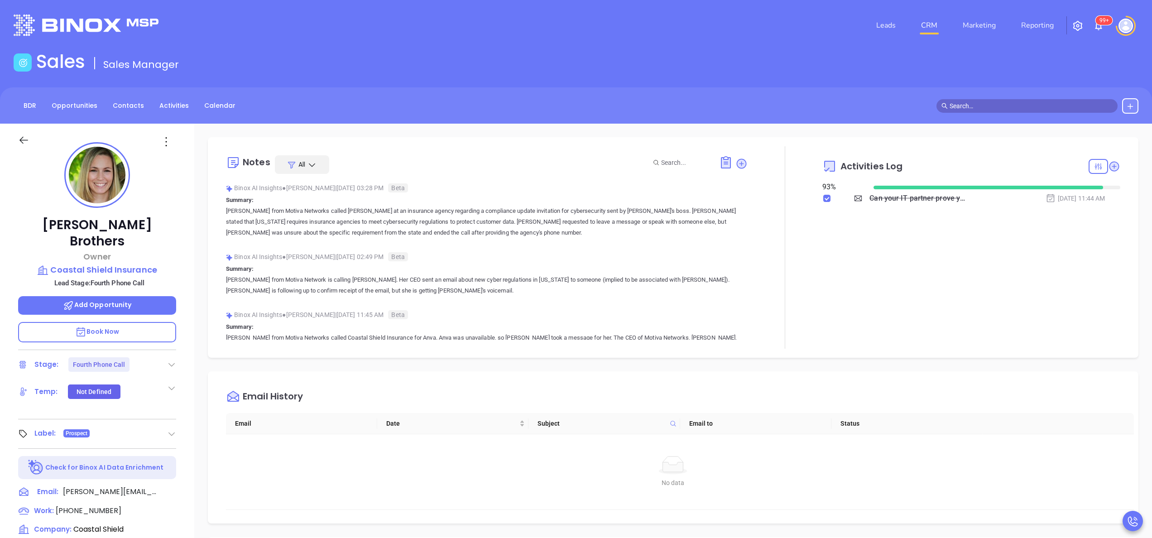
click at [576, 267] on div "Activities Log 93 % Can your IT partner prove you're covered? Sep 17, 2025 | 11…" at bounding box center [971, 247] width 298 height 202
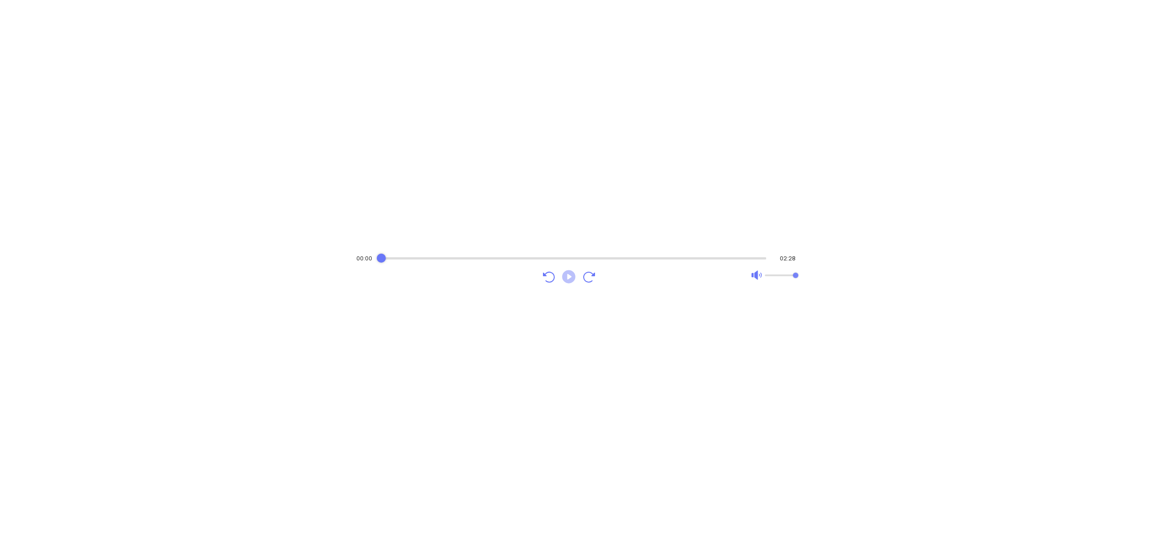
click at [565, 273] on icon "Play" at bounding box center [568, 276] width 13 height 13
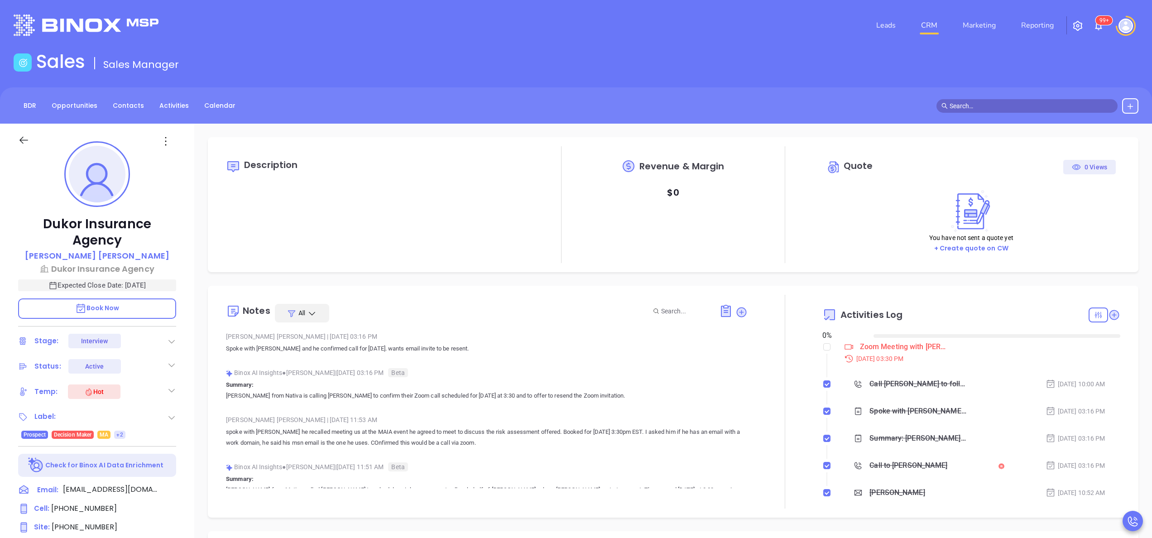
type input "[DATE]"
type input "[PERSON_NAME]"
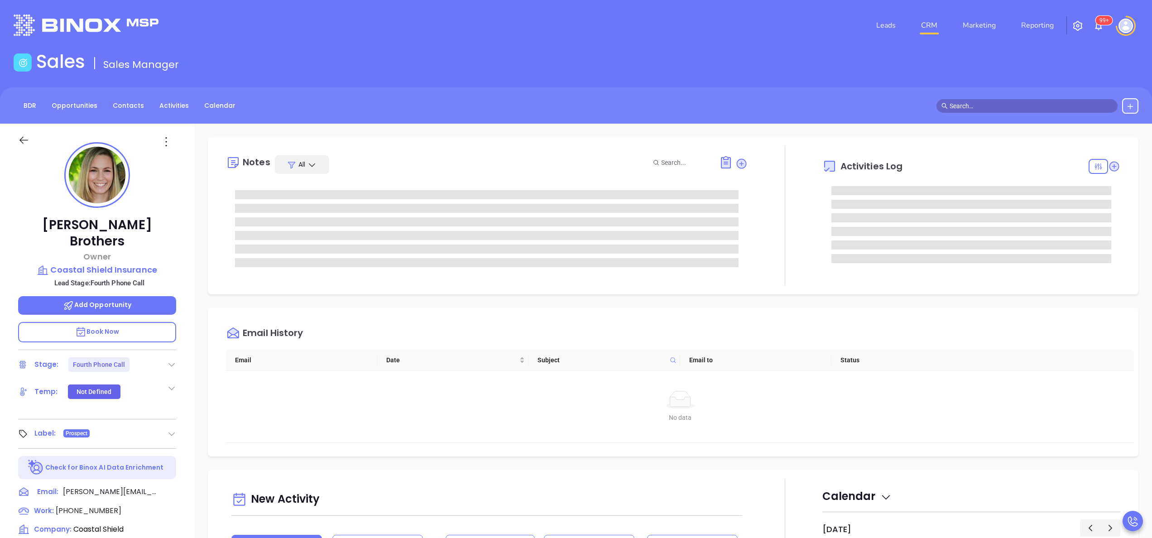
type input "[PERSON_NAME]"
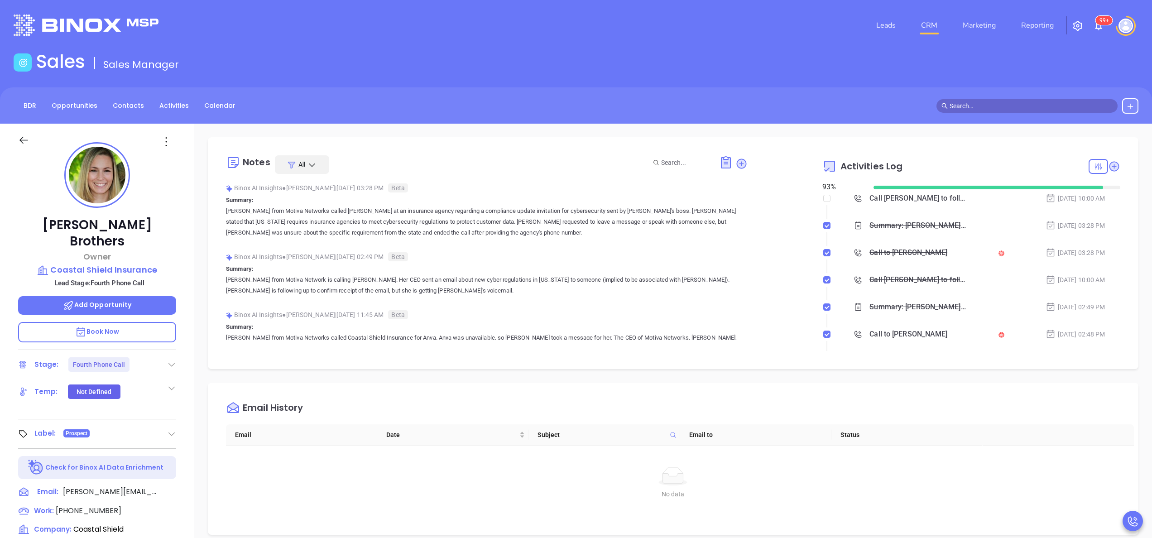
scroll to position [263, 0]
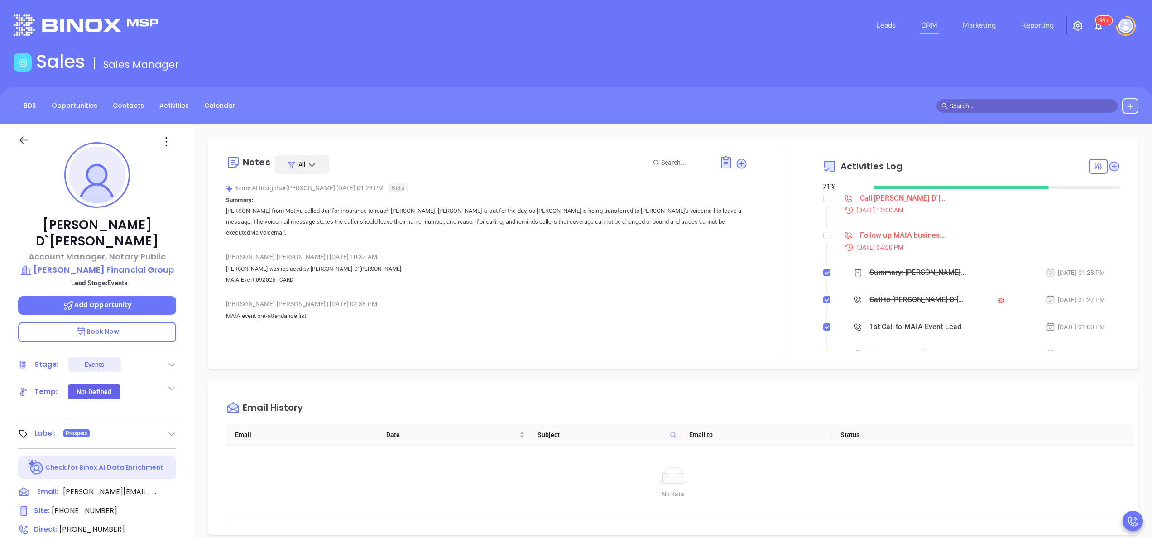
scroll to position [263, 0]
click at [316, 297] on div "[PERSON_NAME] | [DATE] 04:38 PM" at bounding box center [487, 304] width 522 height 14
click at [384, 266] on p "[PERSON_NAME] was replaced by [PERSON_NAME] D`[PERSON_NAME]. MAIA Event 092025 …" at bounding box center [487, 275] width 522 height 22
click at [413, 285] on div "Binox AI Insights ● [PERSON_NAME] | [DATE] 01:28 PM Beta Summary: [PERSON_NAME]…" at bounding box center [487, 260] width 522 height 159
click at [187, 365] on div "[PERSON_NAME] D`[PERSON_NAME] Account Manager, Notary Public [PERSON_NAME] Fina…" at bounding box center [97, 460] width 194 height 673
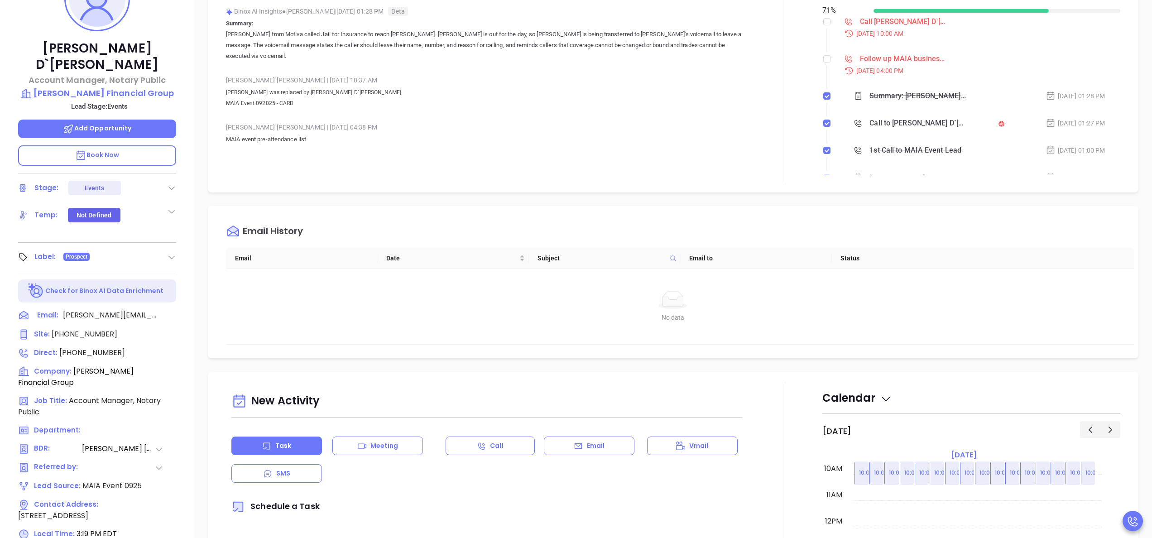
scroll to position [181, 0]
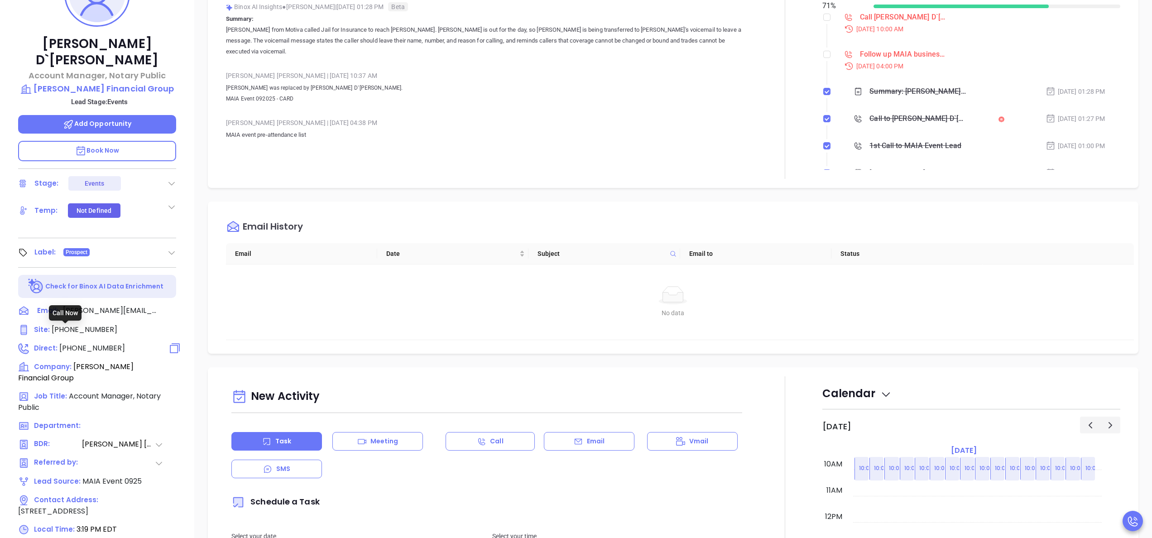
click at [75, 343] on span "(413) 665-8324" at bounding box center [92, 348] width 66 height 10
type input "(413) 665-8324"
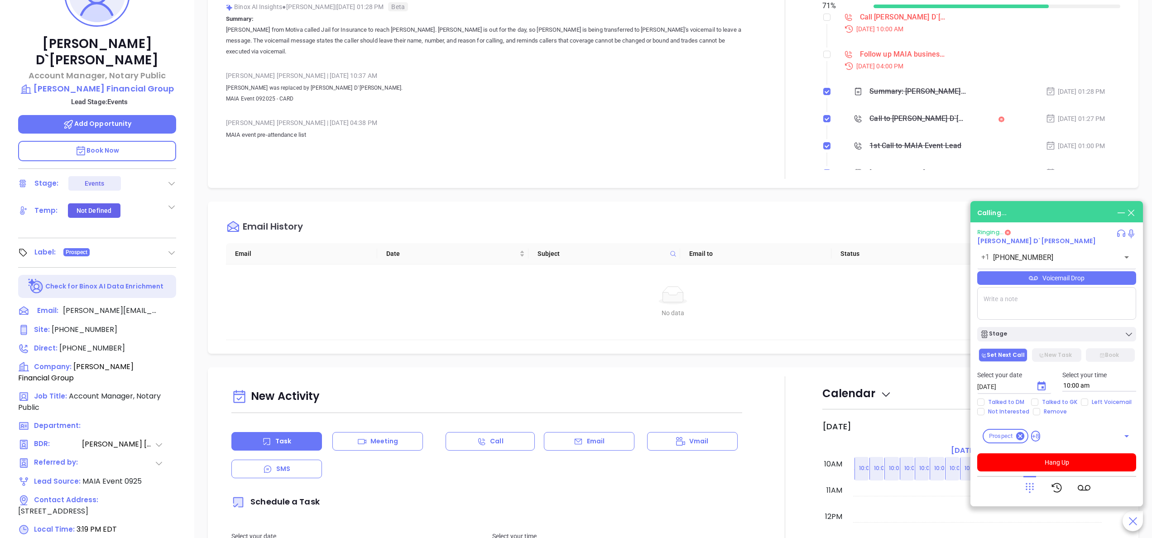
click at [101, 146] on span "Book Now" at bounding box center [97, 150] width 44 height 9
click at [182, 196] on div "Marianne D`Antonio Account Manager, Notary Public Dale A. Frank Financial Group…" at bounding box center [97, 278] width 194 height 673
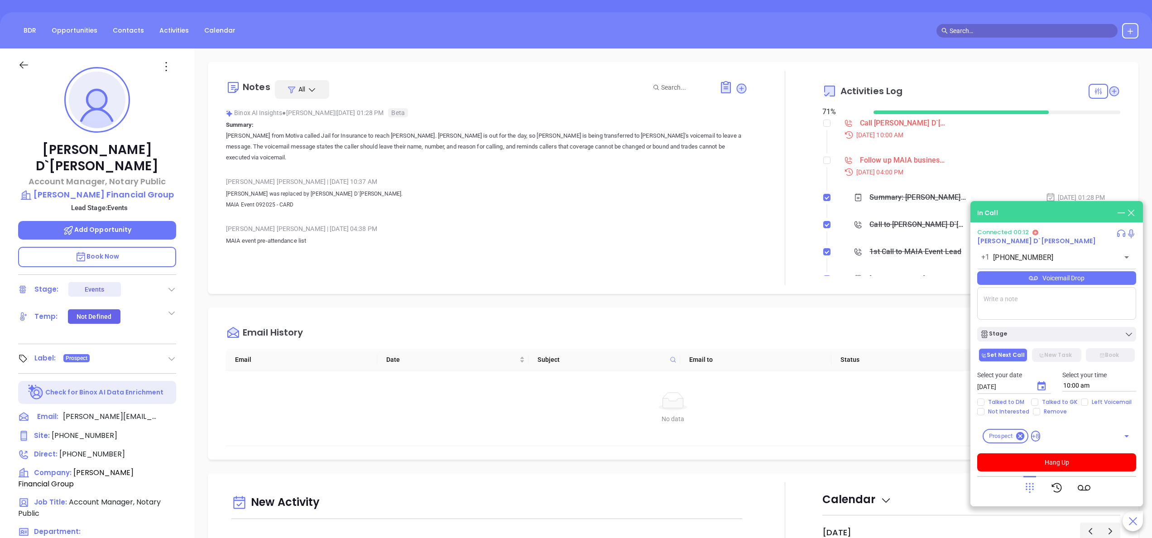
scroll to position [72, 0]
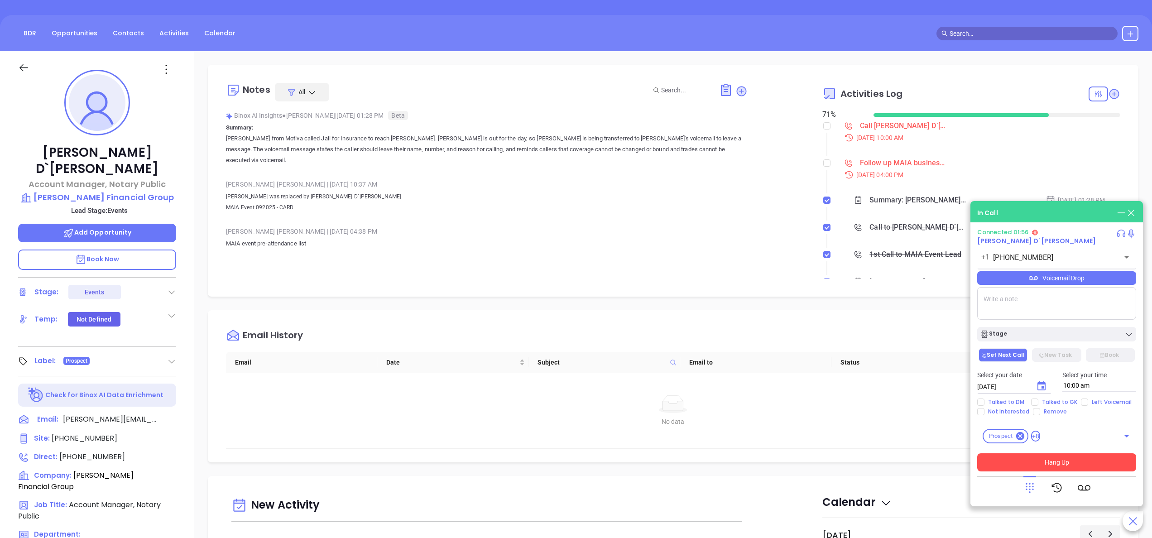
click at [1042, 466] on button "Hang Up" at bounding box center [1056, 462] width 159 height 18
